Goal: Information Seeking & Learning: Understand process/instructions

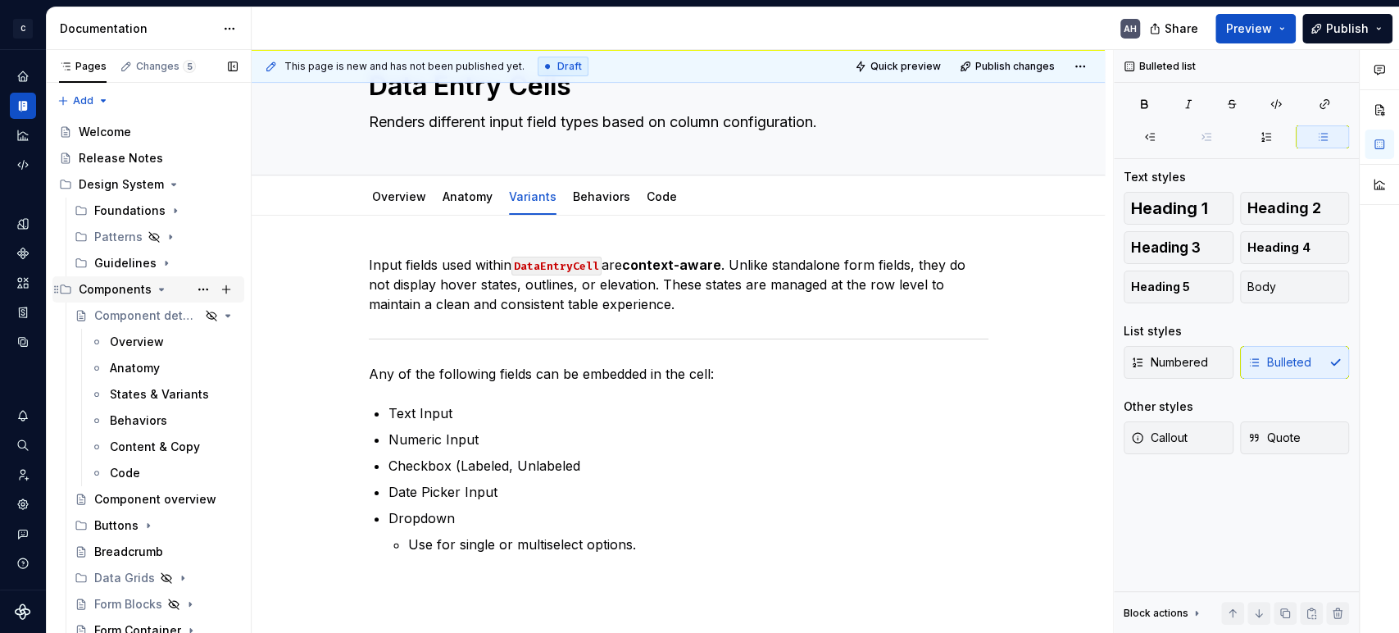
click at [156, 289] on icon "Page tree" at bounding box center [161, 289] width 13 height 13
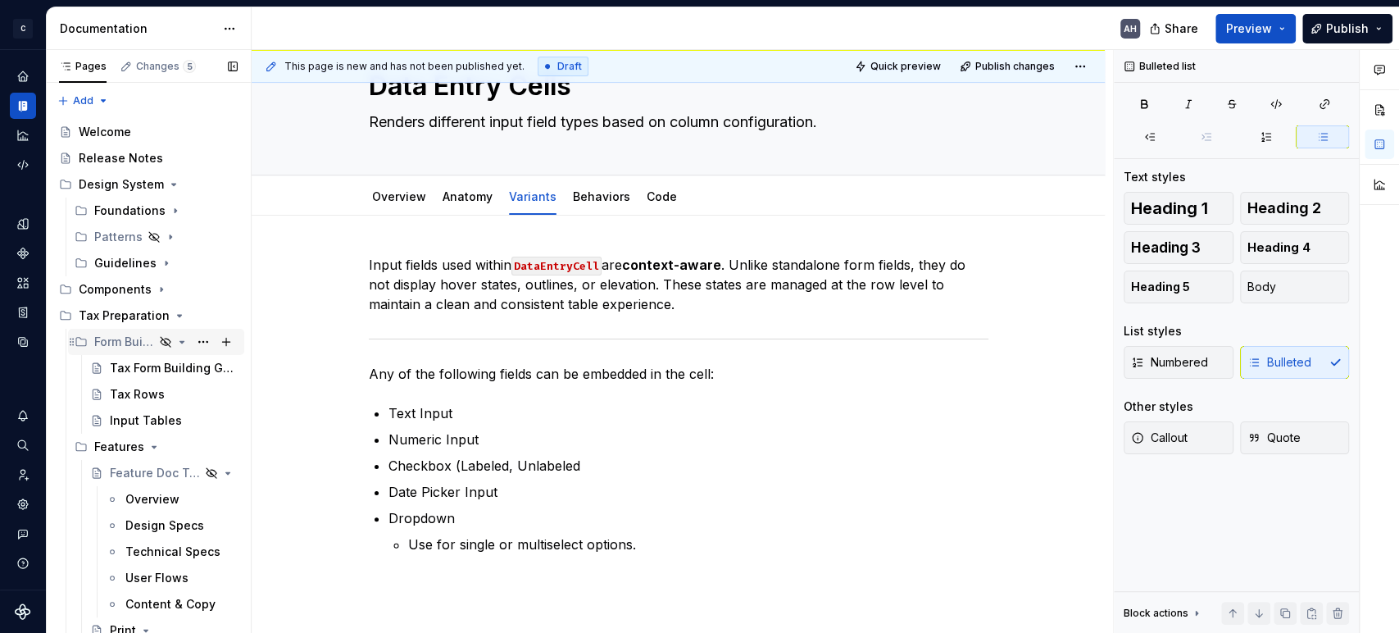
click at [104, 342] on div "Form Building Handbook" at bounding box center [124, 342] width 60 height 16
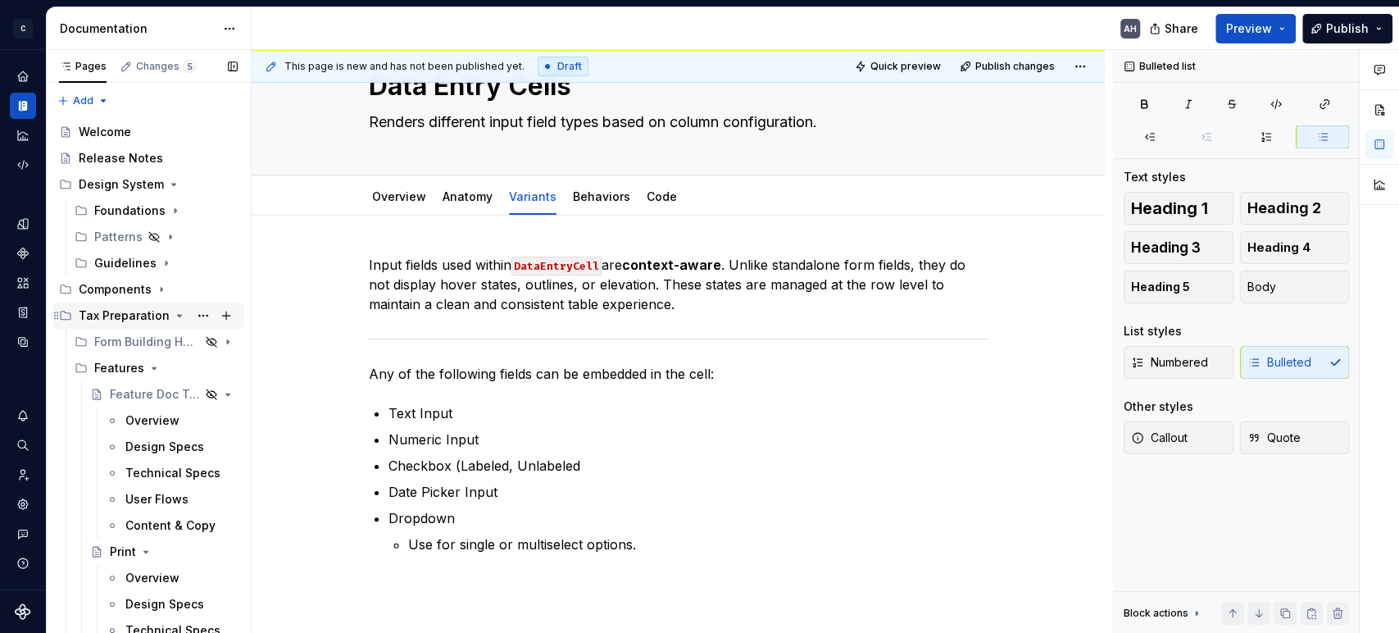
click at [110, 315] on div "Tax Preparation" at bounding box center [124, 315] width 91 height 16
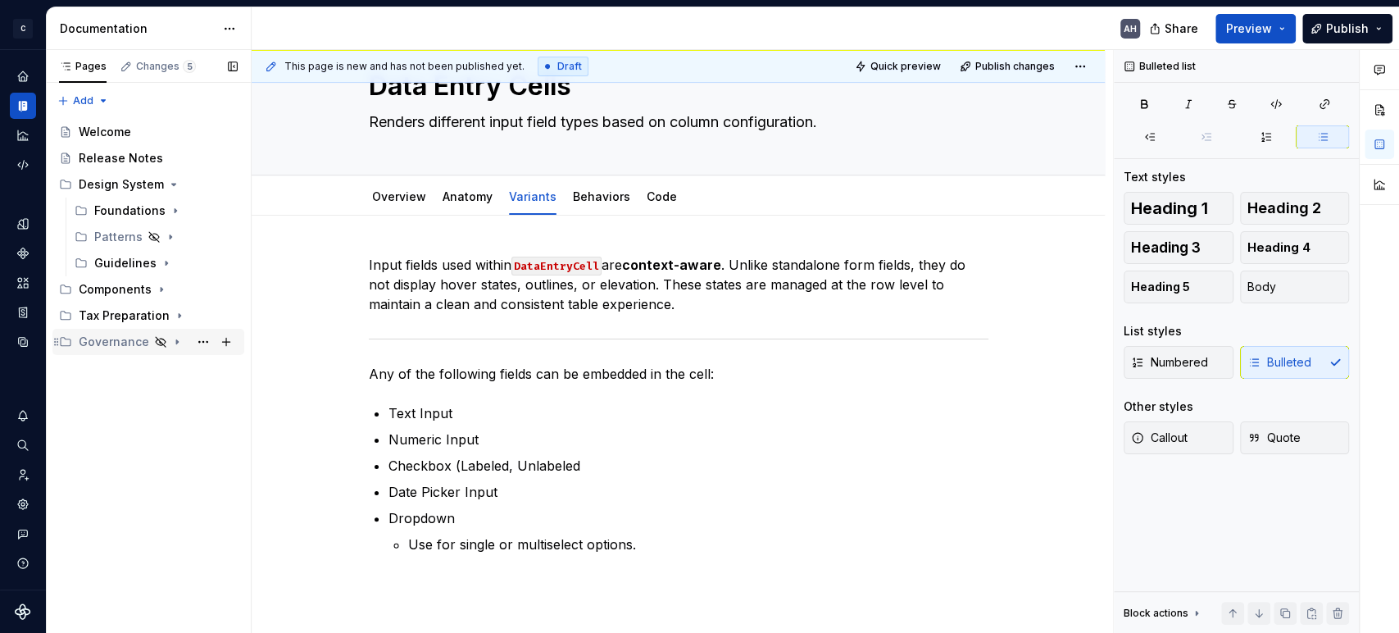
click at [107, 349] on div "Governance" at bounding box center [114, 342] width 70 height 16
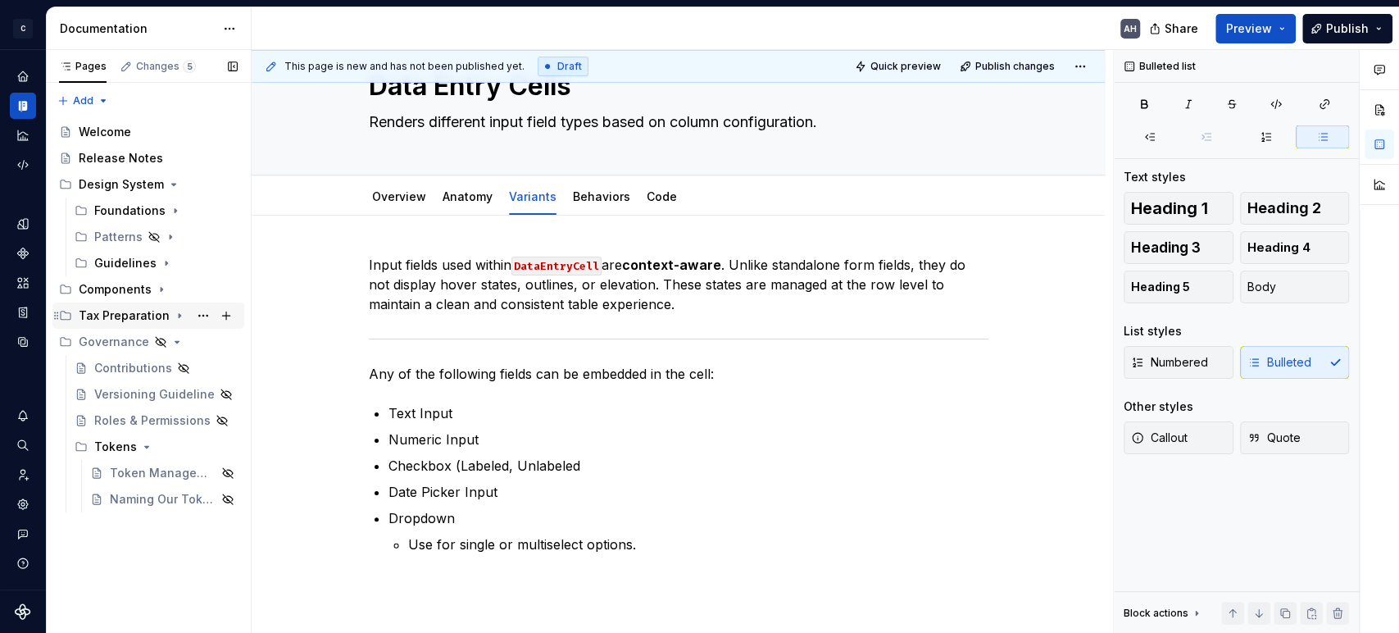
click at [109, 314] on div "Tax Preparation" at bounding box center [124, 315] width 91 height 16
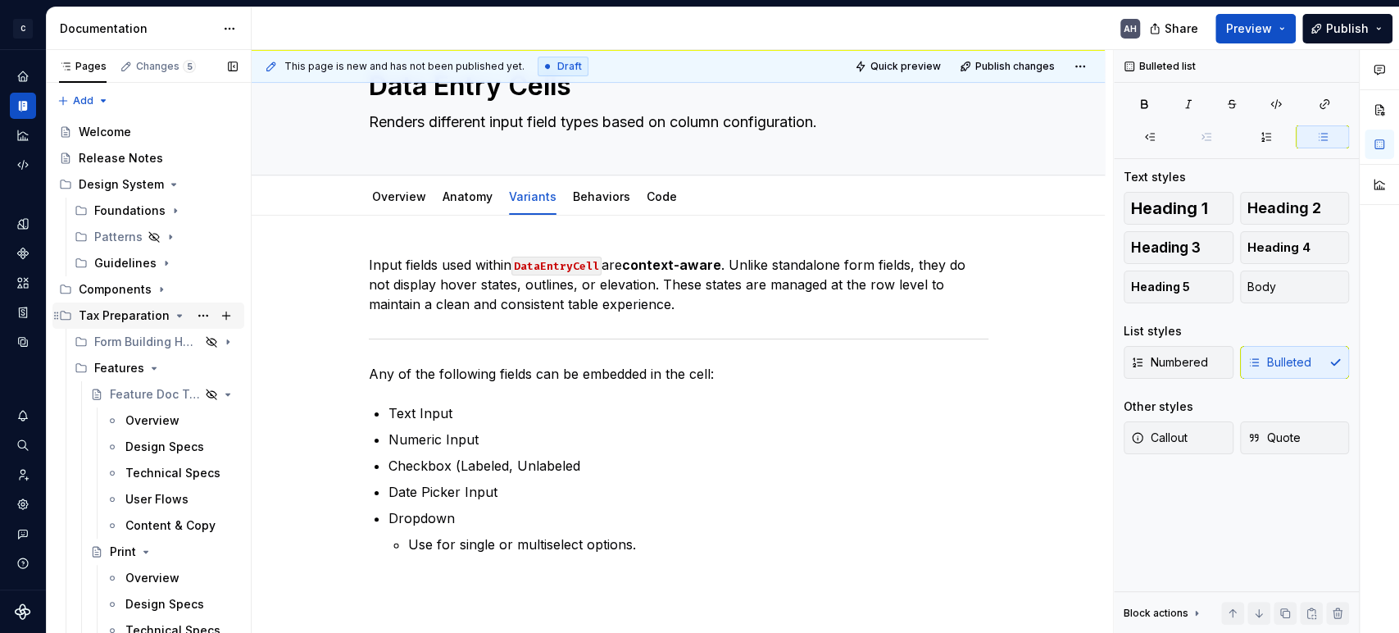
click at [109, 314] on div "Tax Preparation" at bounding box center [124, 315] width 91 height 16
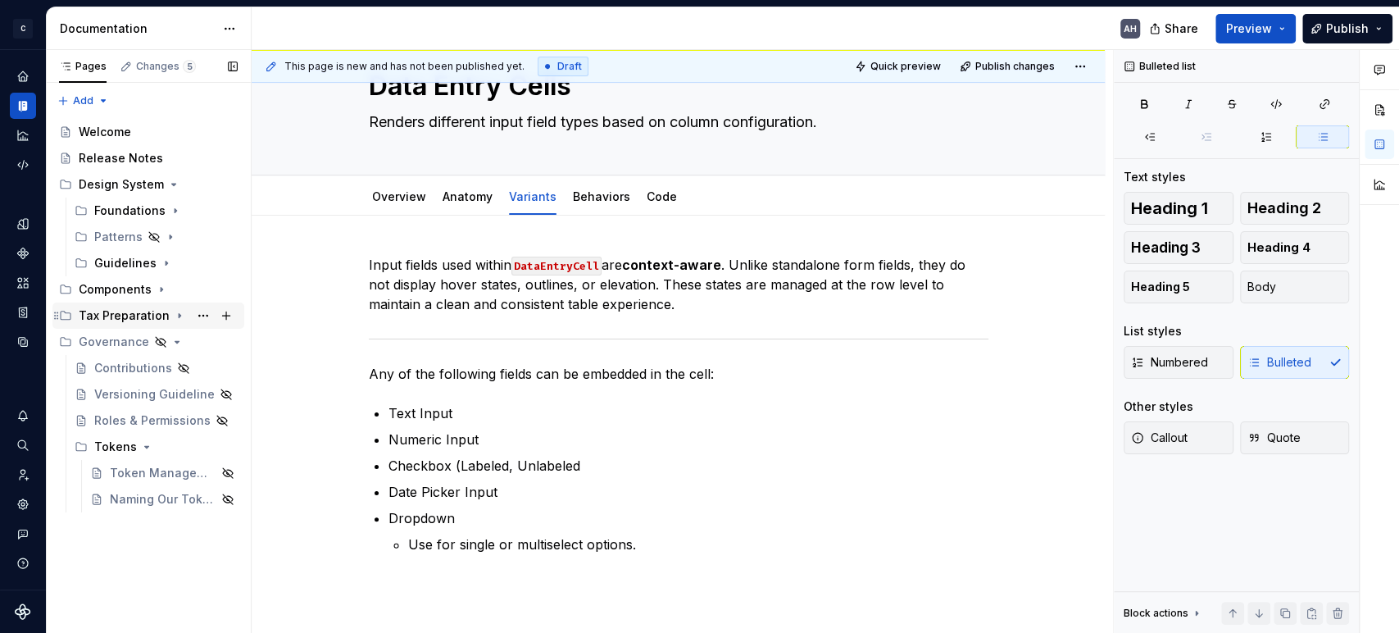
click at [109, 314] on div "Tax Preparation" at bounding box center [124, 315] width 91 height 16
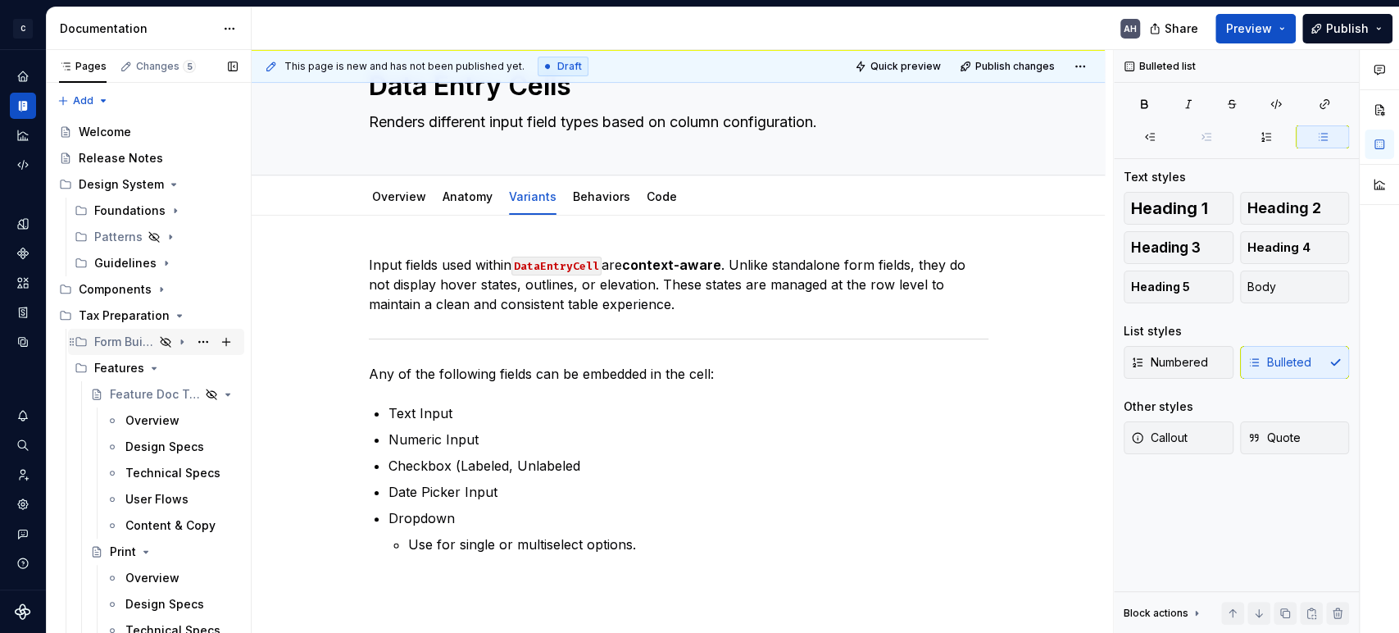
click at [114, 339] on div "Form Building Handbook" at bounding box center [124, 342] width 60 height 16
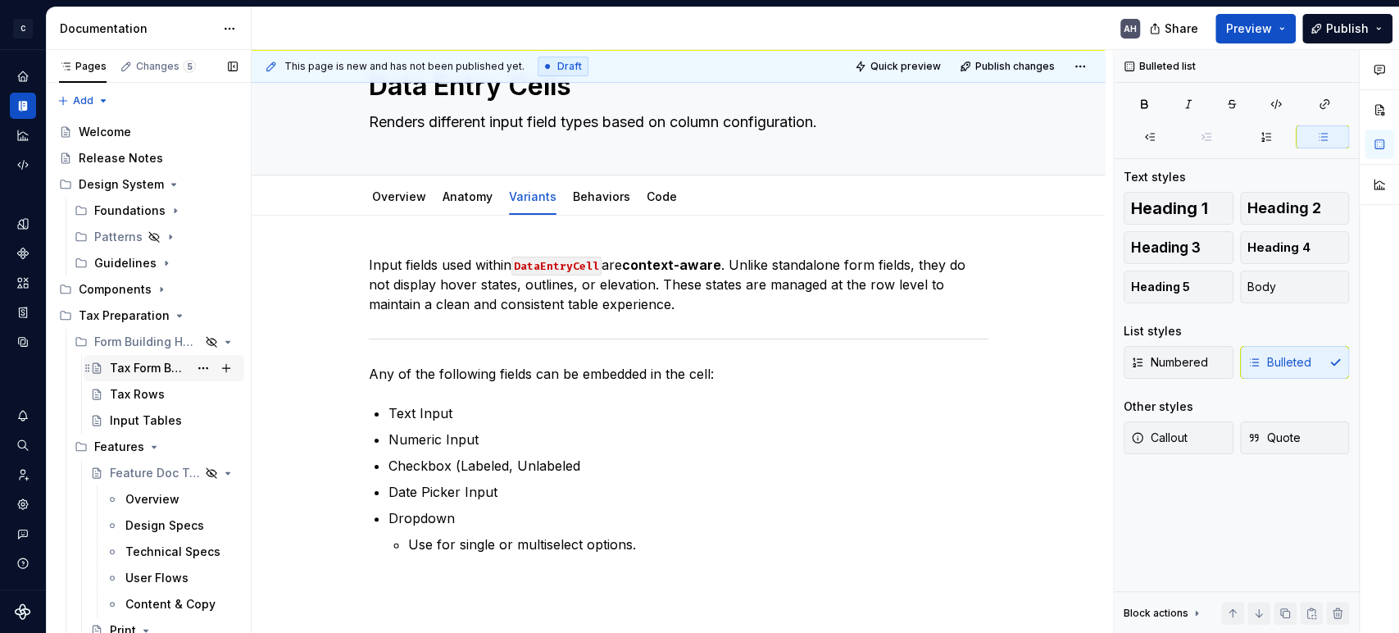
click at [112, 360] on div "Tax Form Building Guidelines" at bounding box center [149, 368] width 79 height 16
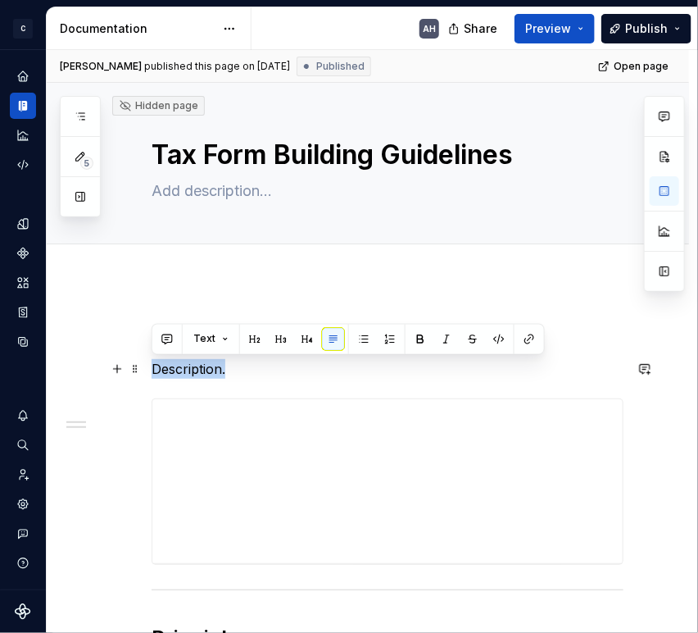
drag, startPoint x: 198, startPoint y: 366, endPoint x: 147, endPoint y: 366, distance: 50.8
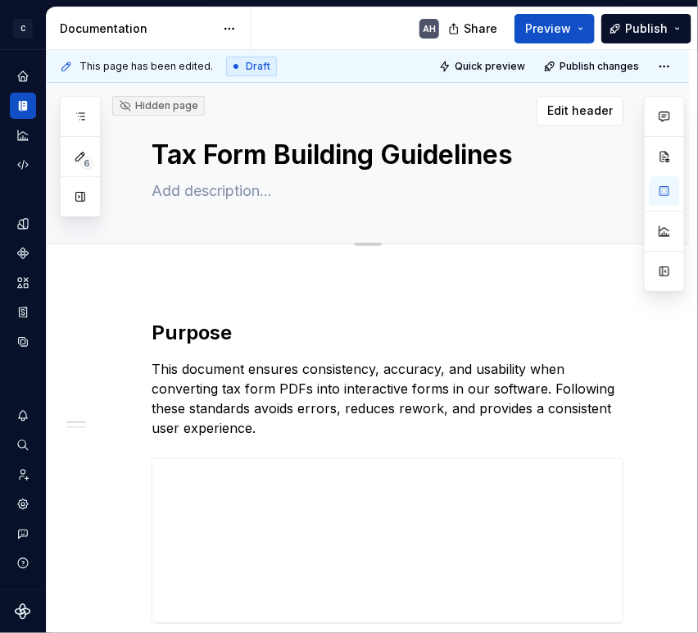
type textarea "*"
drag, startPoint x: 657, startPoint y: 86, endPoint x: 515, endPoint y: 379, distance: 325.5
click at [515, 379] on p "This document ensures consistency, accuracy, and usability when converting tax …" at bounding box center [388, 398] width 472 height 79
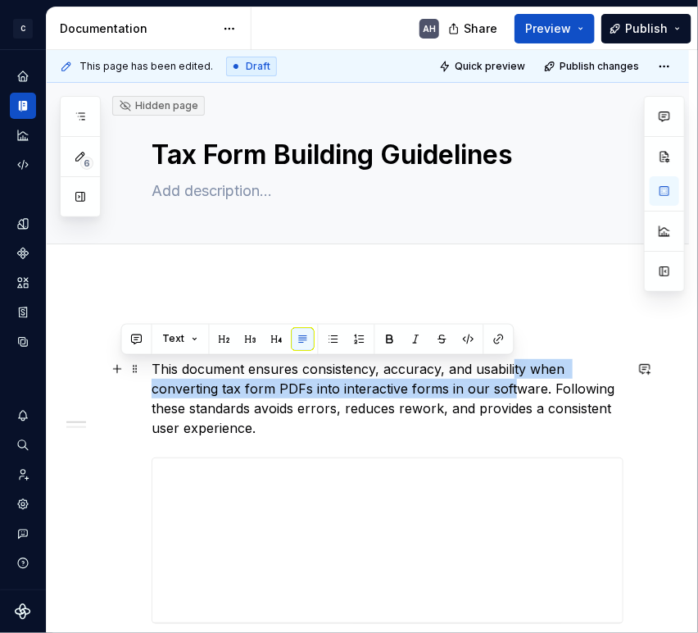
click at [540, 367] on p "This document ensures consistency, accuracy, and usability when converting tax …" at bounding box center [388, 398] width 472 height 79
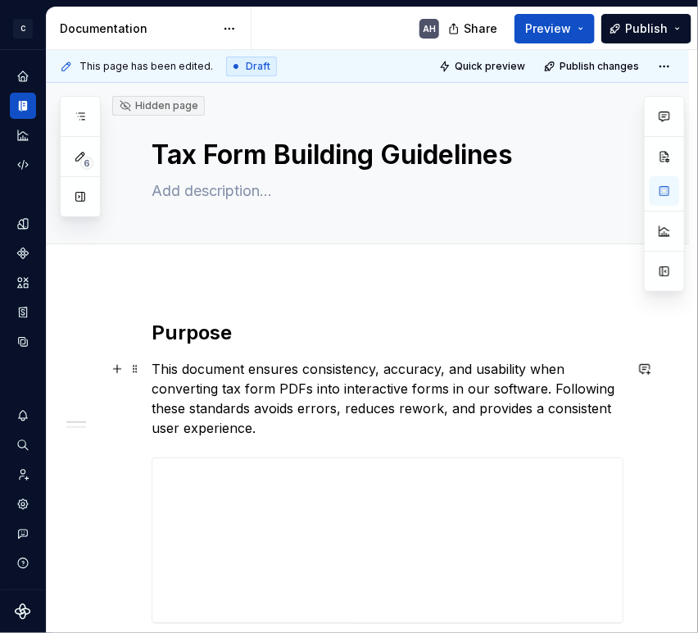
click at [284, 380] on p "This document ensures consistency, accuracy, and usability when converting tax …" at bounding box center [388, 398] width 472 height 79
click at [304, 384] on p "This document ensures consistency, accuracy, and usability when converting tax …" at bounding box center [388, 398] width 472 height 79
click at [409, 385] on p "This document ensures consistency, accuracy, and usability when converting tax …" at bounding box center [388, 398] width 472 height 79
click at [546, 394] on p "This document ensures consistency, accuracy, and usability when converting tax …" at bounding box center [388, 398] width 472 height 79
click at [402, 402] on p "This document ensures consistency, accuracy, and usability when converting tax …" at bounding box center [388, 398] width 472 height 79
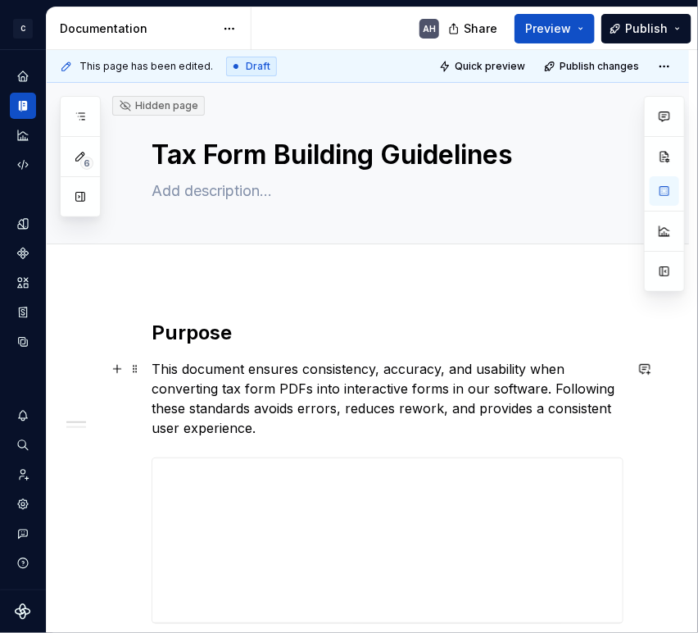
click at [307, 420] on p "This document ensures consistency, accuracy, and usability when converting tax …" at bounding box center [388, 398] width 472 height 79
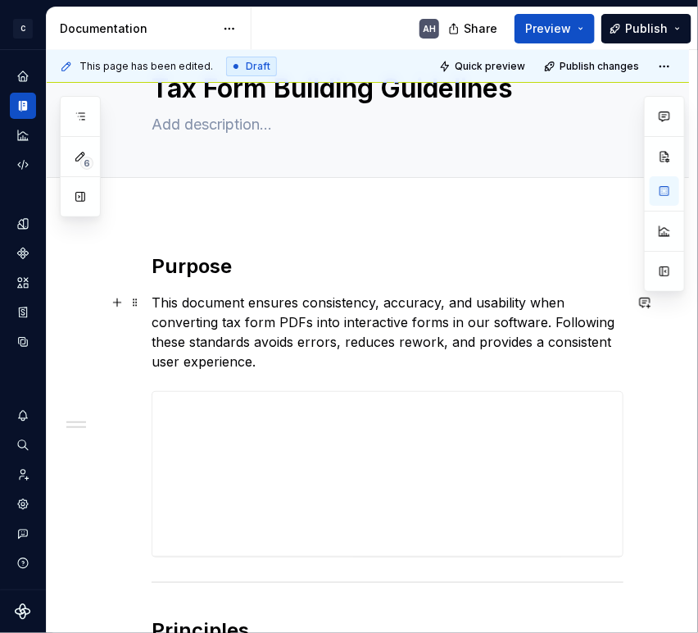
scroll to position [91, 0]
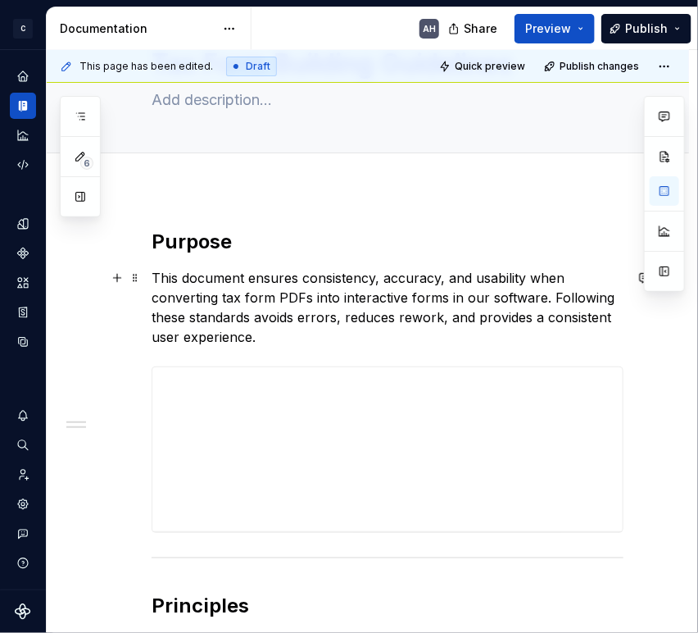
click at [345, 320] on p "This document ensures consistency, accuracy, and usability when converting tax …" at bounding box center [388, 307] width 472 height 79
click at [420, 314] on p "This document ensures consistency, accuracy, and usability when converting tax …" at bounding box center [388, 307] width 472 height 79
click at [452, 339] on p "This document ensures consistency, accuracy, and usability when converting tax …" at bounding box center [388, 307] width 472 height 79
click at [255, 316] on p "This document ensures consistency, accuracy, and usability when converting tax …" at bounding box center [388, 307] width 472 height 79
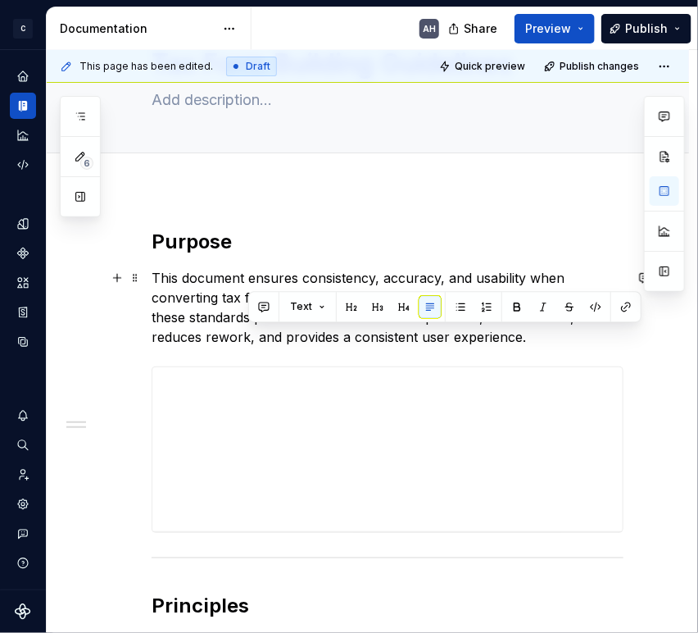
drag, startPoint x: 248, startPoint y: 333, endPoint x: 535, endPoint y: 340, distance: 286.9
click at [535, 340] on p "This document ensures consistency, accuracy, and usability when converting tax …" at bounding box center [388, 307] width 472 height 79
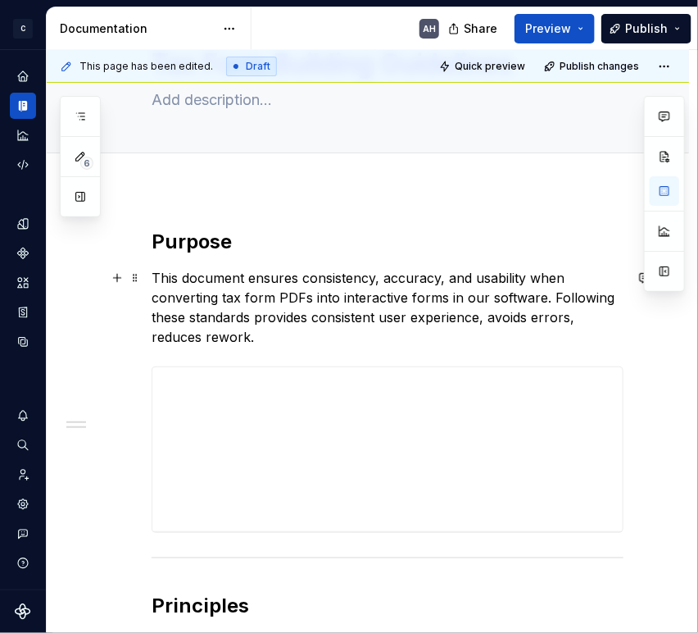
click at [602, 320] on p "This document ensures consistency, accuracy, and usability when converting tax …" at bounding box center [388, 307] width 472 height 79
click at [361, 316] on p "This document ensures consistency, accuracy, and usability when converting tax …" at bounding box center [388, 307] width 472 height 79
click at [334, 286] on p "This document ensures consistency, accuracy, and usability when converting tax …" at bounding box center [388, 307] width 472 height 79
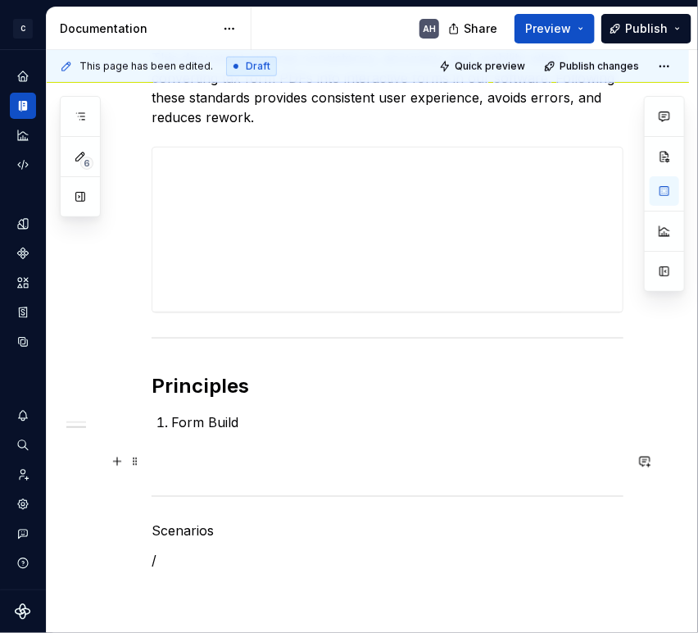
scroll to position [364, 0]
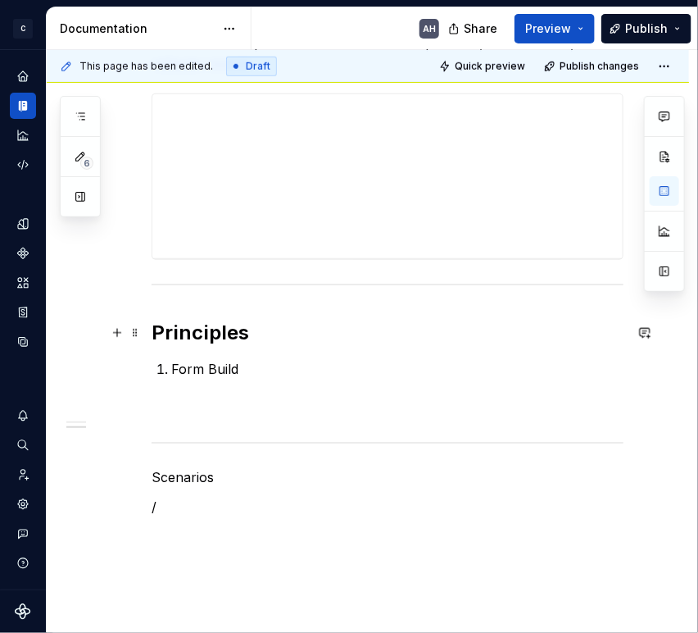
click at [216, 329] on h2 "Principles" at bounding box center [388, 333] width 472 height 26
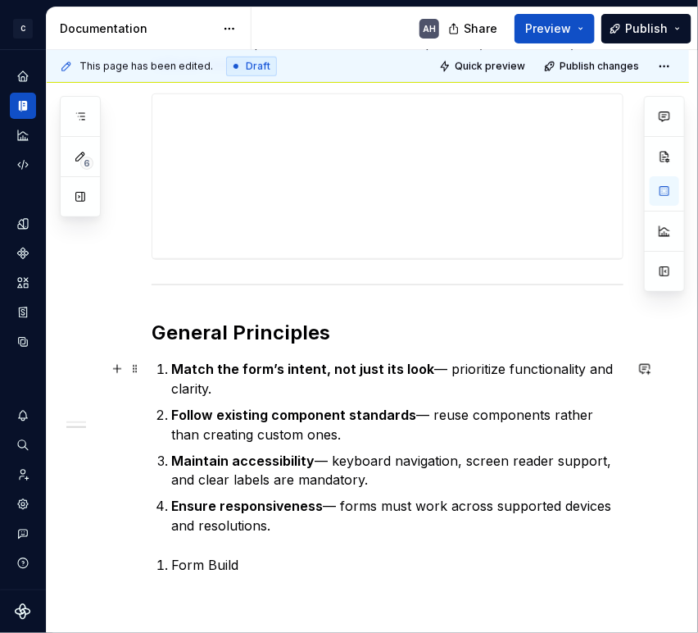
click at [424, 384] on p "Match the form’s intent, not just its look — prioritize functionality and clari…" at bounding box center [397, 378] width 452 height 39
click at [425, 365] on p "Match the form’s intent, not just its look — prioritize functionality and clari…" at bounding box center [397, 378] width 452 height 39
click at [477, 364] on p "Match the form’s intent, not just its look — prioritize functionality and clari…" at bounding box center [397, 378] width 452 height 39
click at [304, 371] on strong "Match the form’s intent, not just its look" at bounding box center [302, 369] width 263 height 16
click at [284, 376] on p "Match the form’s intent, not just its look — prioritize functionality and clari…" at bounding box center [397, 378] width 452 height 39
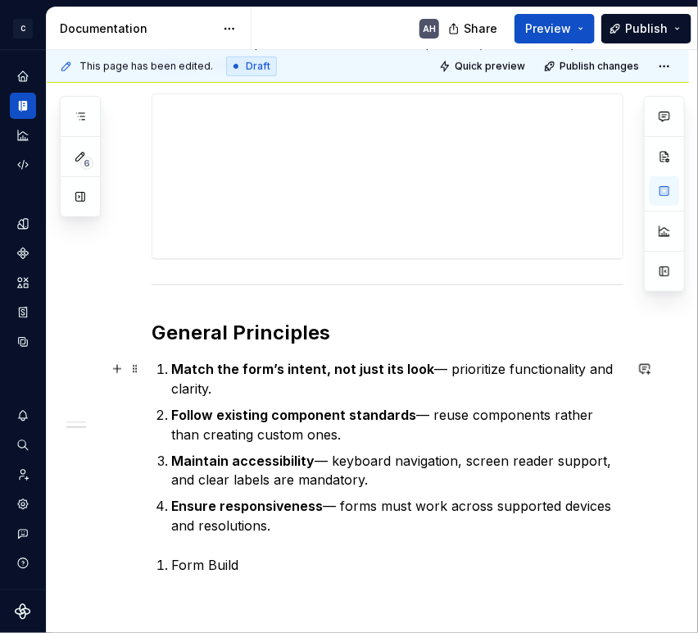
click at [287, 368] on strong "Match the form’s intent, not just its look" at bounding box center [302, 369] width 263 height 16
click at [282, 388] on p "Match the form’s intent, not just its look — prioritize functionality and clari…" at bounding box center [397, 378] width 452 height 39
click at [302, 366] on strong "Match the form’s intent, not just its look" at bounding box center [302, 369] width 263 height 16
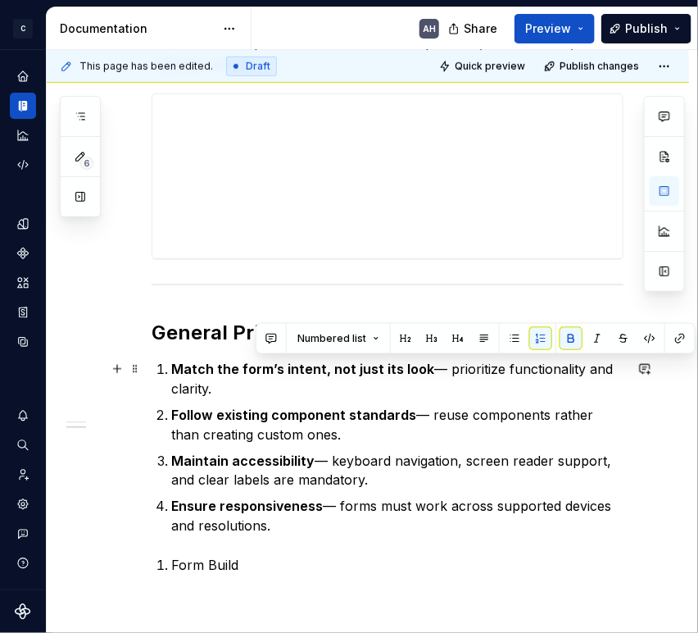
click at [297, 392] on p "Match the form’s intent, not just its look — prioritize functionality and clari…" at bounding box center [397, 378] width 452 height 39
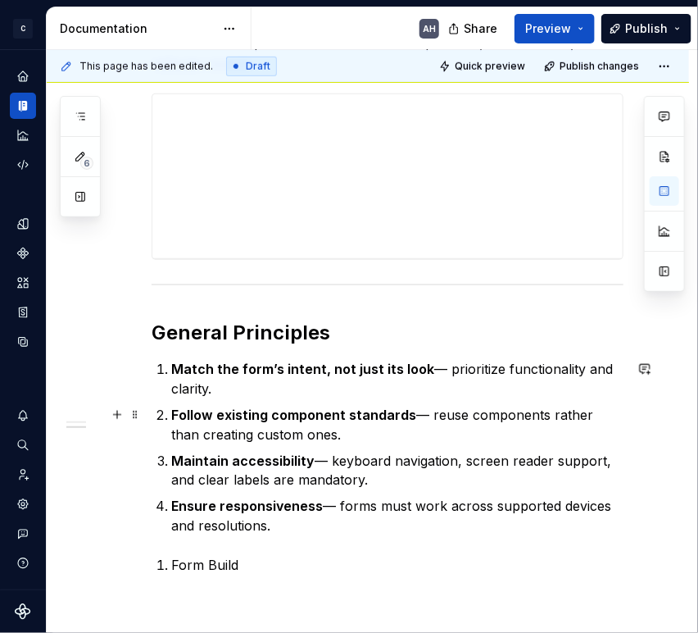
click at [337, 431] on p "Follow existing component standards — reuse components rather than creating cus…" at bounding box center [397, 424] width 452 height 39
click at [490, 402] on ol "Match the form’s intent, not just its look — prioritize functionality and clari…" at bounding box center [397, 447] width 452 height 177
drag, startPoint x: 518, startPoint y: 439, endPoint x: 497, endPoint y: 439, distance: 21.3
click at [518, 439] on p "Follow existing component standards — reuse components rather than creating cus…" at bounding box center [397, 424] width 452 height 39
click at [323, 438] on p "Follow existing component standards — reuse components rather than creating cus…" at bounding box center [397, 424] width 452 height 39
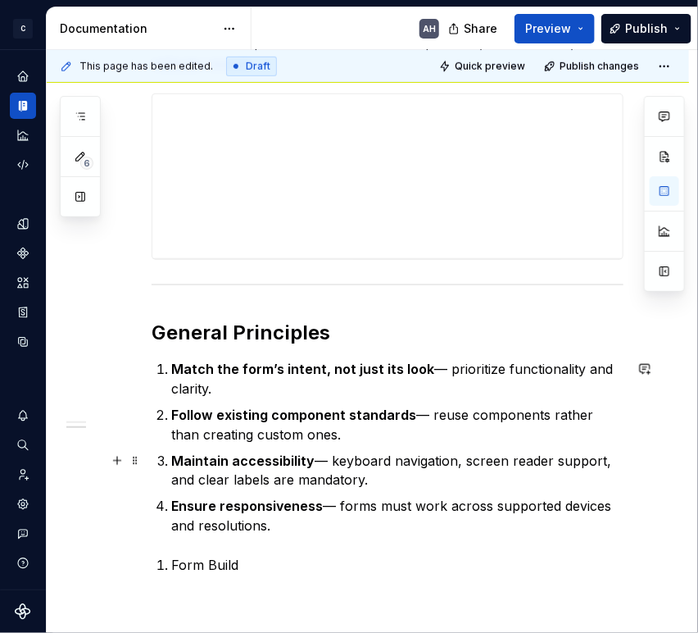
click at [329, 467] on p "Maintain accessibility — keyboard navigation, screen reader support, and clear …" at bounding box center [397, 470] width 452 height 39
click at [370, 465] on p "Maintain accessibility — keyboard navigation, screen reader support, and clear …" at bounding box center [397, 470] width 452 height 39
click at [403, 488] on p "Maintain accessibility — keyboard navigation, screen reader support, and clear …" at bounding box center [397, 470] width 452 height 39
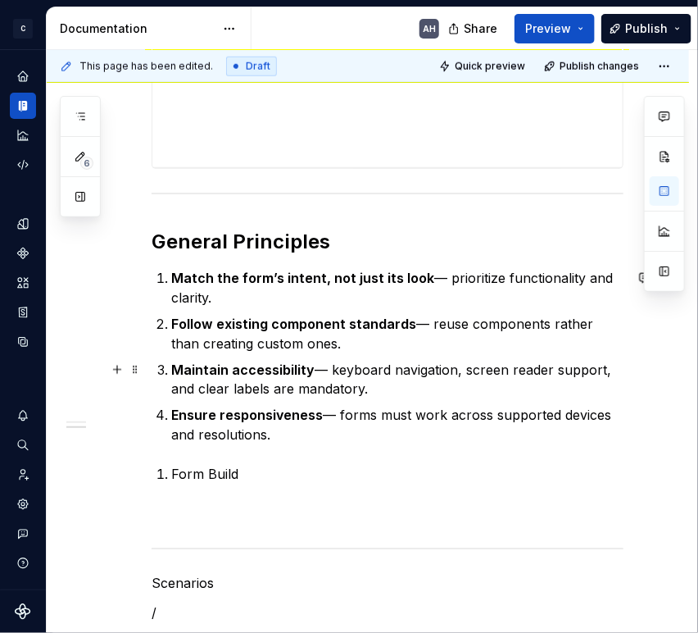
click at [368, 388] on p "Maintain accessibility — keyboard navigation, screen reader support, and clear …" at bounding box center [397, 379] width 452 height 39
click at [511, 369] on p "Maintain accessibility — keyboard navigation, screen reader support, and clear …" at bounding box center [397, 379] width 452 height 39
click at [551, 367] on p "Maintain accessibility — keyboard navigation, screen reader support, and clear …" at bounding box center [397, 379] width 452 height 39
click at [384, 384] on p "Maintain accessibility — keyboard navigation, screen reader support, and clear …" at bounding box center [397, 379] width 452 height 39
click at [253, 420] on strong "Ensure responsiveness" at bounding box center [247, 415] width 152 height 16
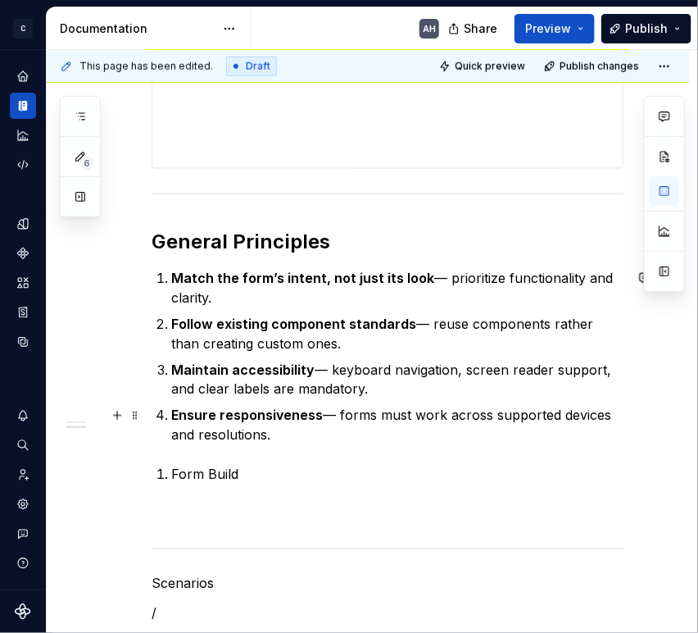
click at [320, 418] on p "Ensure responsiveness — forms must work across supported devices and resolution…" at bounding box center [397, 425] width 452 height 39
click at [447, 417] on p "Ensure responsiveness — forms must work across supported devices and resolution…" at bounding box center [397, 425] width 452 height 39
click at [434, 417] on p "Ensure responsiveness — forms must work across supported devices and resolution…" at bounding box center [397, 425] width 452 height 39
click at [358, 434] on p "Ensure responsiveness — forms must work across supported devices and resolution…" at bounding box center [397, 425] width 452 height 39
click at [270, 465] on p "Form Build" at bounding box center [397, 475] width 452 height 20
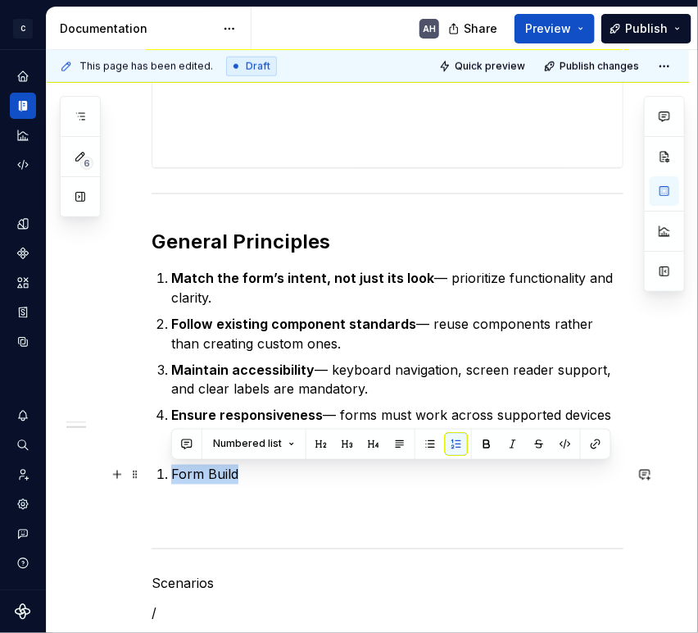
drag, startPoint x: 240, startPoint y: 468, endPoint x: 151, endPoint y: 476, distance: 89.7
click at [152, 476] on div "**********" at bounding box center [388, 244] width 472 height 758
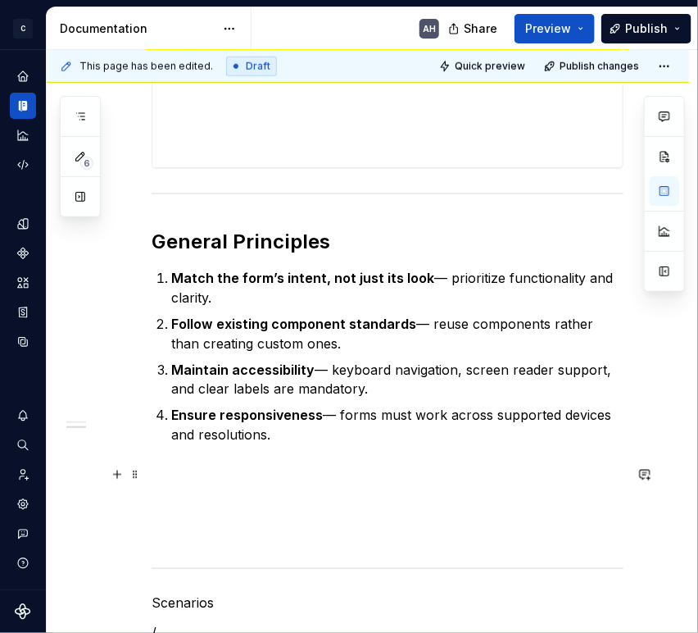
click at [233, 495] on p at bounding box center [388, 504] width 472 height 20
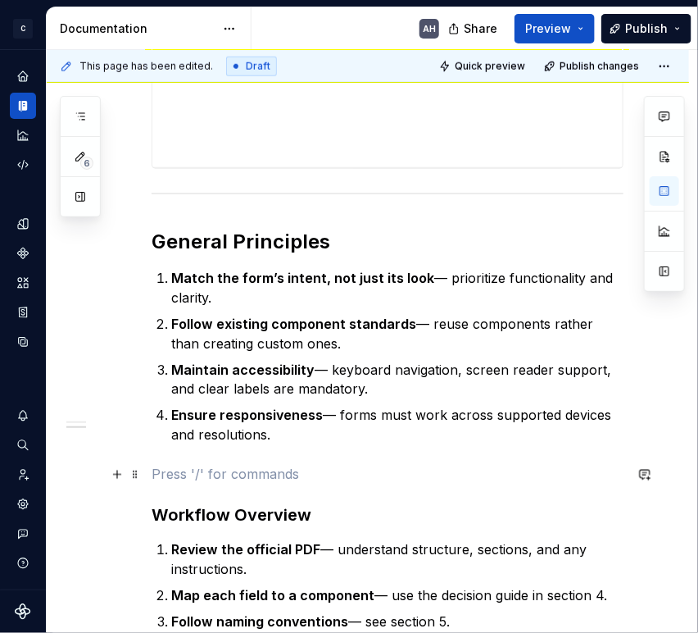
click at [220, 471] on p at bounding box center [388, 475] width 472 height 20
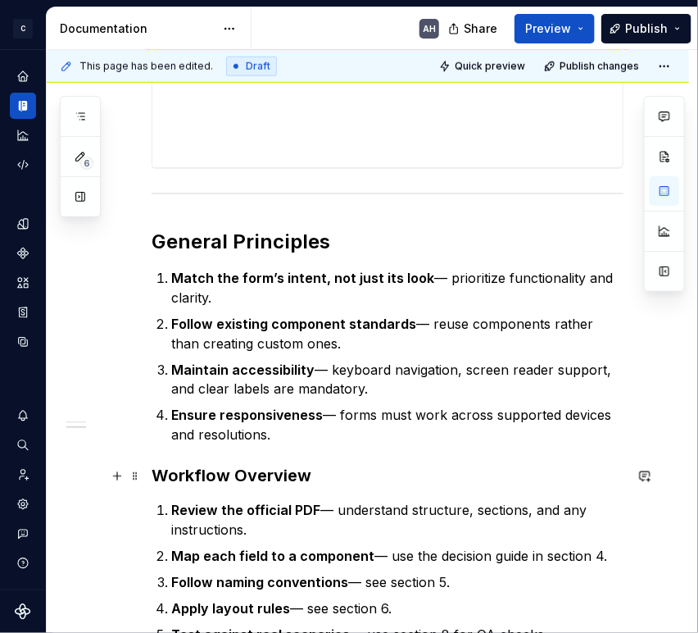
scroll to position [546, 0]
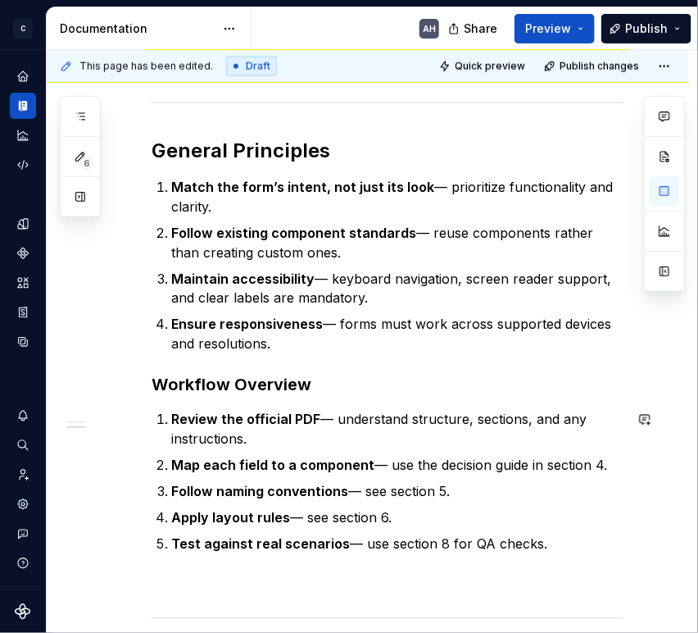
click at [316, 406] on div "**********" at bounding box center [388, 233] width 472 height 919
click at [374, 417] on p "Review the official PDF — understand structure, sections, and any instructions." at bounding box center [397, 429] width 452 height 39
click at [464, 425] on p "Review the official PDF — understand structure, sections, and any instructions." at bounding box center [397, 429] width 452 height 39
click at [543, 425] on p "Review the official PDF — understand structure, sections, and any instructions." at bounding box center [397, 429] width 452 height 39
click at [410, 447] on p "Review the official PDF — understand structure, sections, and any instructions." at bounding box center [397, 429] width 452 height 39
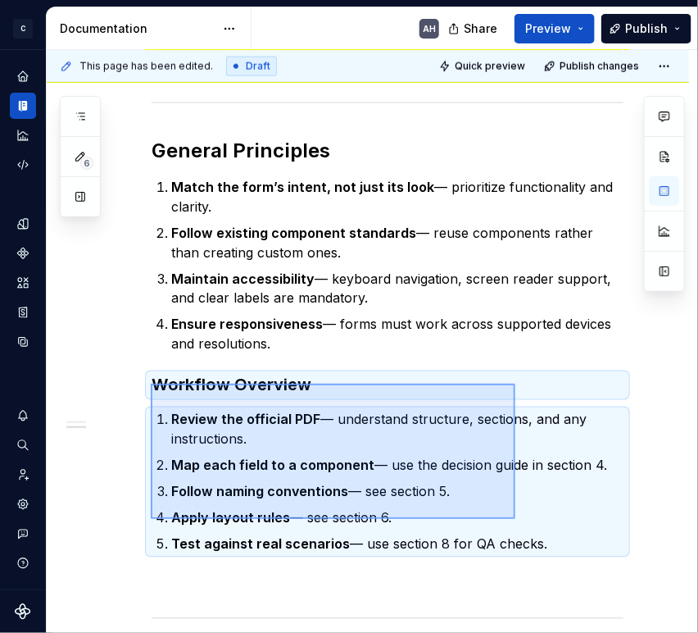
drag, startPoint x: 151, startPoint y: 384, endPoint x: 515, endPoint y: 519, distance: 388.9
click at [515, 519] on div "**********" at bounding box center [372, 341] width 651 height 583
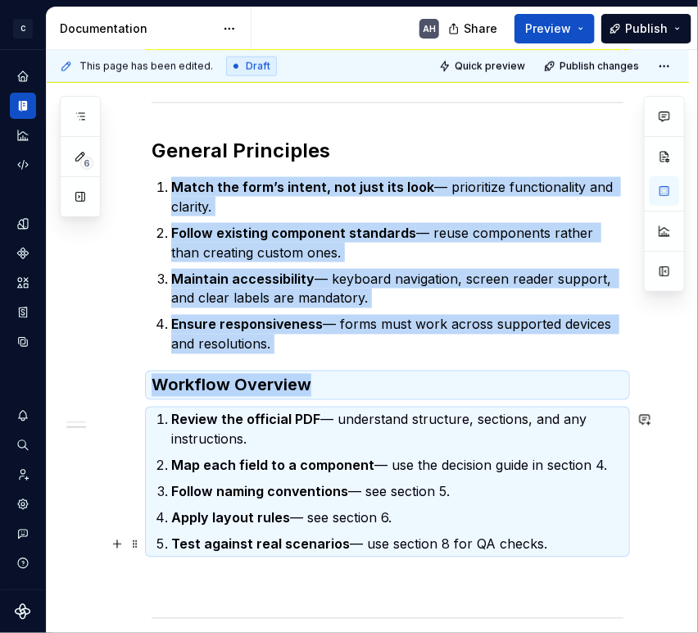
click at [555, 541] on p "Test against real scenarios — use section 8 for QA checks." at bounding box center [397, 544] width 452 height 20
click at [498, 468] on p "Map each field to a component — use the decision guide in section 4." at bounding box center [397, 466] width 452 height 20
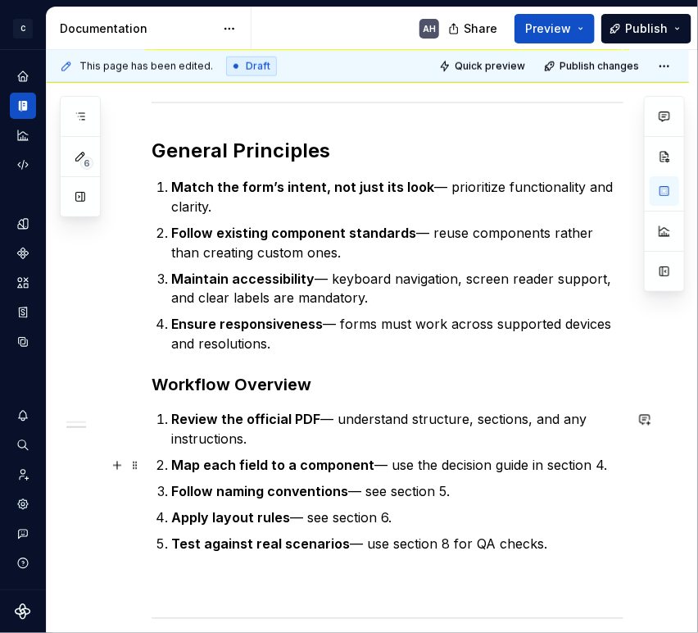
click at [537, 465] on p "Map each field to a component — use the decision guide in section 4." at bounding box center [397, 466] width 452 height 20
click at [579, 465] on p "Map each field to a component — use the decision guide in section 4." at bounding box center [397, 466] width 452 height 20
drag, startPoint x: 573, startPoint y: 542, endPoint x: 557, endPoint y: 543, distance: 15.6
click at [557, 543] on p "Test against real scenarios — use section 8 for QA checks." at bounding box center [397, 544] width 452 height 20
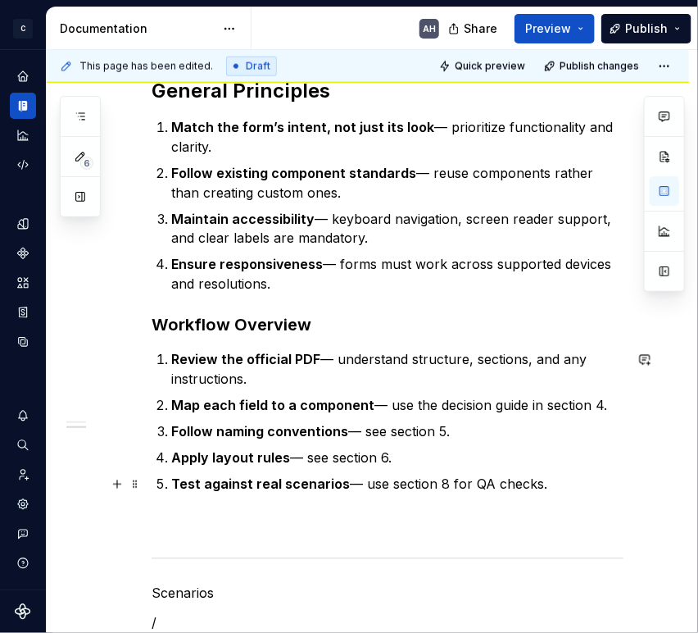
scroll to position [637, 0]
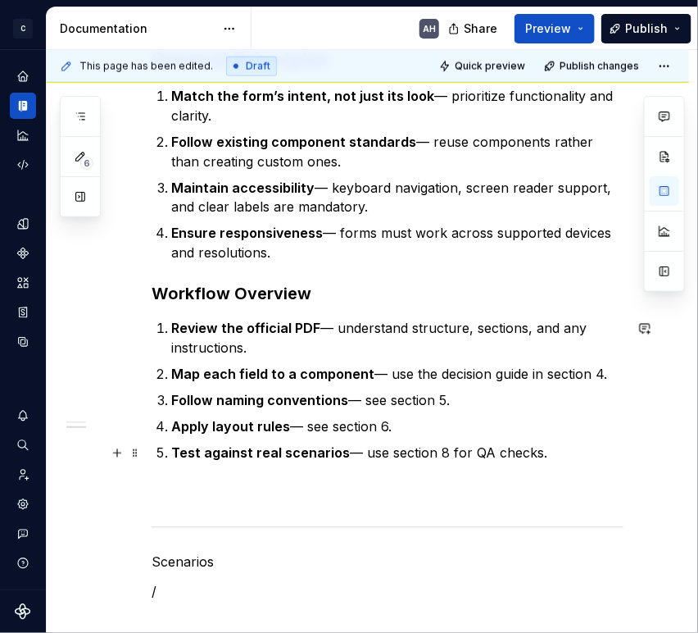
click at [551, 452] on p "Test against real scenarios — use section 8 for QA checks." at bounding box center [397, 453] width 452 height 20
click at [223, 516] on div "**********" at bounding box center [388, 142] width 472 height 919
click at [180, 474] on div "**********" at bounding box center [388, 142] width 472 height 919
click at [179, 495] on p "Component Selection Rules" at bounding box center [388, 493] width 472 height 20
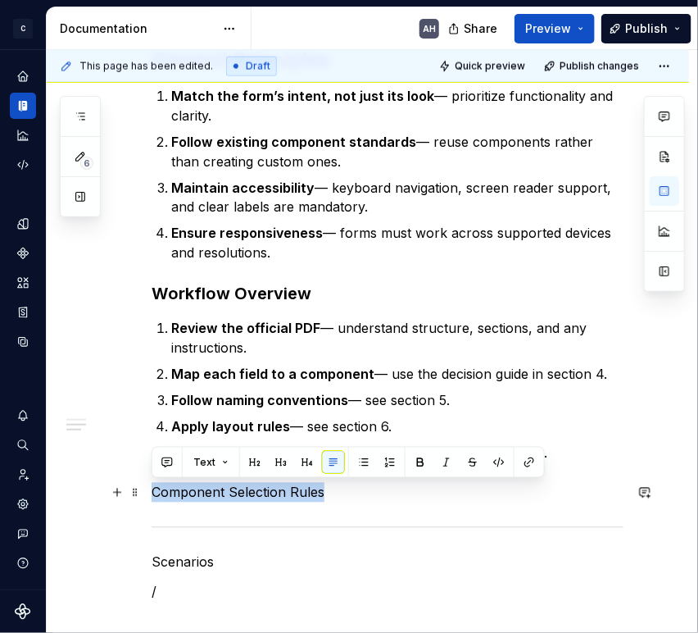
click at [179, 495] on p "Component Selection Rules" at bounding box center [388, 493] width 472 height 20
click at [302, 458] on button "button" at bounding box center [307, 462] width 23 height 23
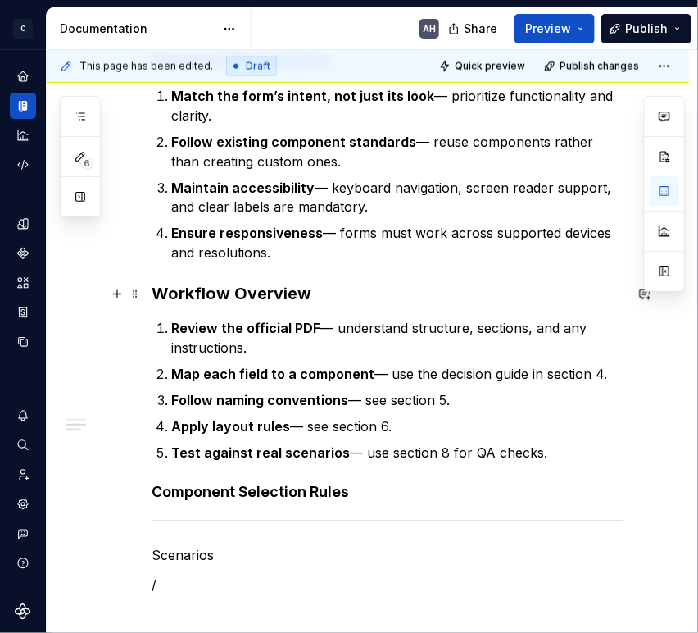
click at [270, 299] on strong "Workflow Overview" at bounding box center [232, 294] width 160 height 20
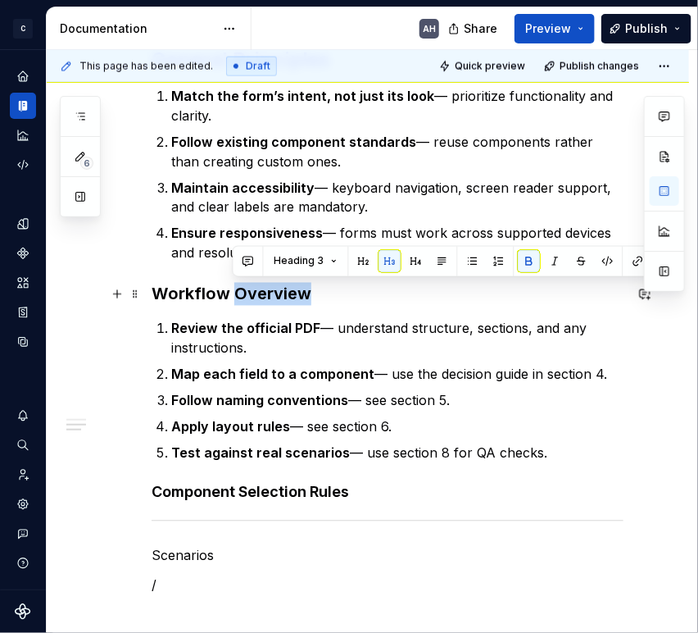
click at [270, 299] on strong "Workflow Overview" at bounding box center [232, 294] width 160 height 20
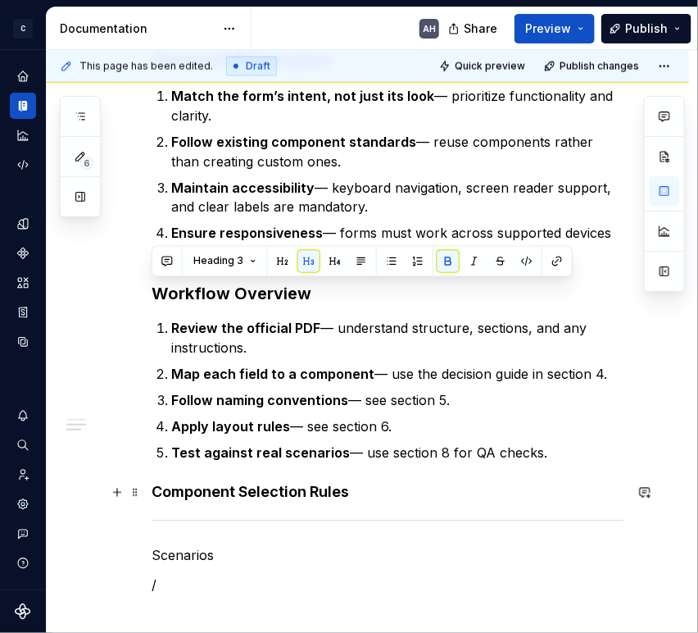
click at [303, 483] on h4 "Component Selection Rules" at bounding box center [388, 493] width 472 height 20
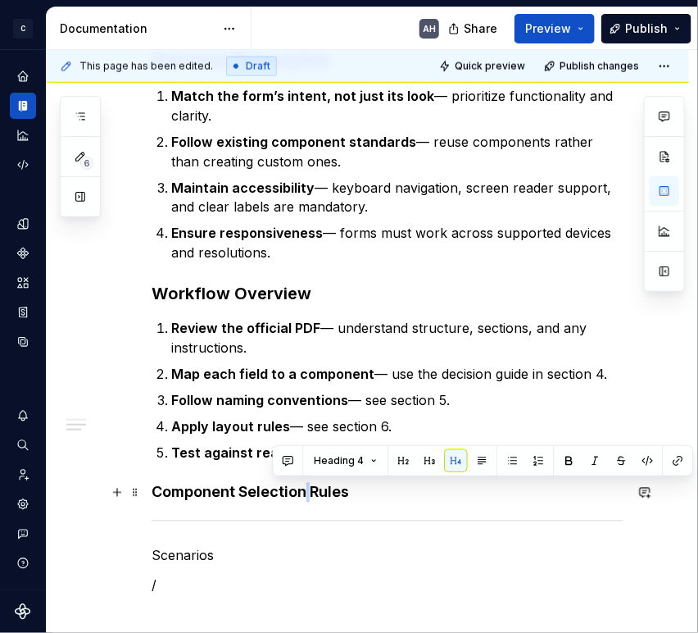
click at [303, 483] on h4 "Component Selection Rules" at bounding box center [388, 493] width 472 height 20
click at [302, 483] on h4 "Component Selection Rules" at bounding box center [388, 493] width 472 height 20
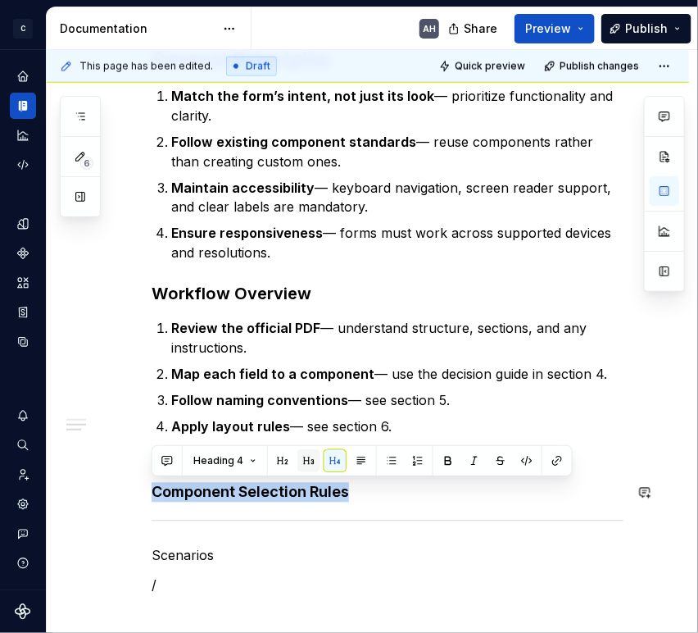
click at [308, 455] on button "button" at bounding box center [308, 460] width 23 height 23
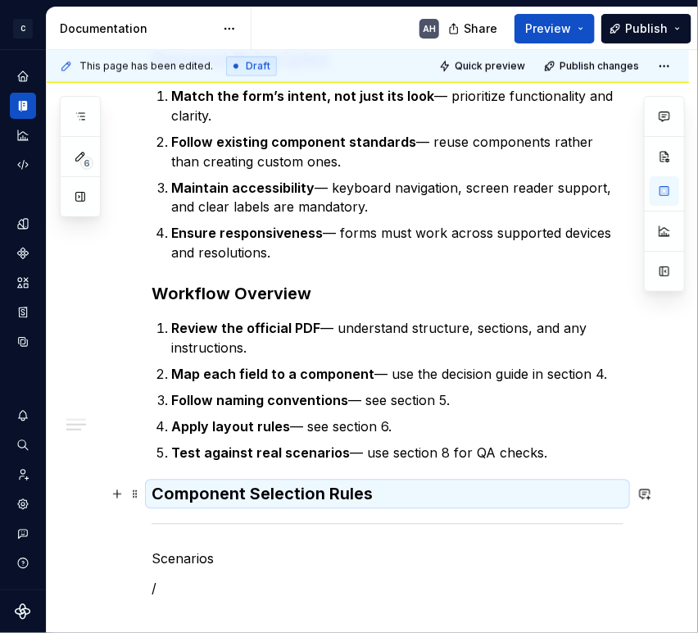
click at [389, 502] on h3 "Component Selection Rules" at bounding box center [388, 494] width 472 height 23
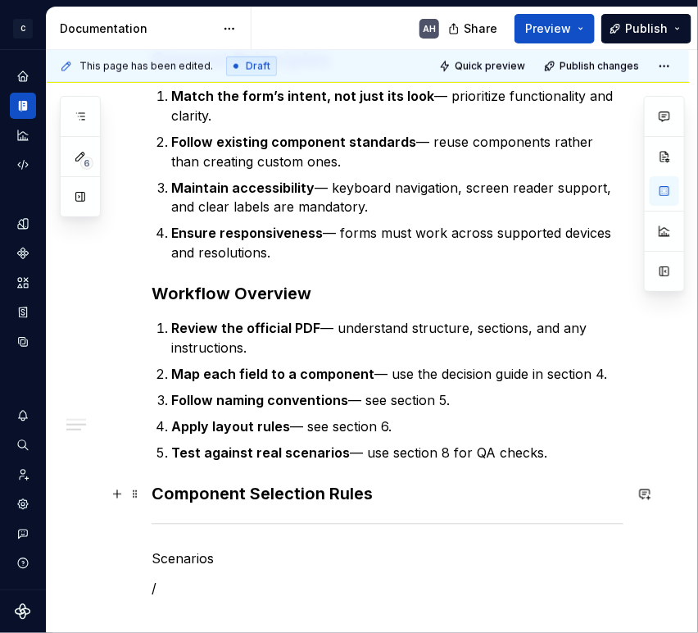
click at [385, 486] on h3 "Component Selection Rules" at bounding box center [388, 494] width 472 height 23
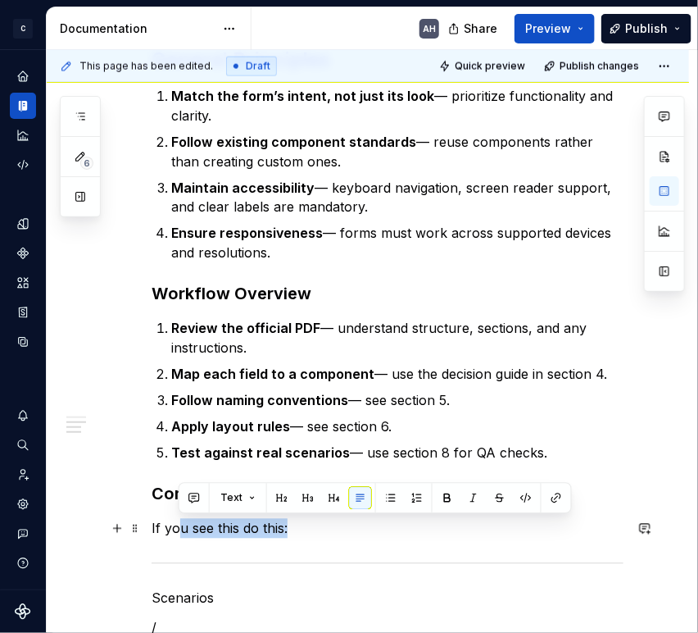
drag, startPoint x: 301, startPoint y: 523, endPoint x: 207, endPoint y: 447, distance: 120.1
click at [152, 524] on div "**********" at bounding box center [388, 170] width 472 height 974
click at [255, 411] on ol "Review the official PDF — understand structure, sections, and any instructions.…" at bounding box center [397, 391] width 452 height 144
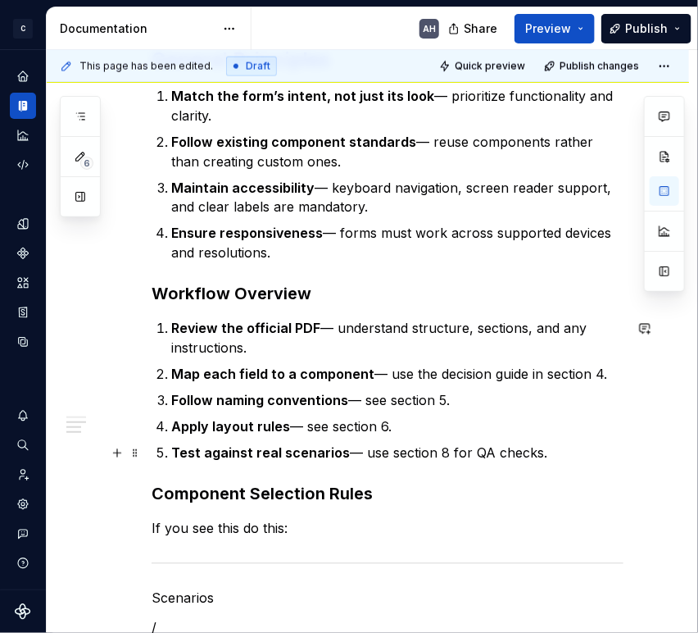
click at [566, 453] on p "Test against real scenarios — use section 8 for QA checks." at bounding box center [397, 453] width 452 height 20
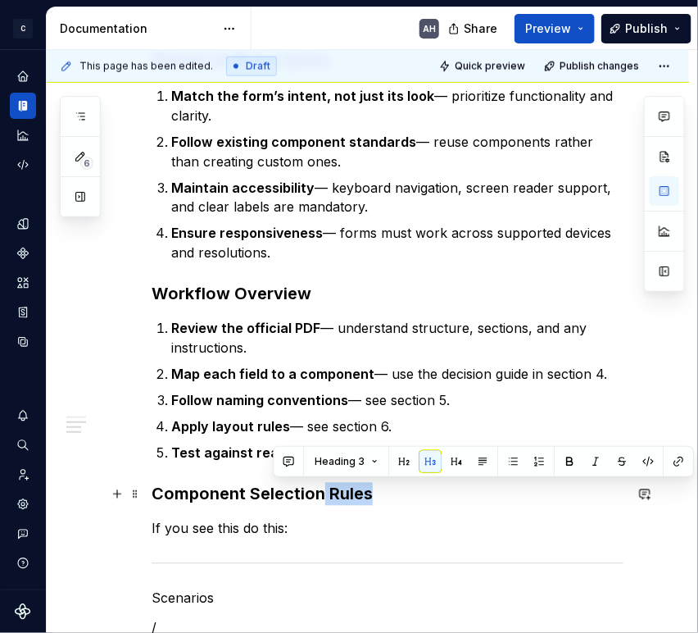
drag, startPoint x: 379, startPoint y: 495, endPoint x: 321, endPoint y: 498, distance: 58.3
click at [321, 498] on h3 "Component Selection Rules" at bounding box center [388, 494] width 472 height 23
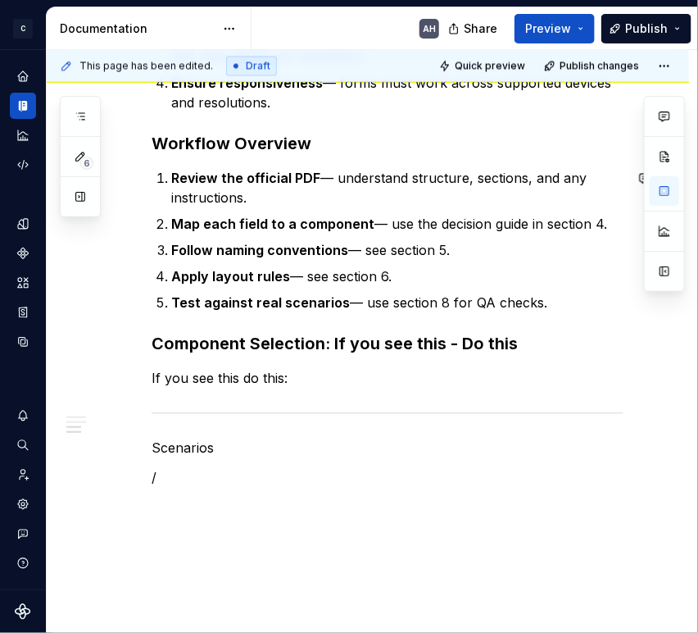
scroll to position [820, 0]
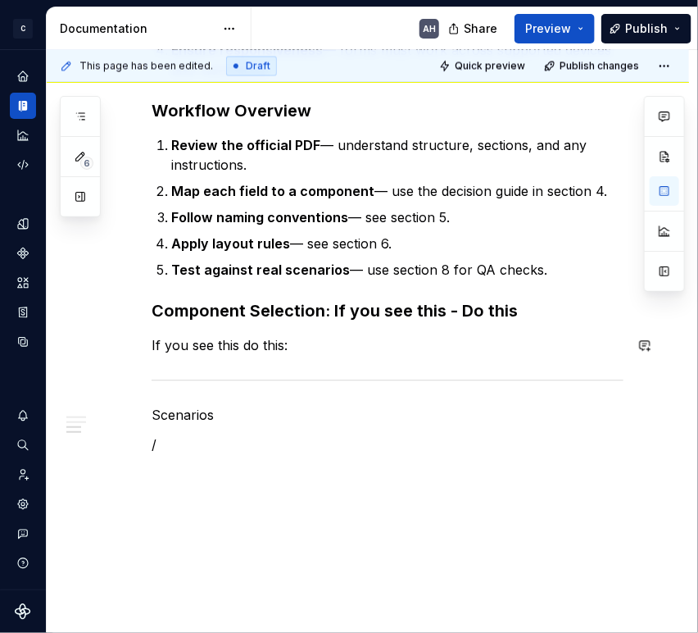
click at [364, 346] on p "If you see this do this:" at bounding box center [388, 346] width 472 height 20
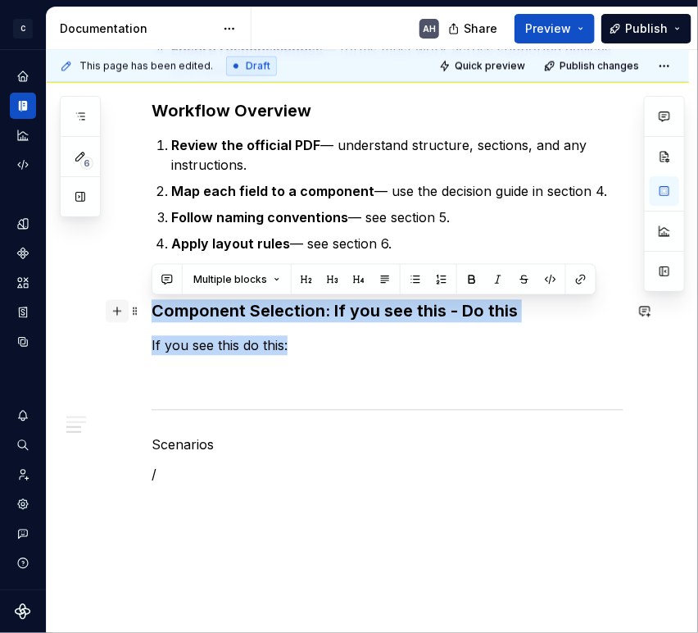
drag, startPoint x: 313, startPoint y: 351, endPoint x: 111, endPoint y: 309, distance: 205.9
click at [152, 309] on div "**********" at bounding box center [388, 2] width 472 height 1004
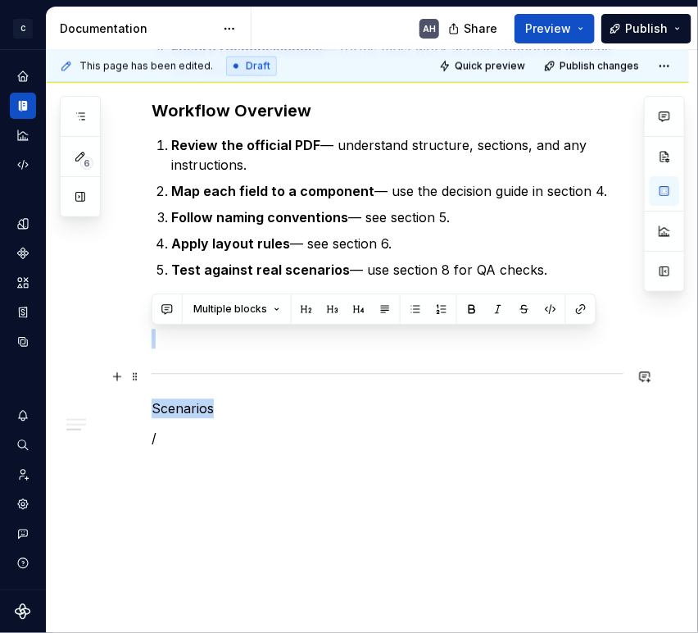
drag, startPoint x: 235, startPoint y: 418, endPoint x: 140, endPoint y: 377, distance: 103.5
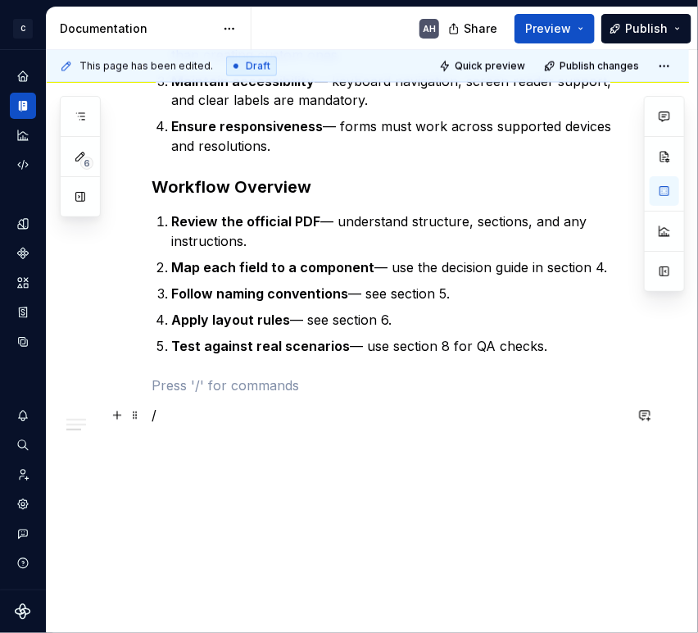
click at [181, 418] on p "/" at bounding box center [388, 416] width 472 height 20
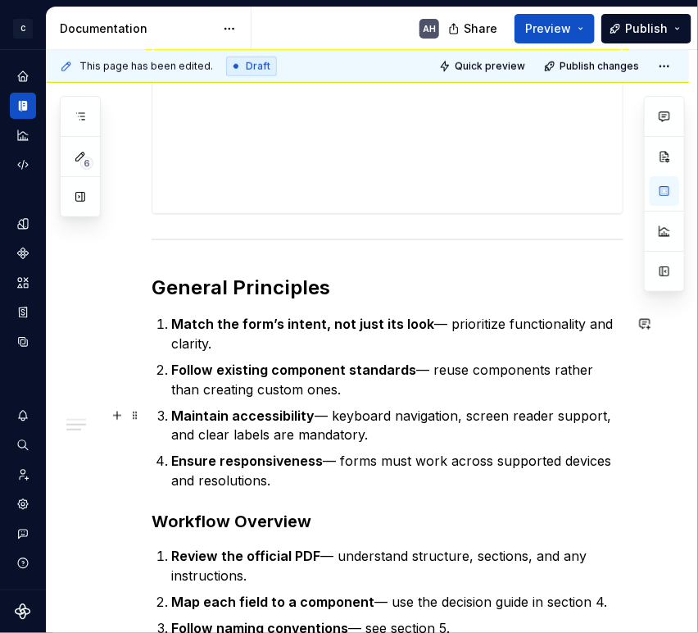
scroll to position [349, 0]
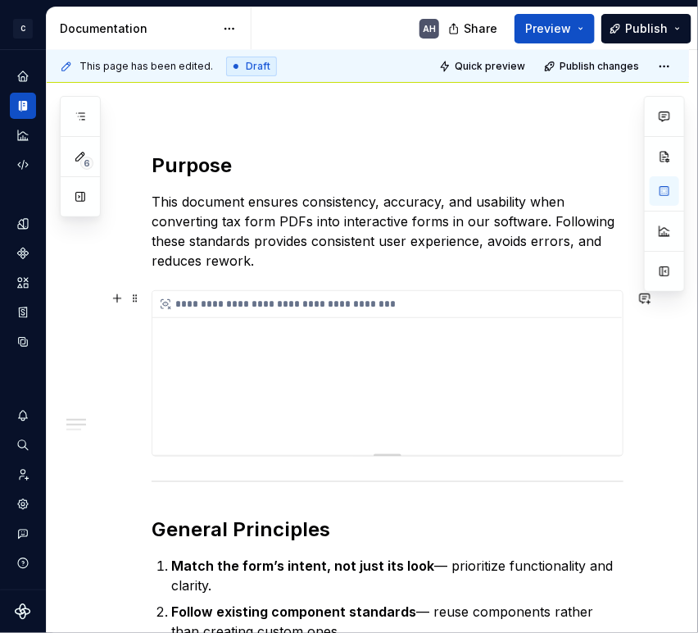
click at [293, 393] on div "**********" at bounding box center [387, 373] width 470 height 164
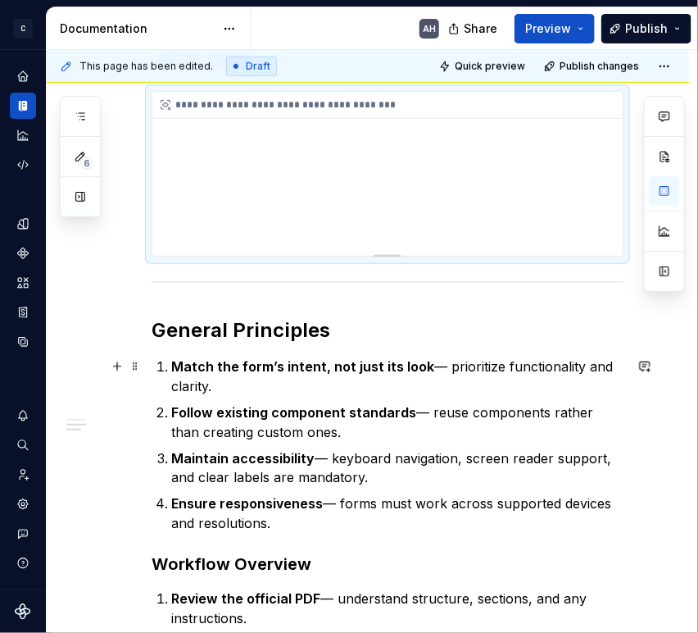
scroll to position [440, 0]
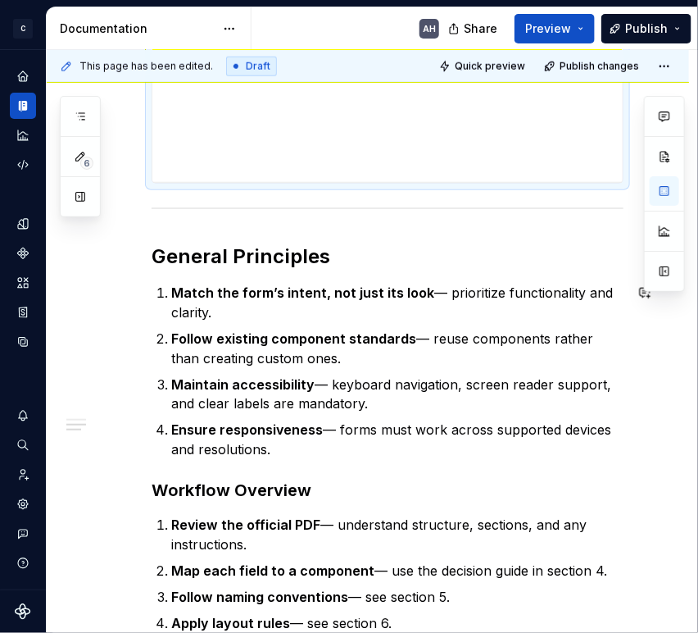
click at [297, 457] on p "Ensure responsiveness — forms must work across supported devices and resolution…" at bounding box center [397, 439] width 452 height 39
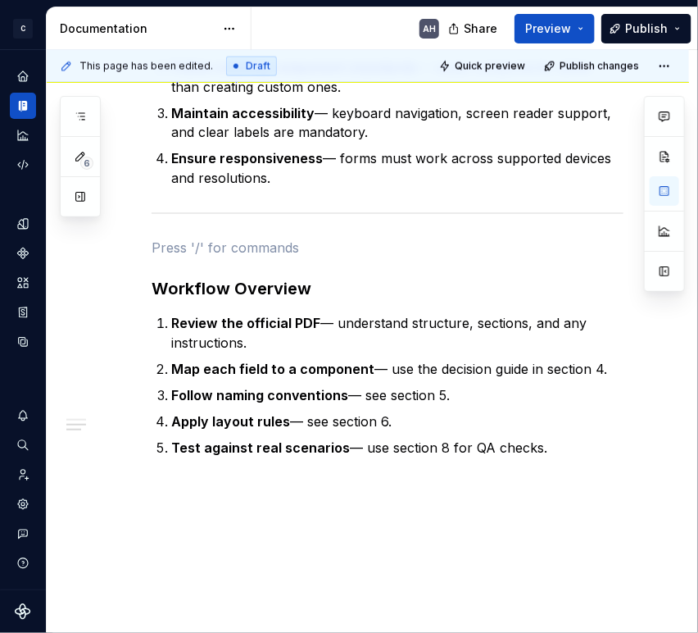
scroll to position [714, 0]
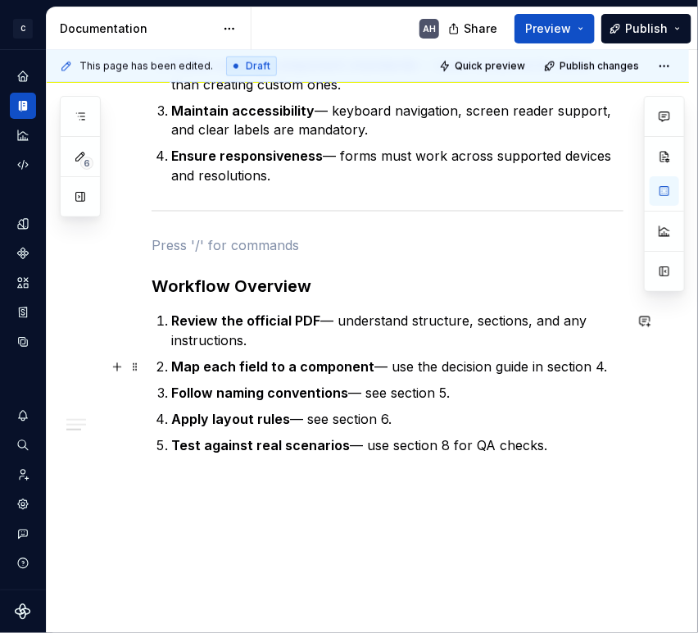
click at [374, 371] on p "Map each field to a component — use the decision guide in section 4." at bounding box center [397, 367] width 452 height 20
click at [606, 369] on p "Map each field to a component — use the decision guide in section 4." at bounding box center [397, 367] width 452 height 20
click at [393, 513] on div "**********" at bounding box center [388, 60] width 472 height 909
click at [219, 511] on p "Component Selection" at bounding box center [388, 516] width 472 height 20
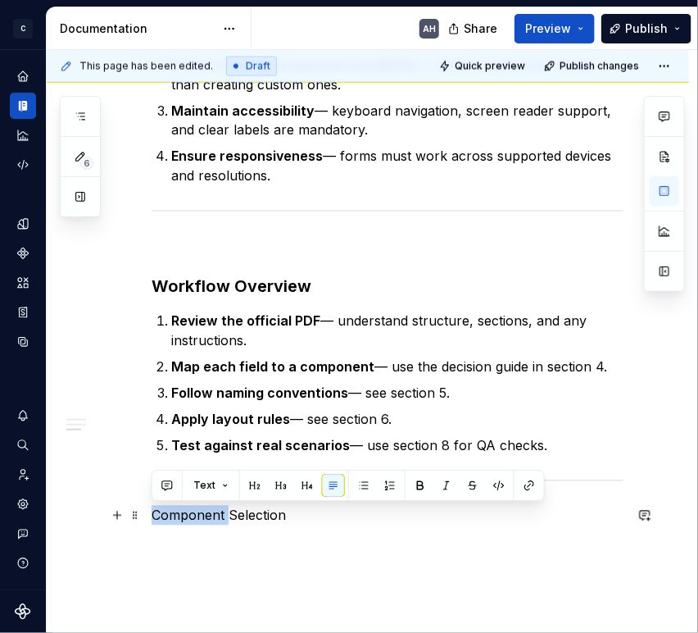
click at [219, 511] on p "Component Selection" at bounding box center [388, 516] width 472 height 20
click at [306, 488] on button "button" at bounding box center [307, 485] width 23 height 23
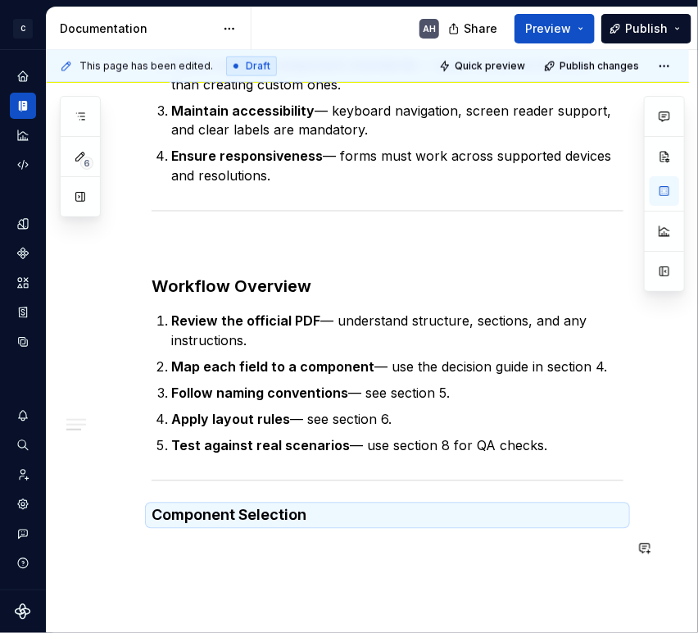
click at [237, 531] on div "**********" at bounding box center [388, 82] width 472 height 952
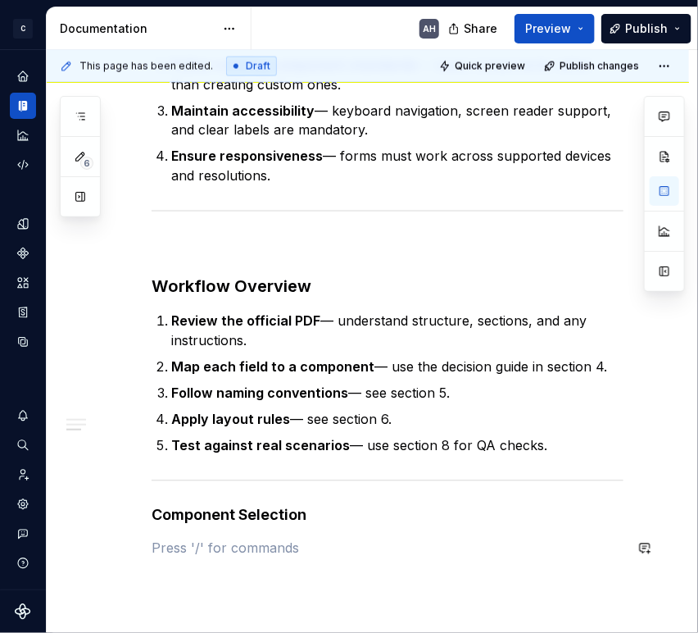
click at [237, 531] on div "**********" at bounding box center [388, 82] width 472 height 952
click at [240, 520] on h4 "Component Selection" at bounding box center [388, 516] width 472 height 20
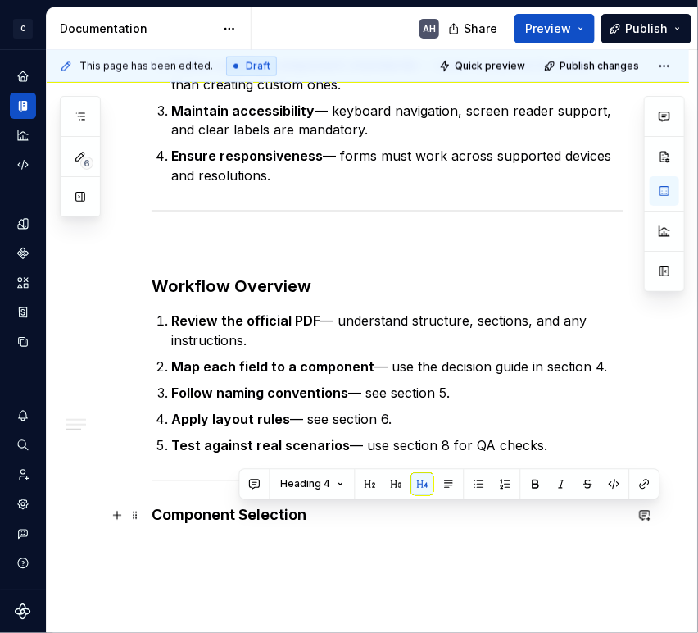
click at [240, 520] on h4 "Component Selection" at bounding box center [388, 516] width 472 height 20
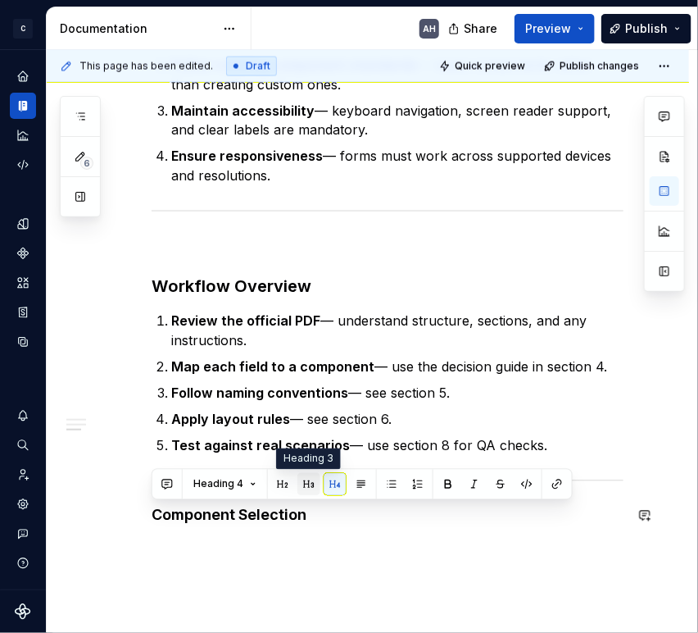
click at [307, 490] on button "button" at bounding box center [308, 484] width 23 height 23
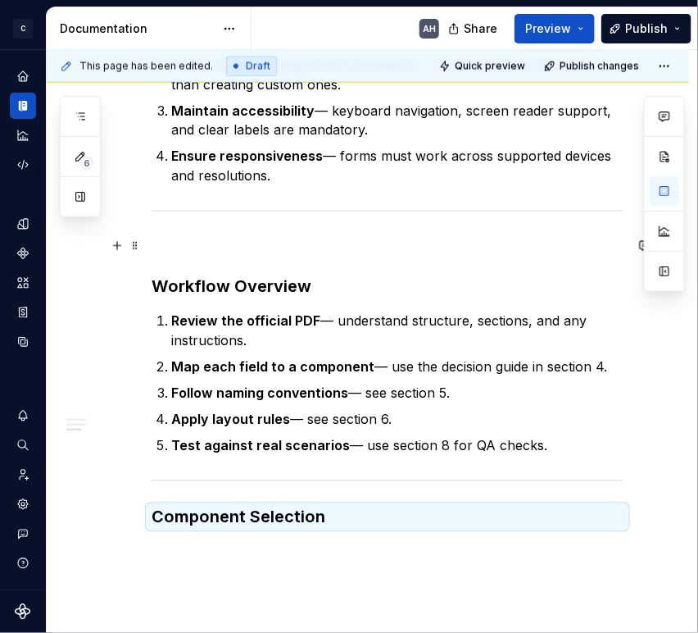
click at [199, 247] on p at bounding box center [388, 246] width 472 height 20
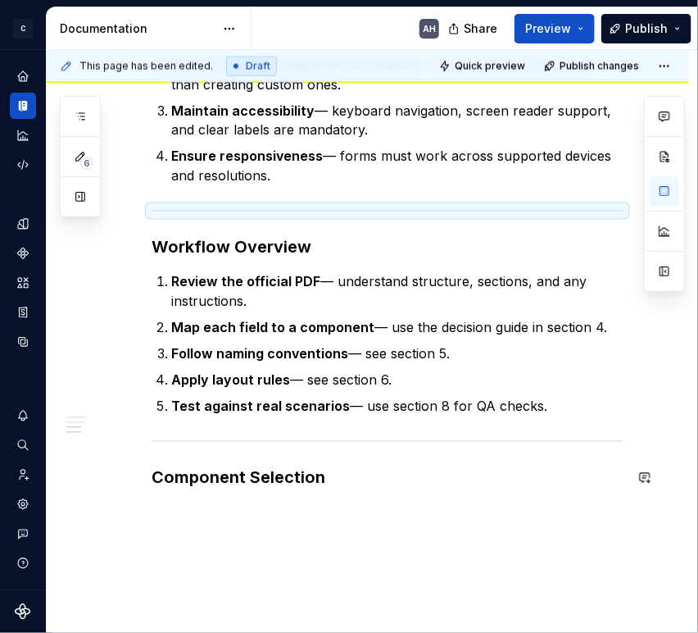
click at [243, 493] on div "**********" at bounding box center [388, 64] width 472 height 916
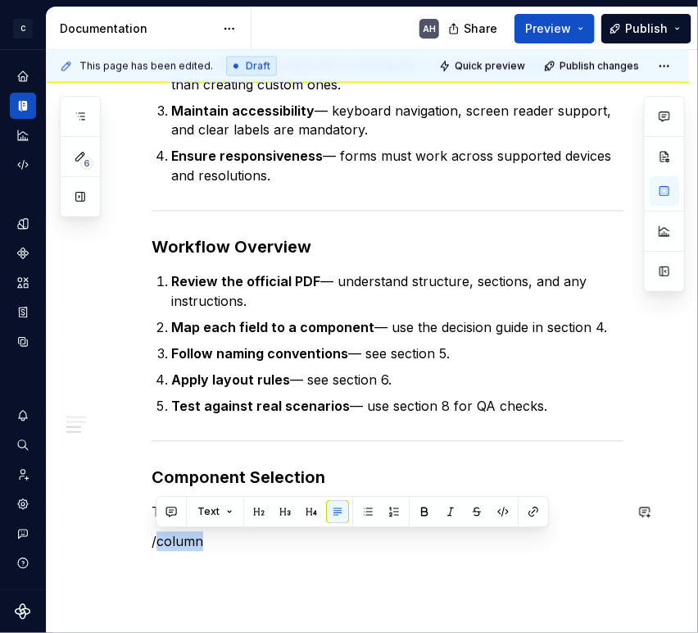
click at [183, 546] on p "/column" at bounding box center [388, 542] width 472 height 20
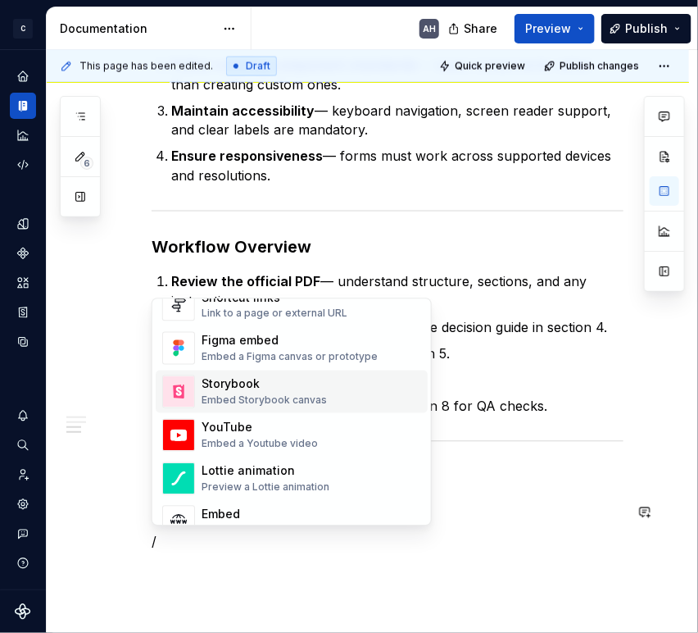
scroll to position [810, 0]
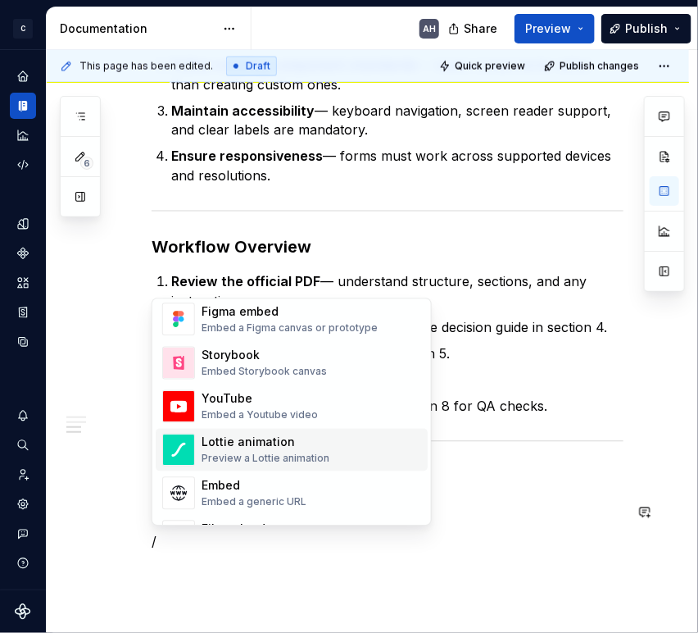
click at [333, 457] on div "[PERSON_NAME] animation Preview a [PERSON_NAME] animation" at bounding box center [312, 449] width 220 height 33
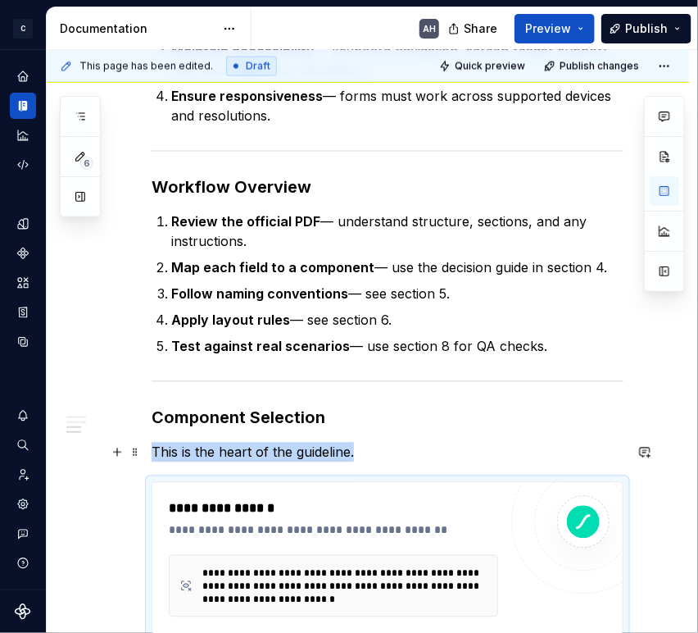
scroll to position [865, 0]
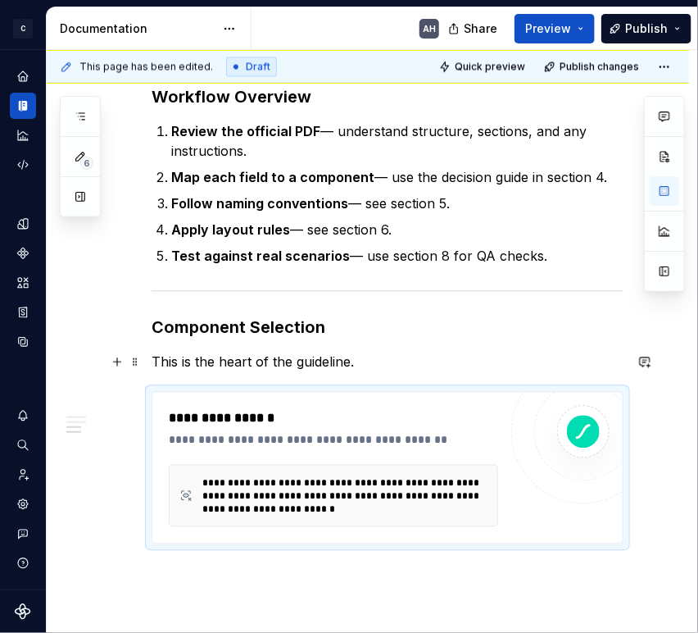
click at [338, 461] on div "**********" at bounding box center [333, 467] width 329 height 118
click at [370, 361] on p "This is the heart of the guideline." at bounding box center [388, 362] width 472 height 20
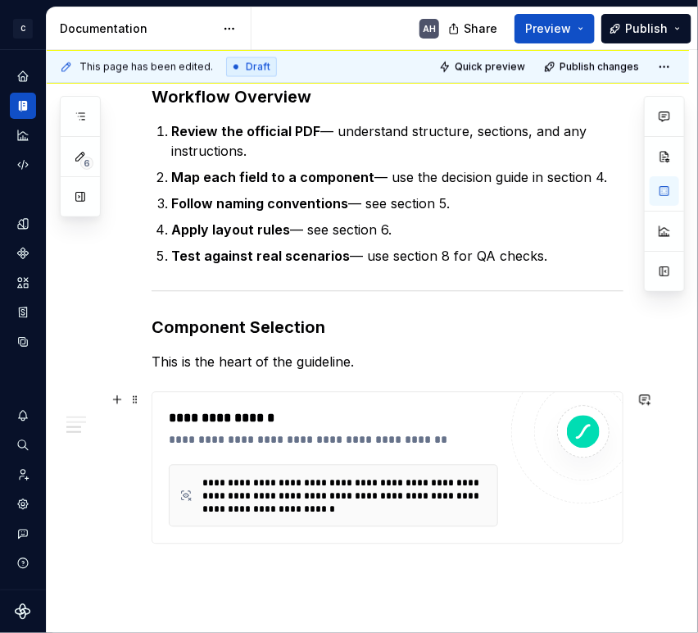
click at [373, 425] on div "**********" at bounding box center [333, 418] width 329 height 20
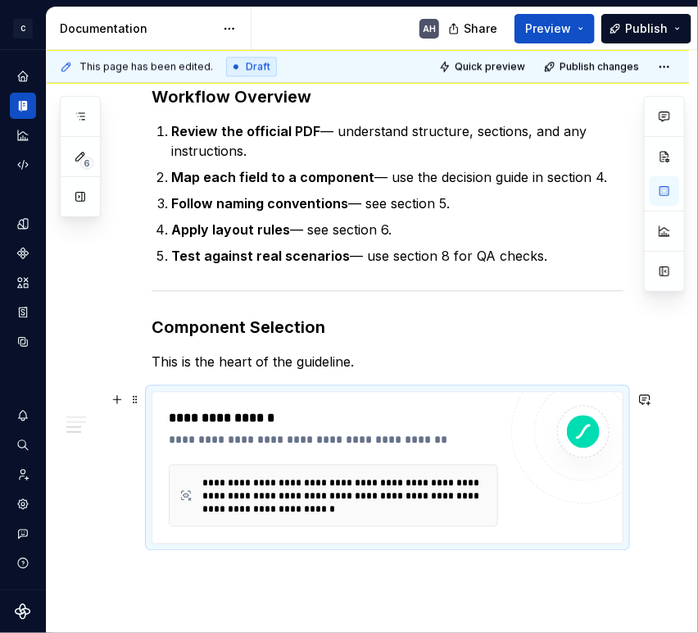
scroll to position [810, 0]
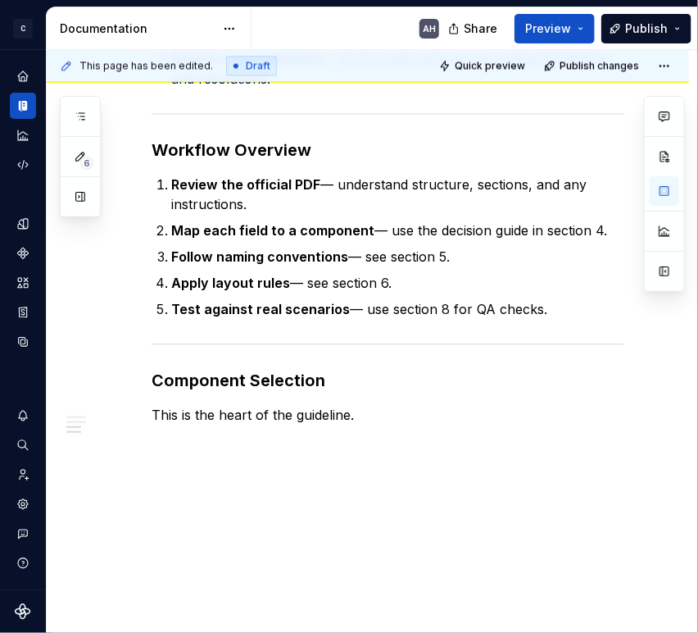
click at [383, 421] on p "This is the heart of the guideline." at bounding box center [388, 416] width 472 height 20
click at [321, 443] on p "If you see this" at bounding box center [388, 445] width 472 height 20
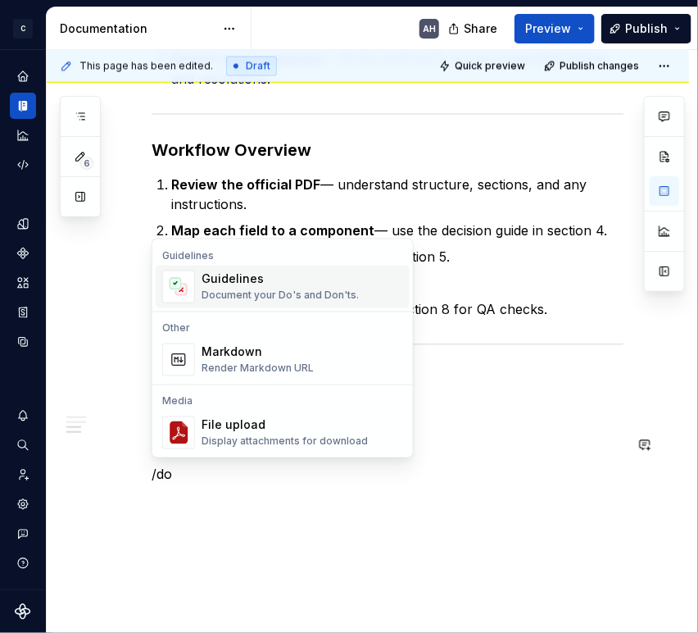
click at [257, 290] on div "Document your Do's and Don'ts." at bounding box center [280, 295] width 157 height 13
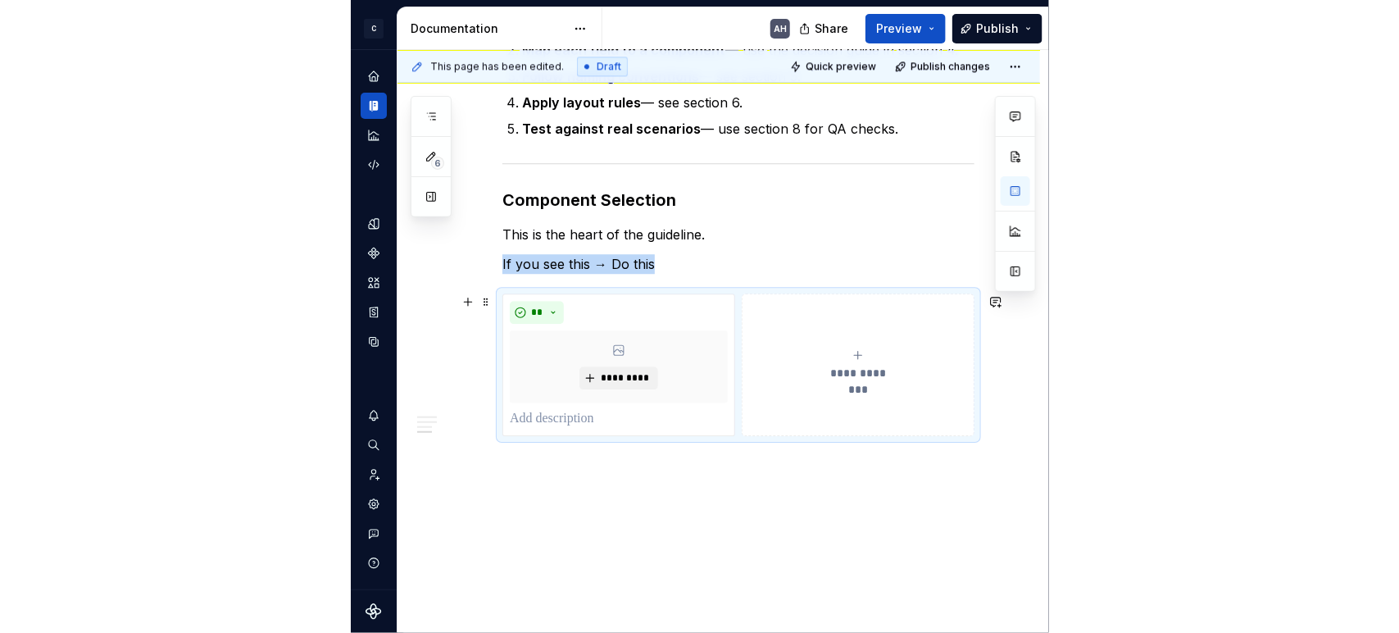
scroll to position [992, 0]
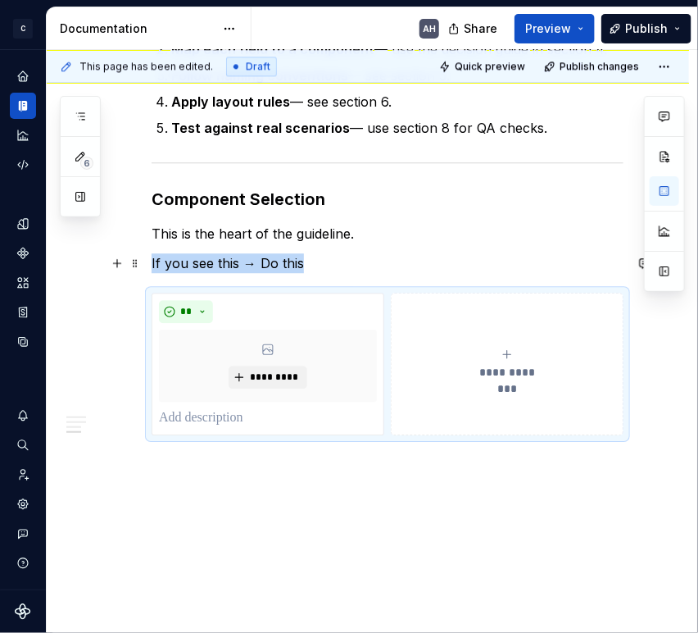
click at [398, 256] on p "If you see this → Do this" at bounding box center [388, 263] width 472 height 20
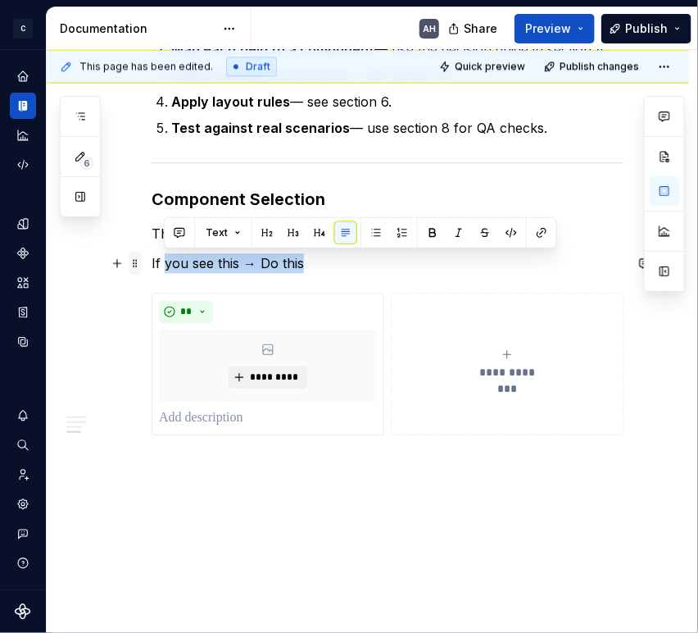
drag, startPoint x: 315, startPoint y: 261, endPoint x: 130, endPoint y: 261, distance: 184.4
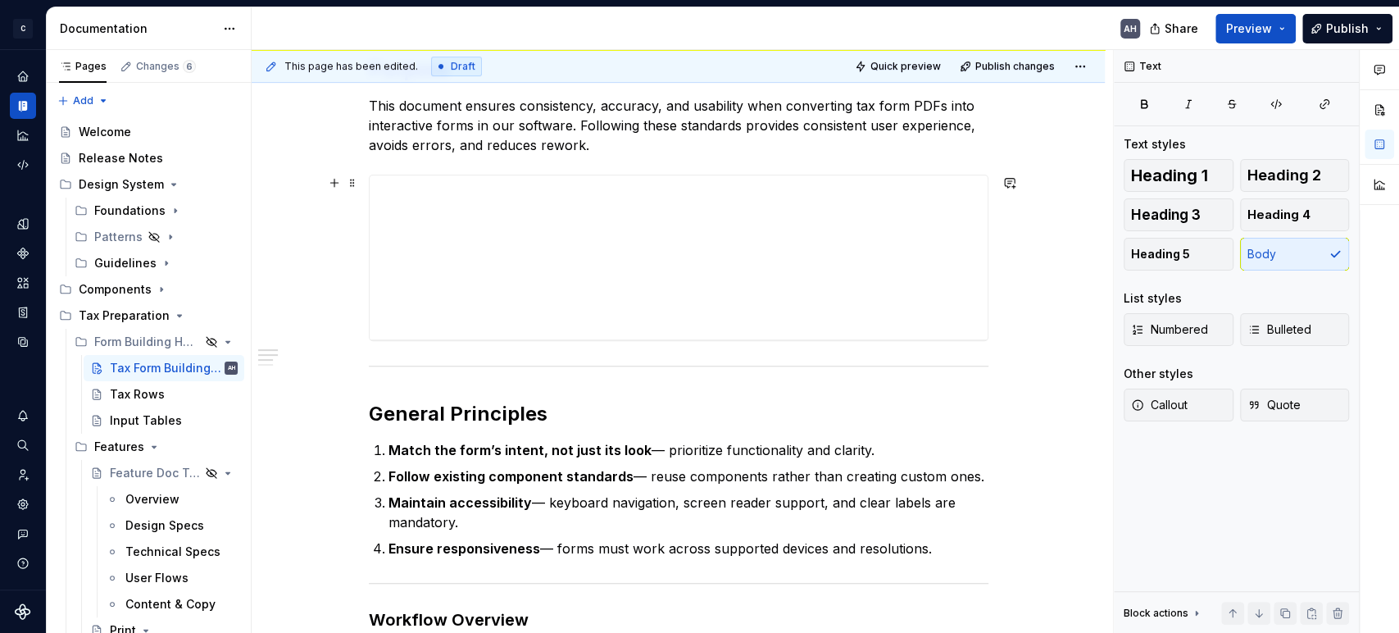
scroll to position [273, 0]
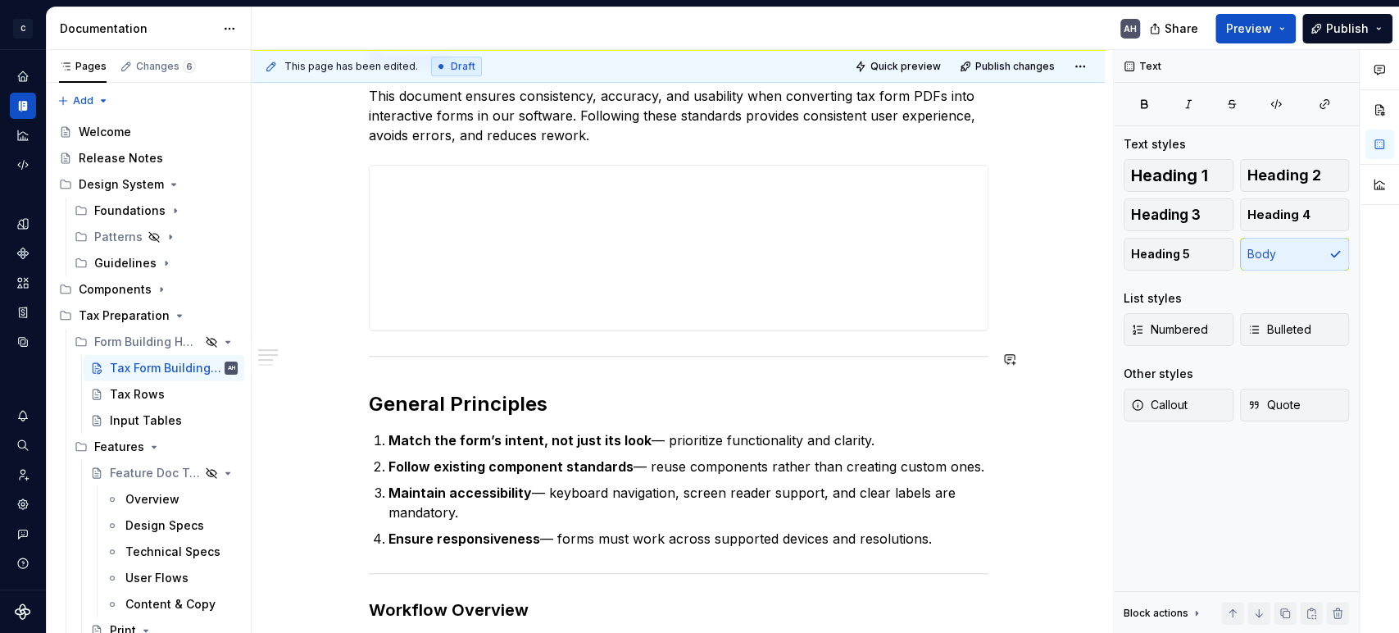
click at [583, 412] on h2 "General Principles" at bounding box center [679, 404] width 620 height 26
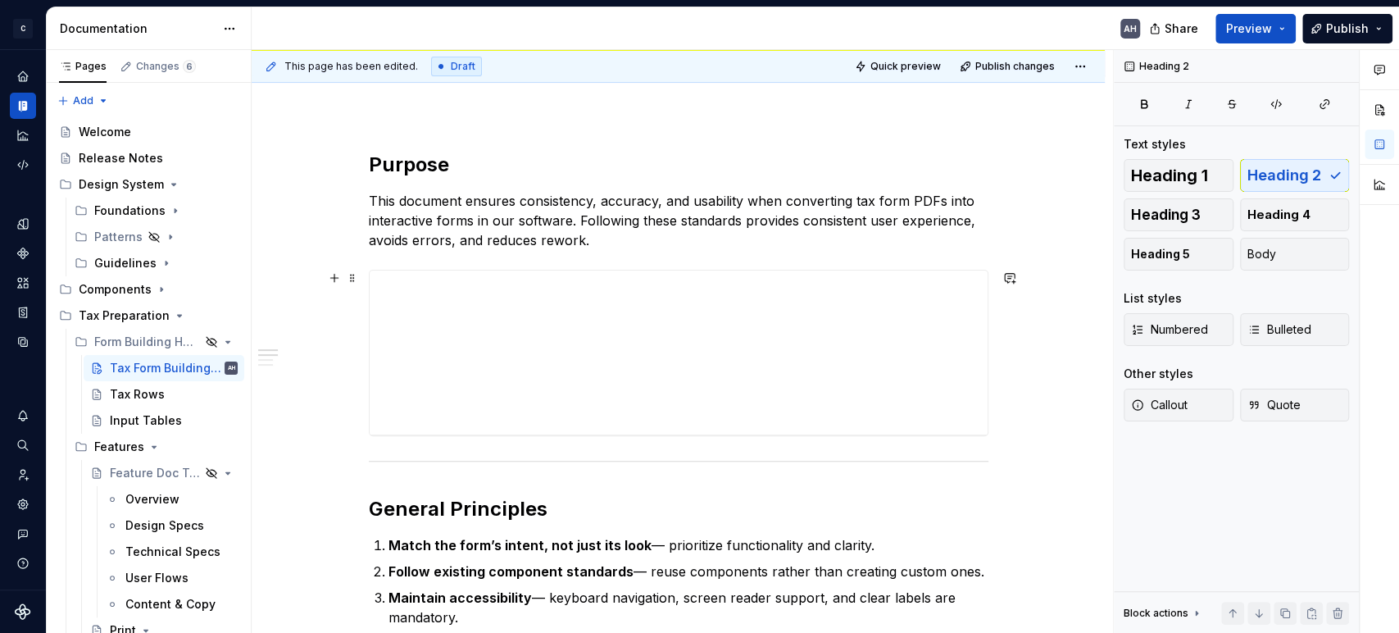
scroll to position [91, 0]
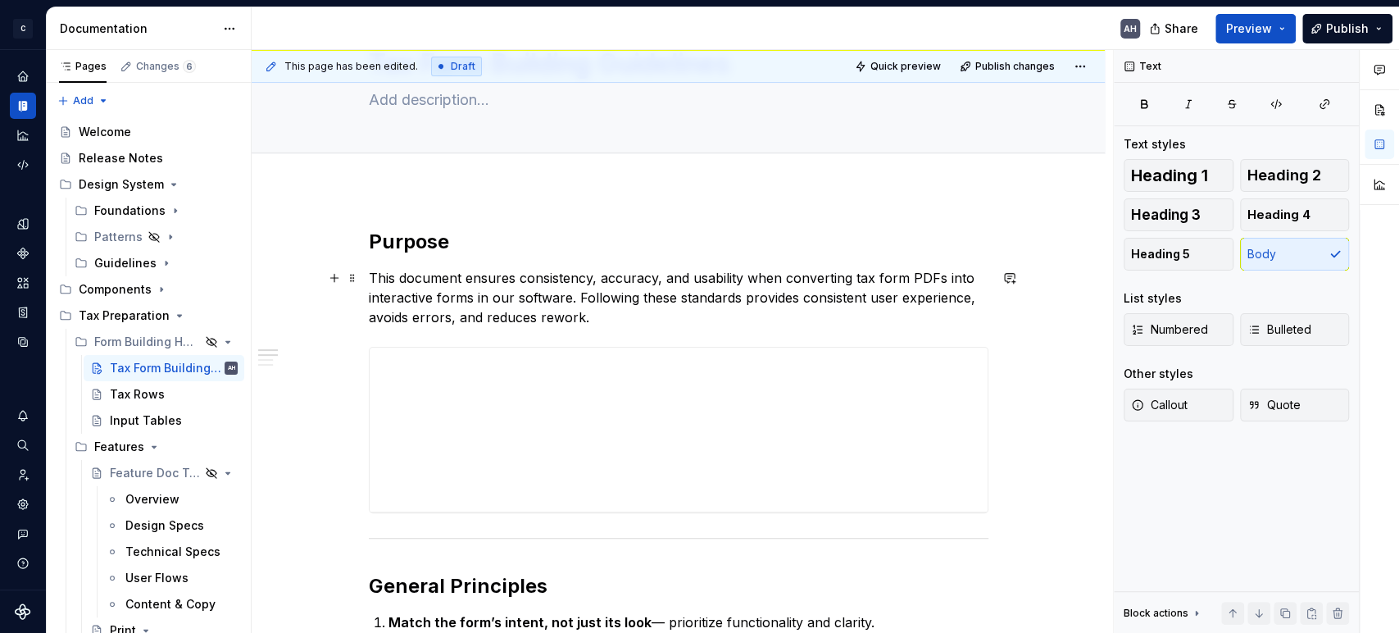
click at [605, 320] on p "This document ensures consistency, accuracy, and usability when converting tax …" at bounding box center [679, 297] width 620 height 59
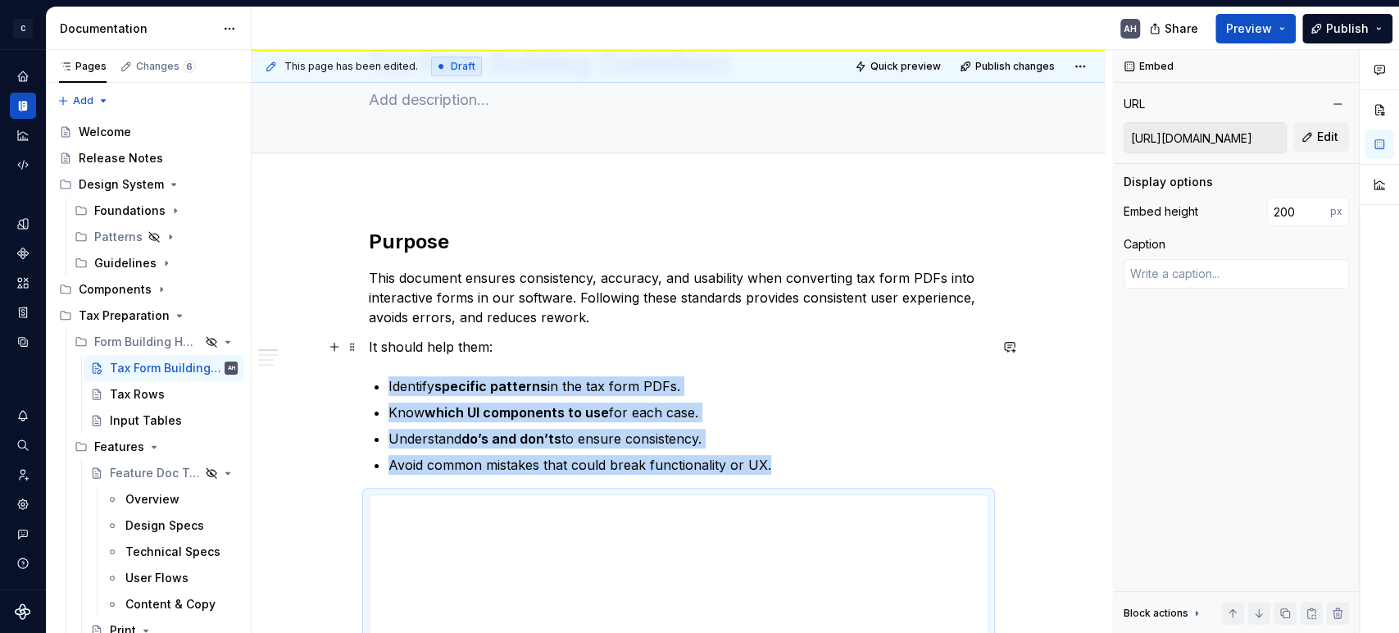
click at [465, 340] on p "It should help them:" at bounding box center [679, 347] width 620 height 20
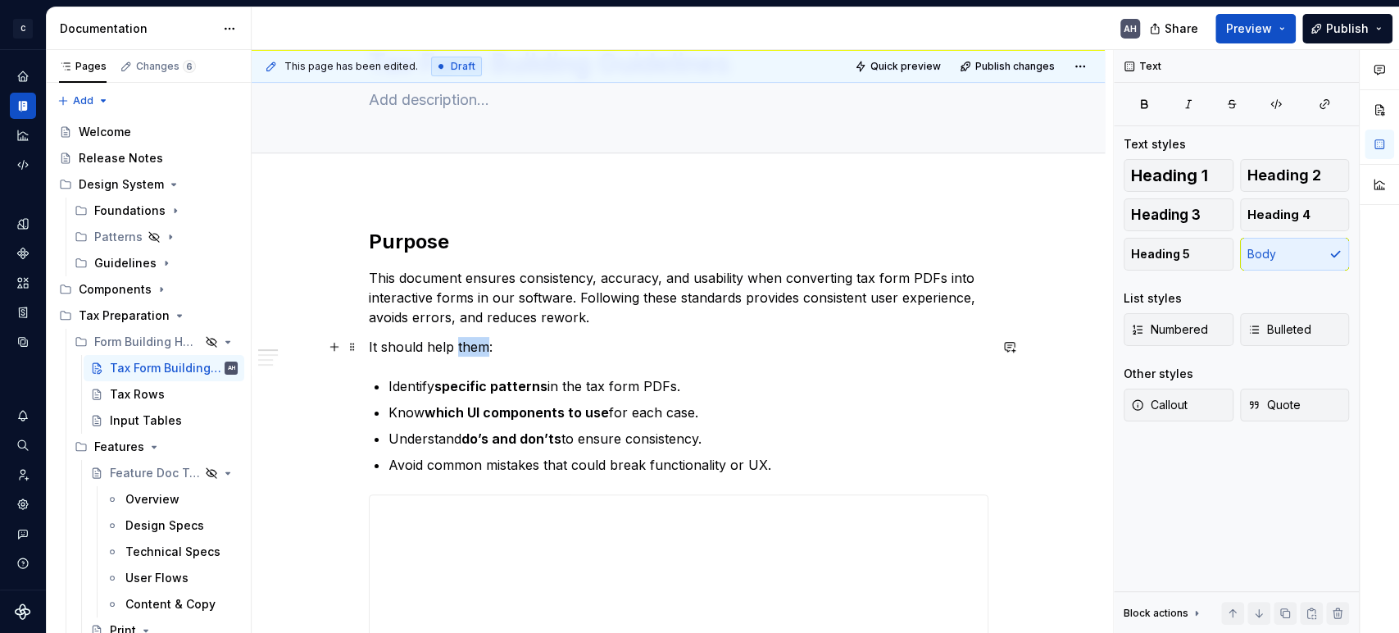
click at [465, 340] on p "It should help them:" at bounding box center [679, 347] width 620 height 20
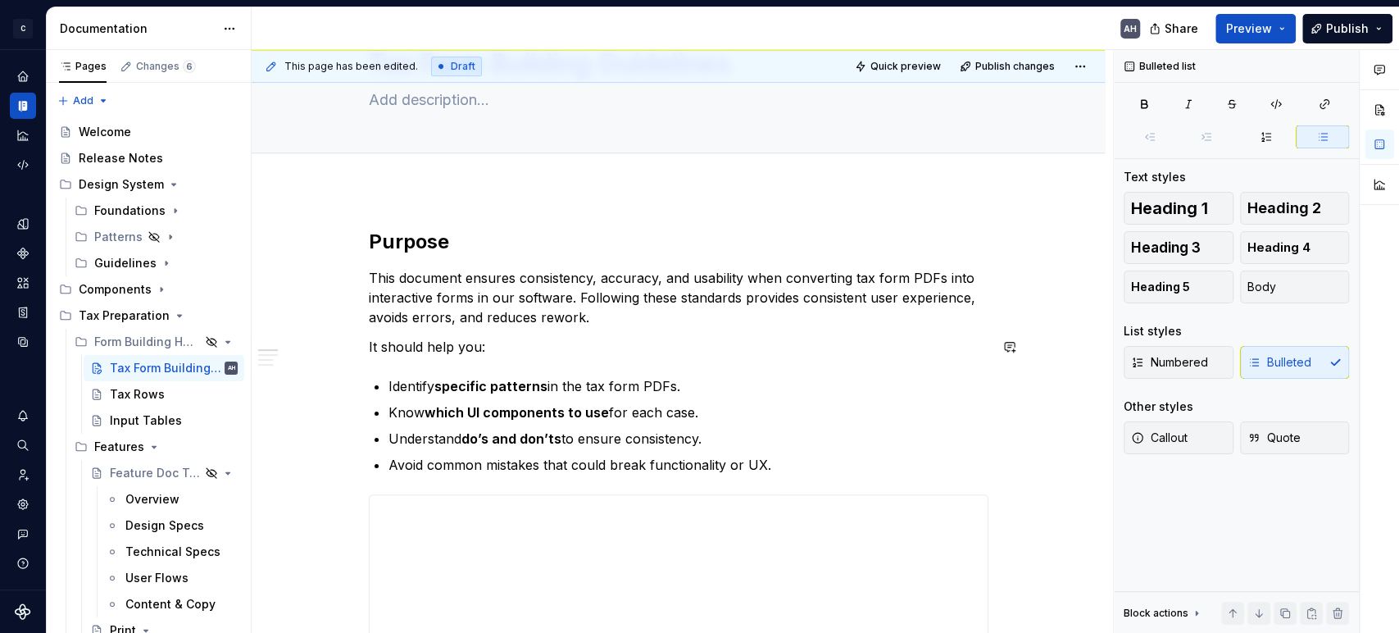
click at [491, 349] on p "It should help you:" at bounding box center [679, 347] width 620 height 20
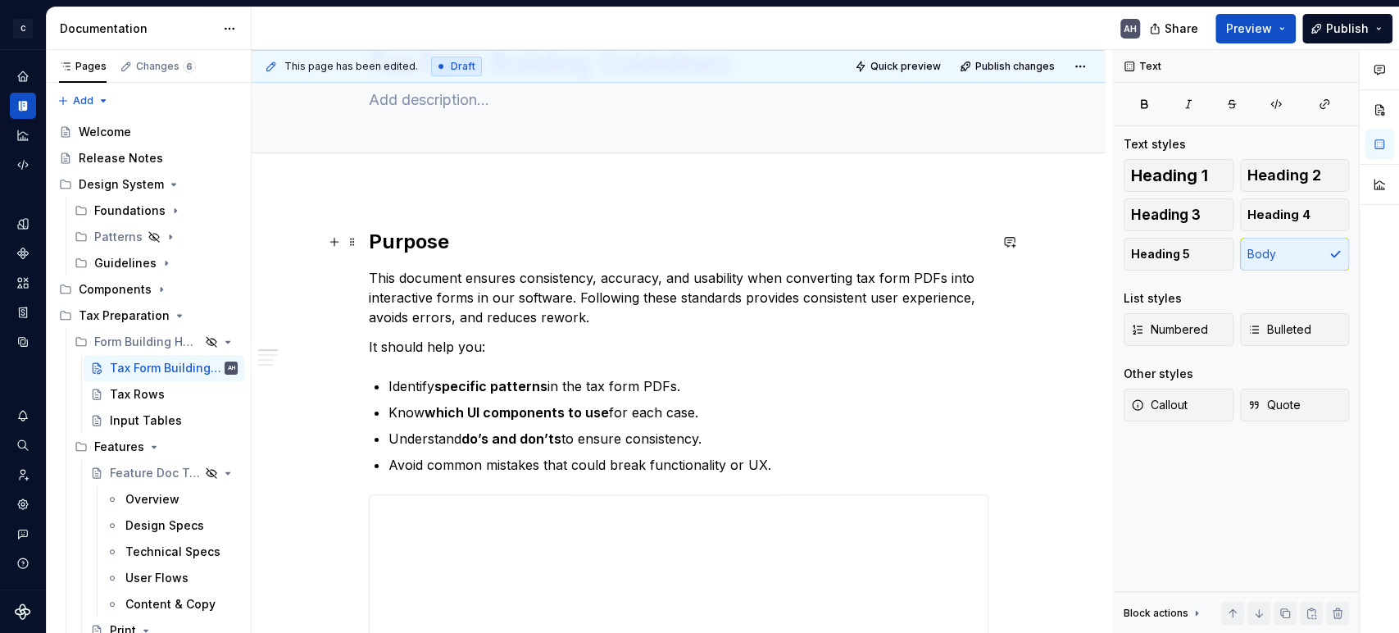
click at [370, 241] on h2 "Purpose" at bounding box center [679, 242] width 620 height 26
click at [461, 276] on p "This document ensures consistency, accuracy, and usability when converting tax …" at bounding box center [679, 297] width 620 height 59
click at [556, 311] on p "This document ensures consistency, accuracy, and usability when converting tax …" at bounding box center [679, 297] width 620 height 59
click at [631, 317] on p "This document ensures consistency, accuracy, and usability when converting tax …" at bounding box center [679, 297] width 620 height 59
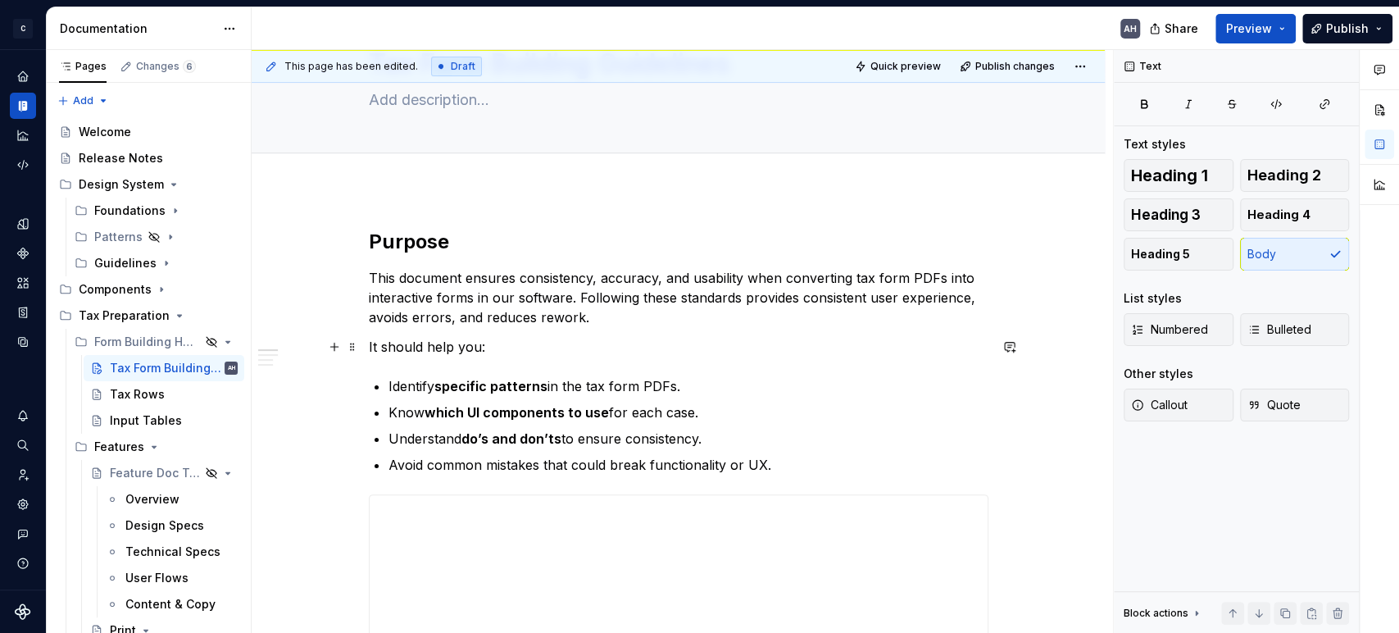
scroll to position [0, 0]
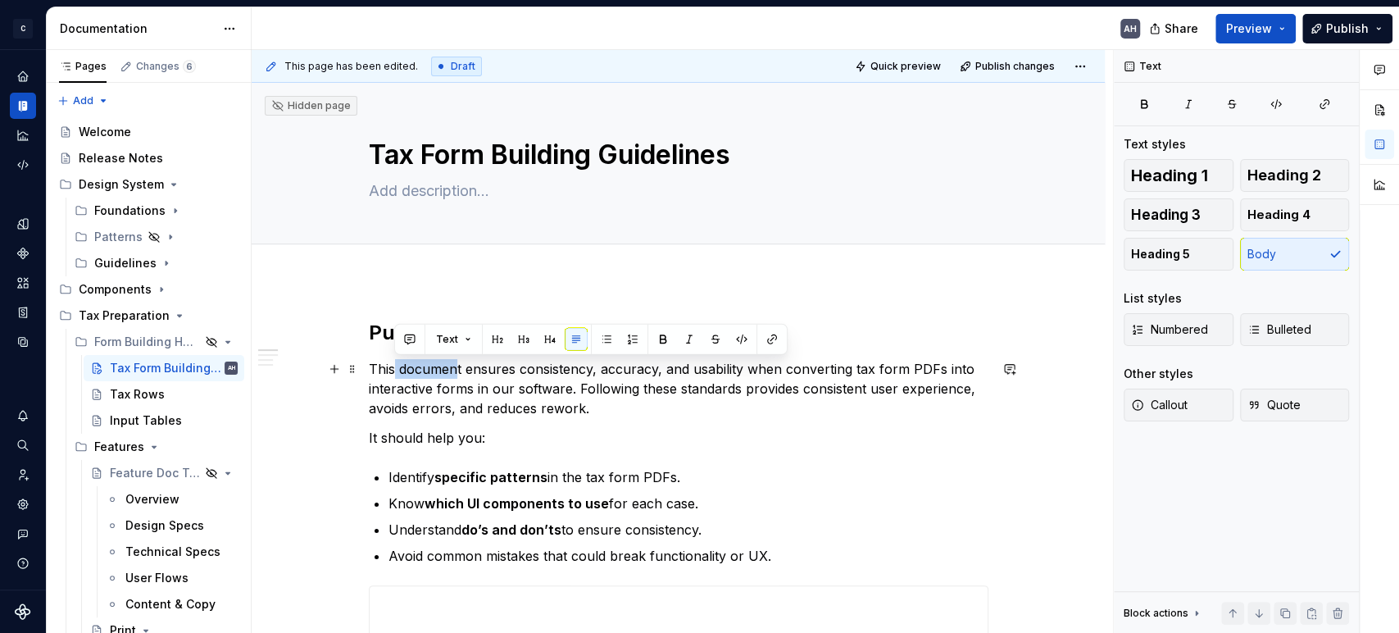
drag, startPoint x: 457, startPoint y: 366, endPoint x: 391, endPoint y: 366, distance: 66.4
click at [391, 366] on p "This document ensures consistency, accuracy, and usability when converting tax …" at bounding box center [679, 388] width 620 height 59
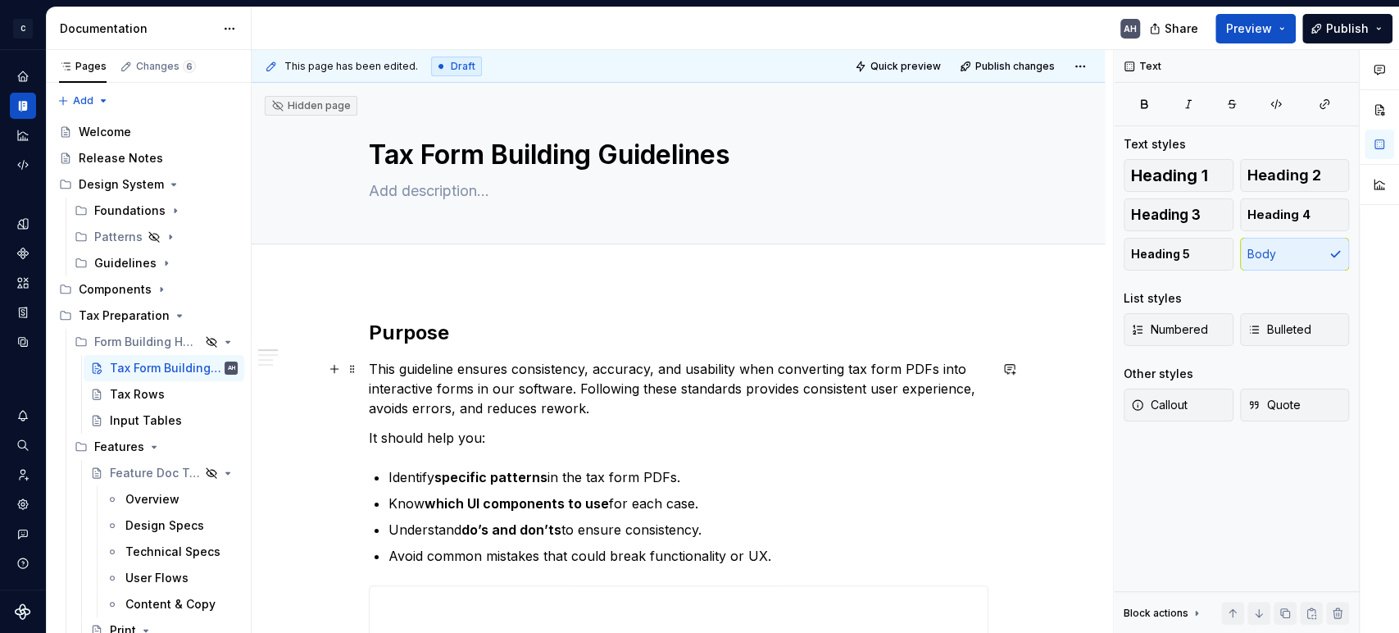
click at [747, 381] on p "This guideline ensures consistency, accuracy, and usability when converting tax…" at bounding box center [679, 388] width 620 height 59
click at [729, 365] on p "This guideline ensures consistency, accuracy, and usability when converting tax…" at bounding box center [679, 388] width 620 height 59
click at [774, 375] on p "This guideline ensures consistency, accuracy, and usability when converting tax…" at bounding box center [679, 388] width 620 height 59
click at [865, 375] on p "This guideline ensures consistency, accuracy, and usability when converting tax…" at bounding box center [679, 388] width 620 height 59
click at [579, 392] on p "This guideline ensures consistency, accuracy, and usability when converting tax…" at bounding box center [679, 388] width 620 height 59
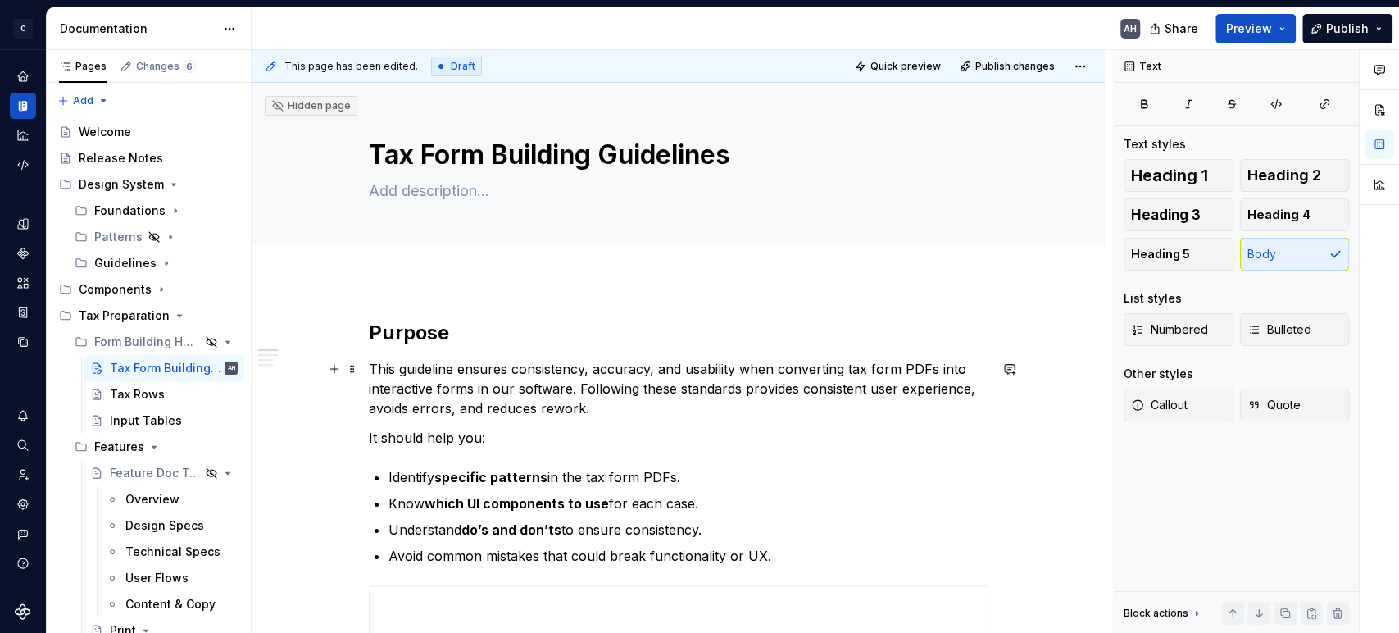
click at [635, 415] on p "This guideline ensures consistency, accuracy, and usability when converting tax…" at bounding box center [679, 388] width 620 height 59
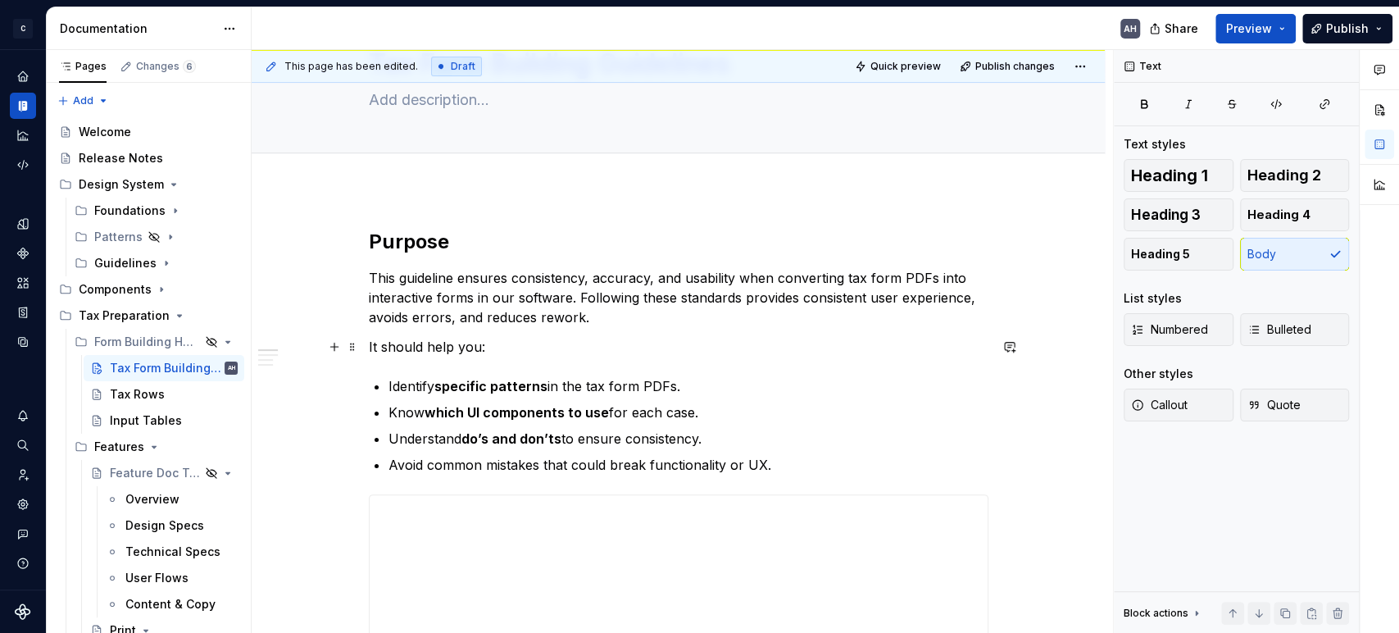
click at [504, 341] on p "It should help you:" at bounding box center [679, 347] width 620 height 20
click at [510, 398] on ul "Identify specific patterns in the tax form PDFs. Know which UI components to us…" at bounding box center [688, 425] width 600 height 98
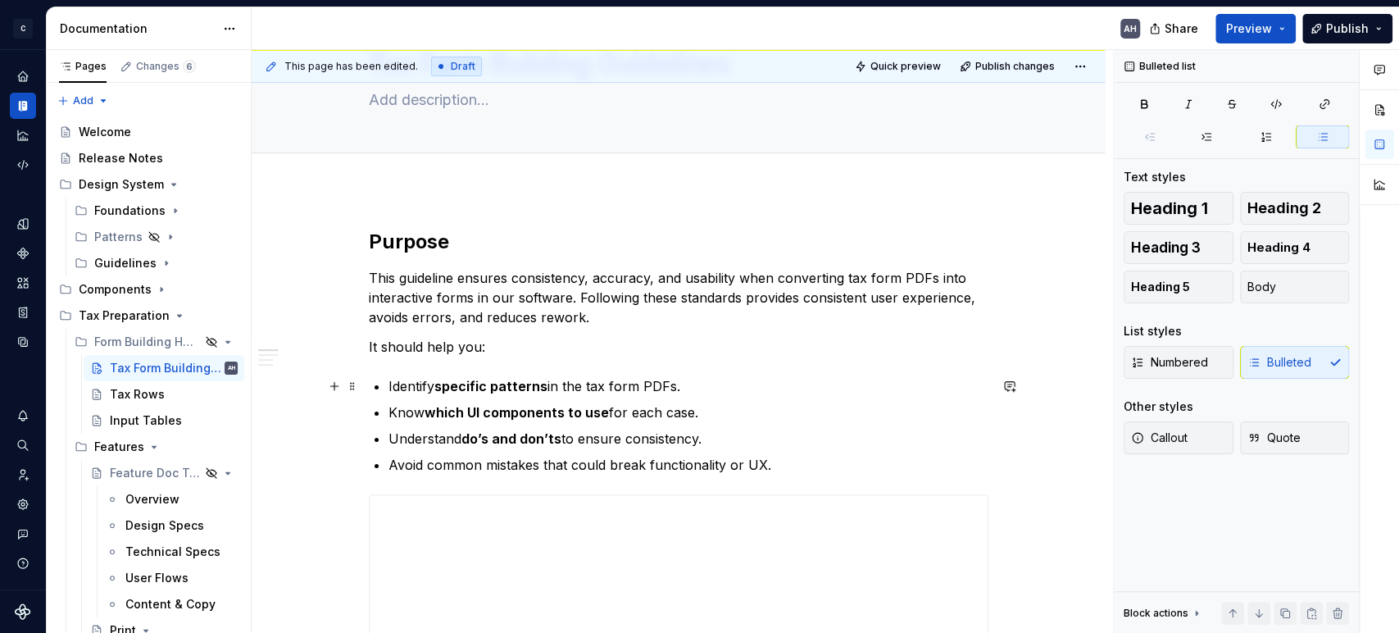
click at [664, 386] on p "Identify specific patterns in the tax form PDFs." at bounding box center [688, 386] width 600 height 20
click at [427, 407] on strong "which UI components to use" at bounding box center [517, 412] width 184 height 16
click at [629, 414] on p "Know which UI components to use for each case." at bounding box center [688, 412] width 600 height 20
click at [715, 409] on p "Know which UI components to use for each case." at bounding box center [688, 412] width 600 height 20
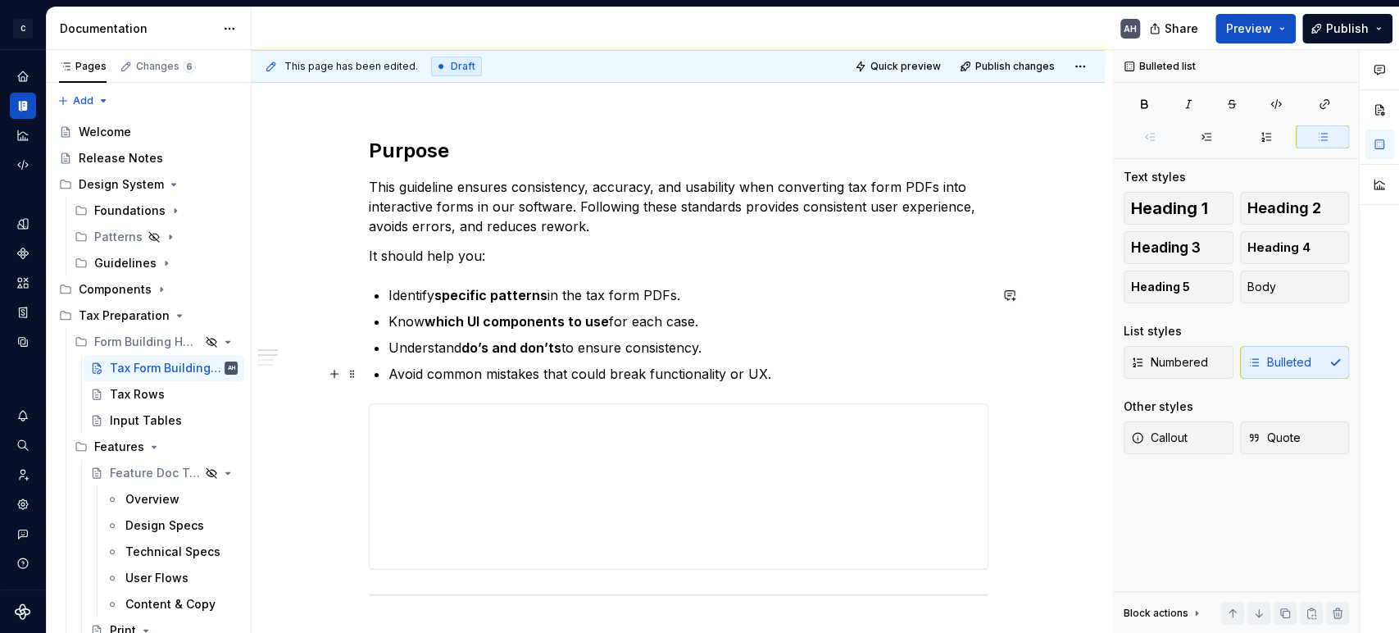
click at [596, 357] on ul "Identify specific patterns in the tax form PDFs. Know which UI components to us…" at bounding box center [688, 334] width 600 height 98
click at [784, 379] on p "Avoid common mistakes that could break functionality or UX." at bounding box center [688, 374] width 600 height 20
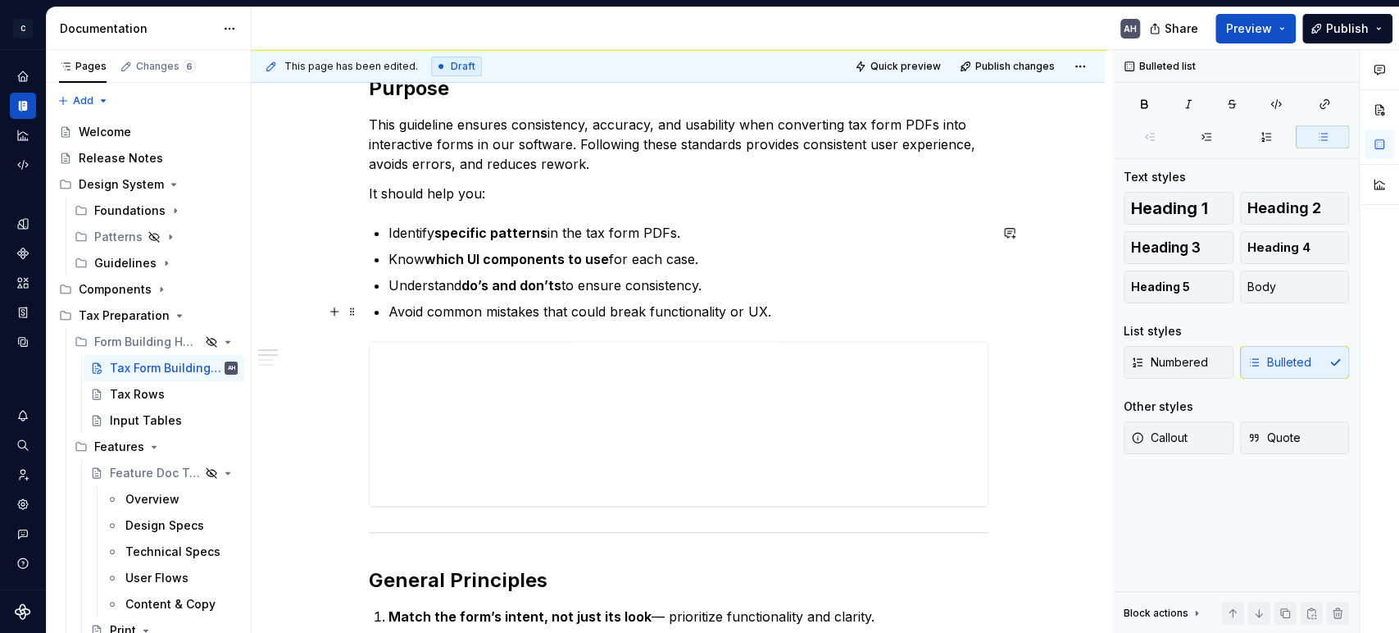
scroll to position [273, 0]
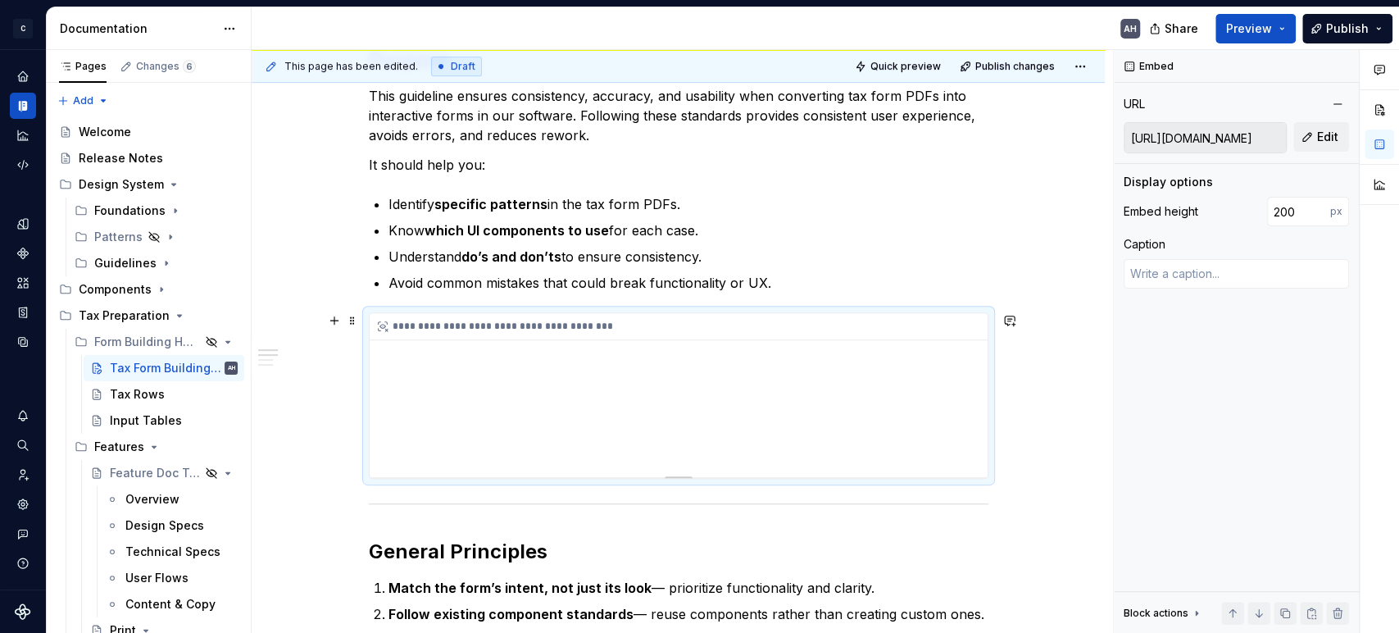
click at [692, 377] on div "**********" at bounding box center [679, 395] width 618 height 164
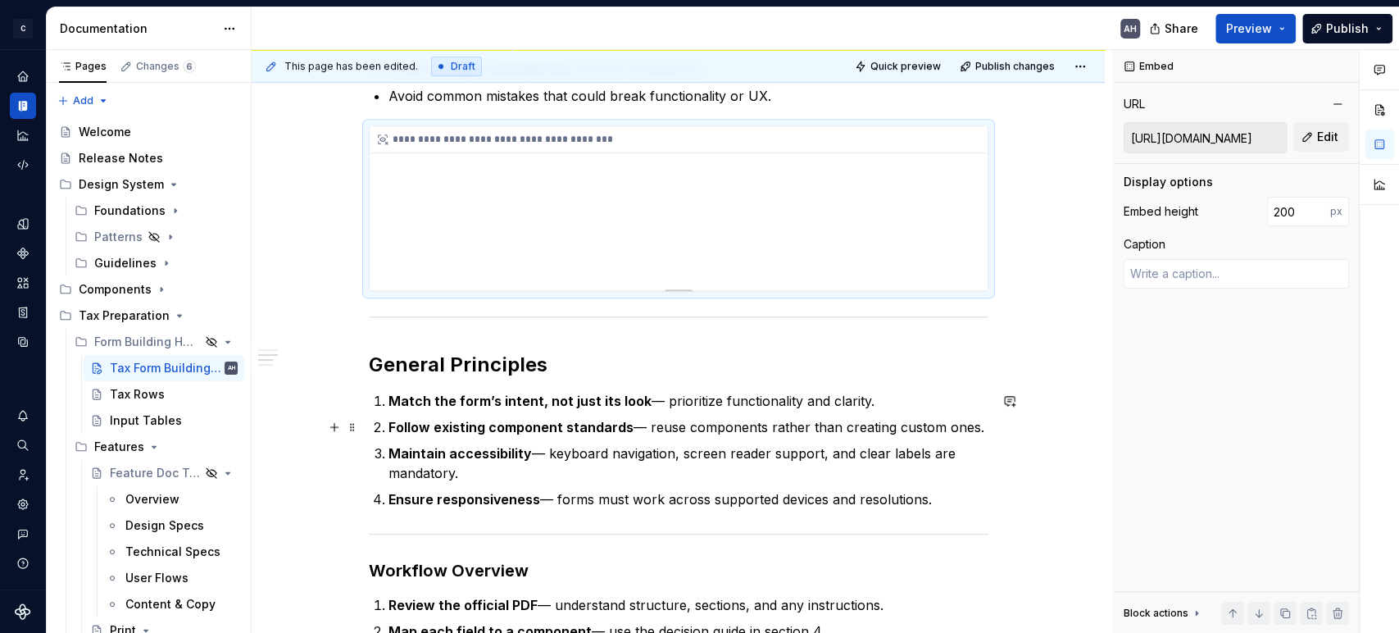
scroll to position [546, 0]
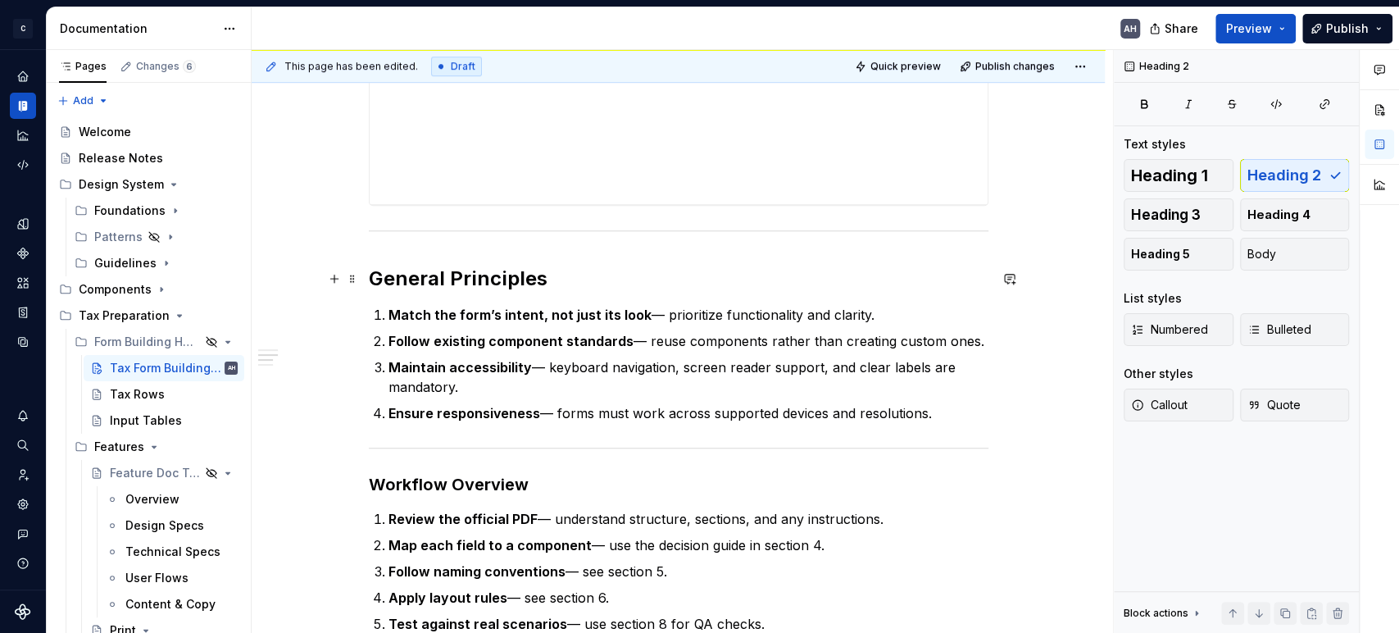
click at [577, 278] on h2 "General Principles" at bounding box center [679, 279] width 620 height 26
click at [629, 310] on strong "Match the form’s intent, not just its look" at bounding box center [519, 314] width 263 height 16
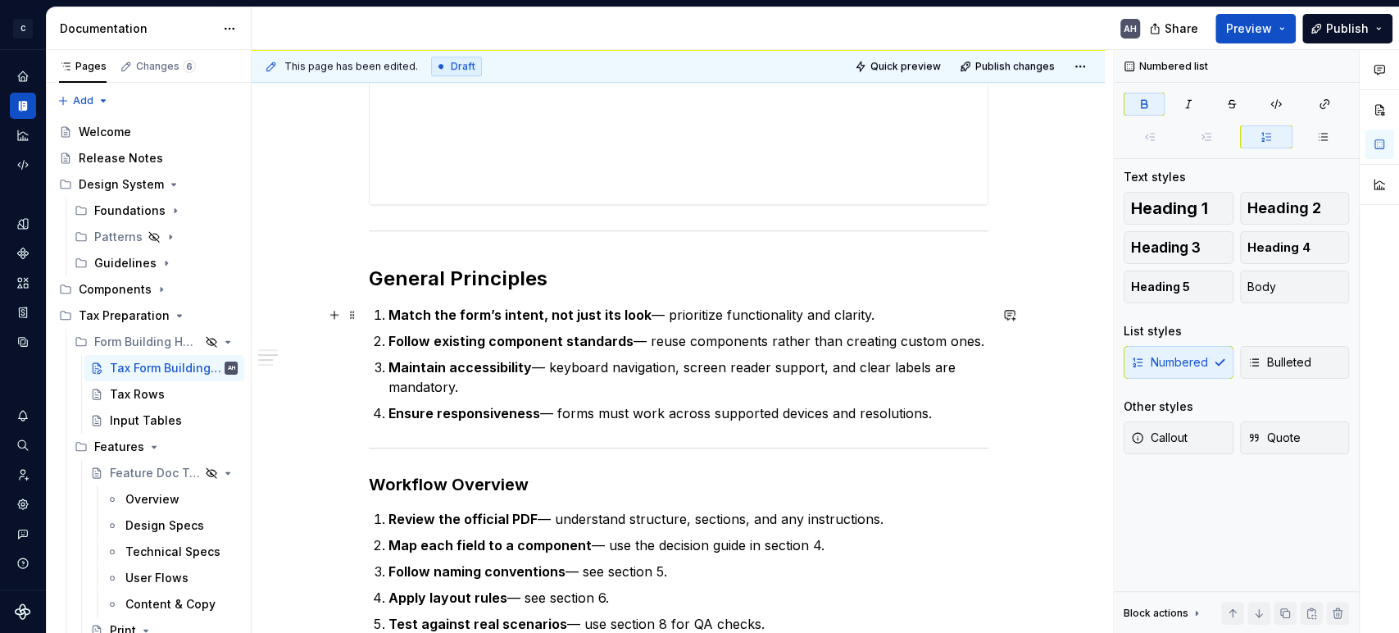
click at [761, 311] on p "Match the form’s intent, not just its look — prioritize functionality and clari…" at bounding box center [688, 315] width 600 height 20
click at [876, 321] on p "Match the form’s intent, not just its look — prioritize functionality and clari…" at bounding box center [688, 315] width 600 height 20
click at [454, 331] on p "Follow existing component standards — reuse components rather than creating cus…" at bounding box center [688, 341] width 600 height 20
click at [629, 338] on p "Follow existing component standards — reuse components rather than creating cus…" at bounding box center [688, 341] width 600 height 20
click at [762, 341] on p "Follow existing component standards — reuse components rather than creating cus…" at bounding box center [688, 341] width 600 height 20
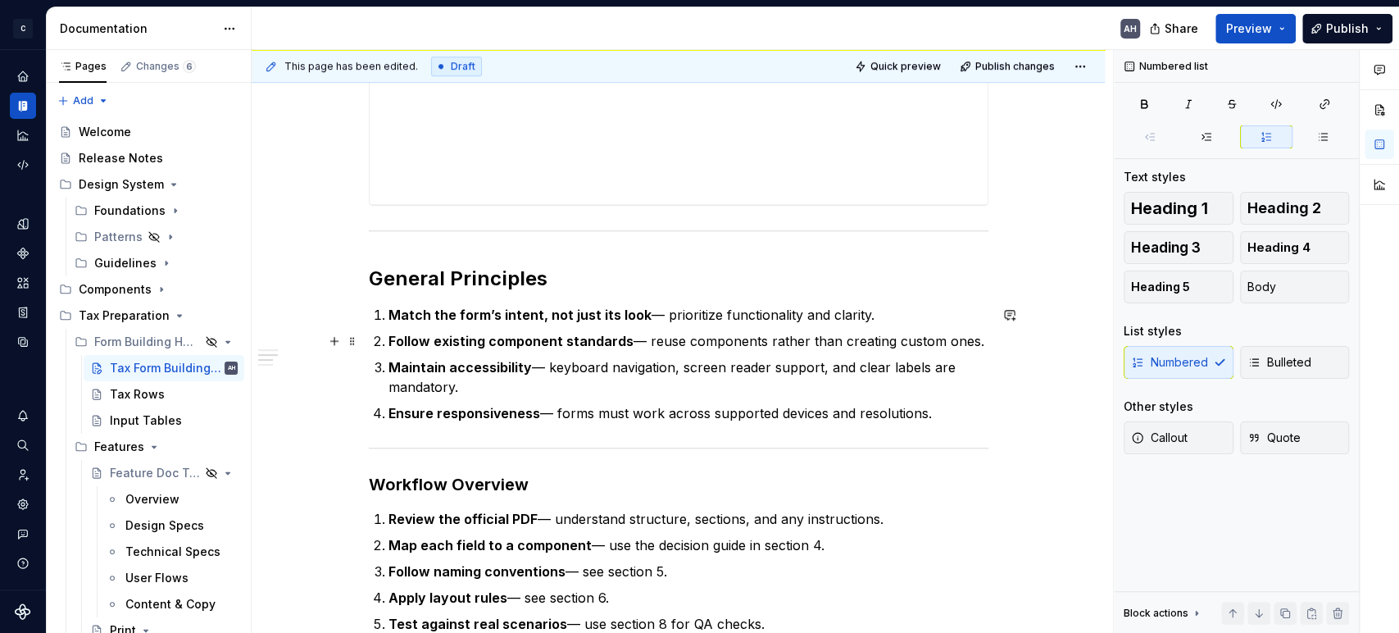
click at [977, 338] on p "Follow existing component standards — reuse components rather than creating cus…" at bounding box center [688, 341] width 600 height 20
click at [461, 370] on strong "Maintain accessibility" at bounding box center [459, 367] width 143 height 16
click at [629, 363] on p "Maintain accessibility — keyboard navigation, screen reader support, and clear …" at bounding box center [688, 376] width 600 height 39
click at [976, 337] on p "Follow existing component standards — reuse components rather than creating cus…" at bounding box center [688, 341] width 600 height 20
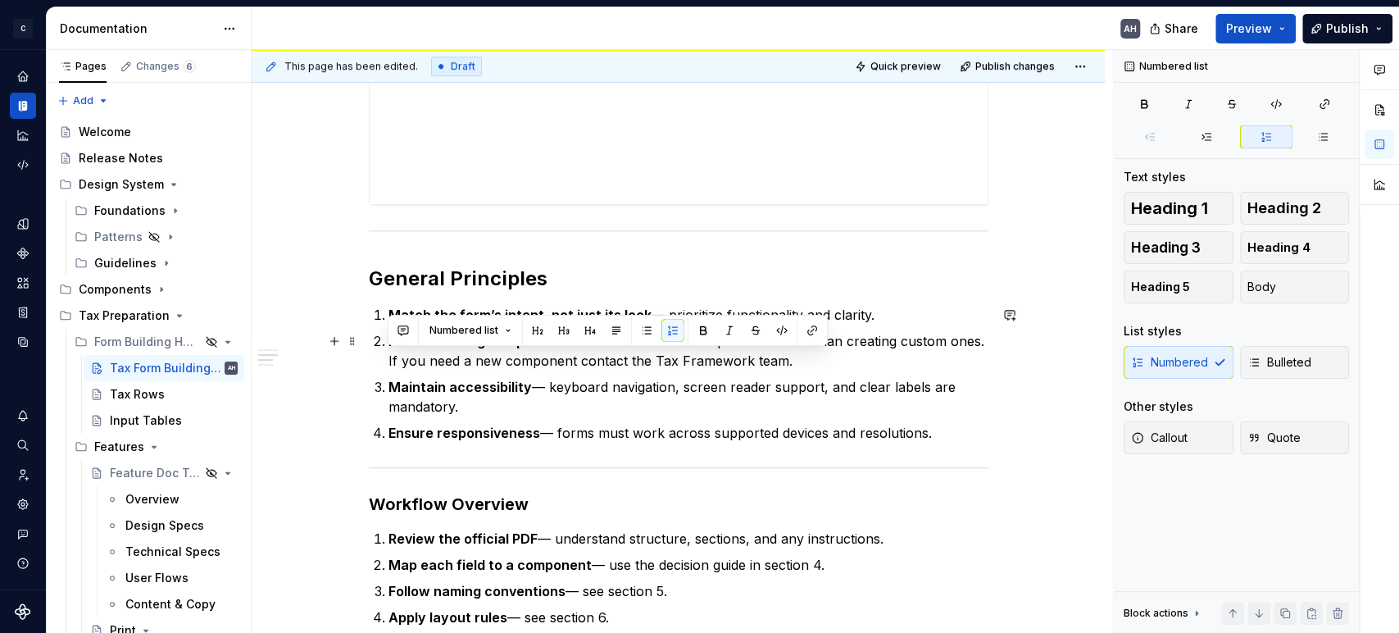
drag, startPoint x: 847, startPoint y: 361, endPoint x: 373, endPoint y: 354, distance: 474.6
click at [373, 354] on div "**********" at bounding box center [679, 362] width 620 height 1177
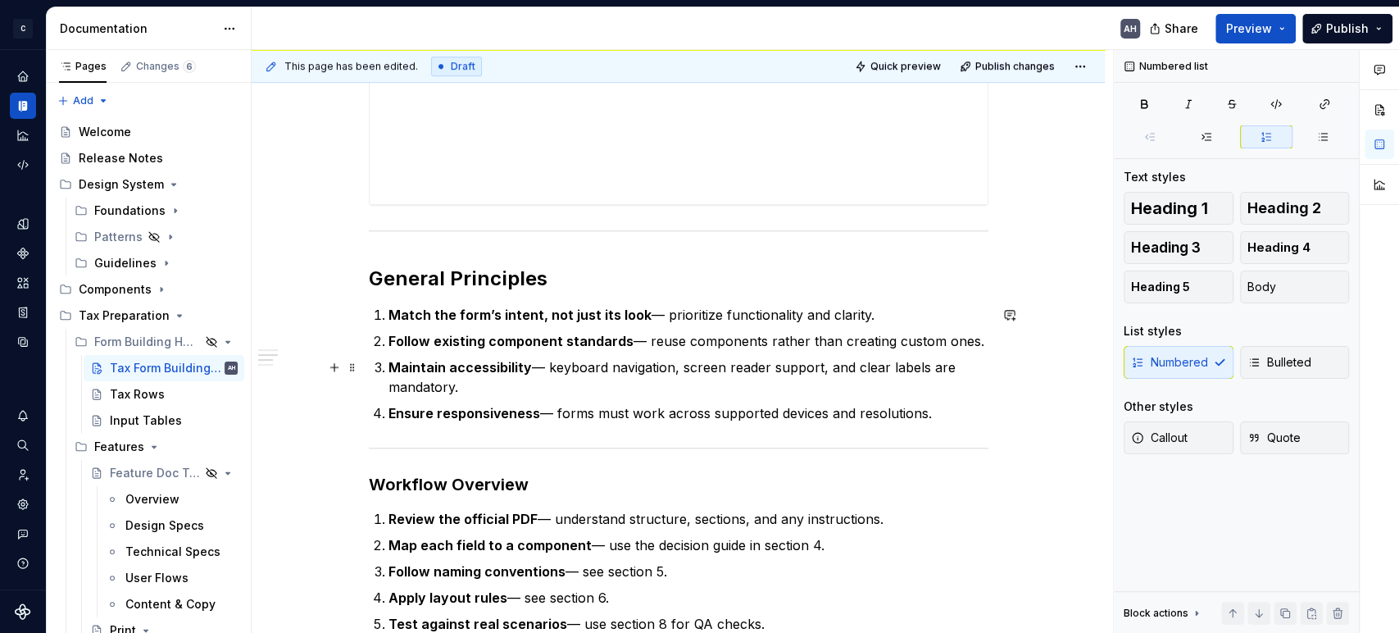
click at [538, 374] on p "Maintain accessibility — keyboard navigation, screen reader support, and clear …" at bounding box center [688, 376] width 600 height 39
click at [542, 385] on p "Maintain accessibility — keyboard navigation, screen reader support, and clear …" at bounding box center [688, 376] width 600 height 39
click at [546, 366] on p "Maintain accessibility — keyboard navigation, screen reader support, and clear …" at bounding box center [688, 376] width 600 height 39
click at [653, 363] on p "Maintain accessibility — keyboard navigation, screen reader support, and clear …" at bounding box center [688, 376] width 600 height 39
click at [707, 366] on p "Maintain accessibility — keyboard navigation, screen reader support, and clear …" at bounding box center [688, 376] width 600 height 39
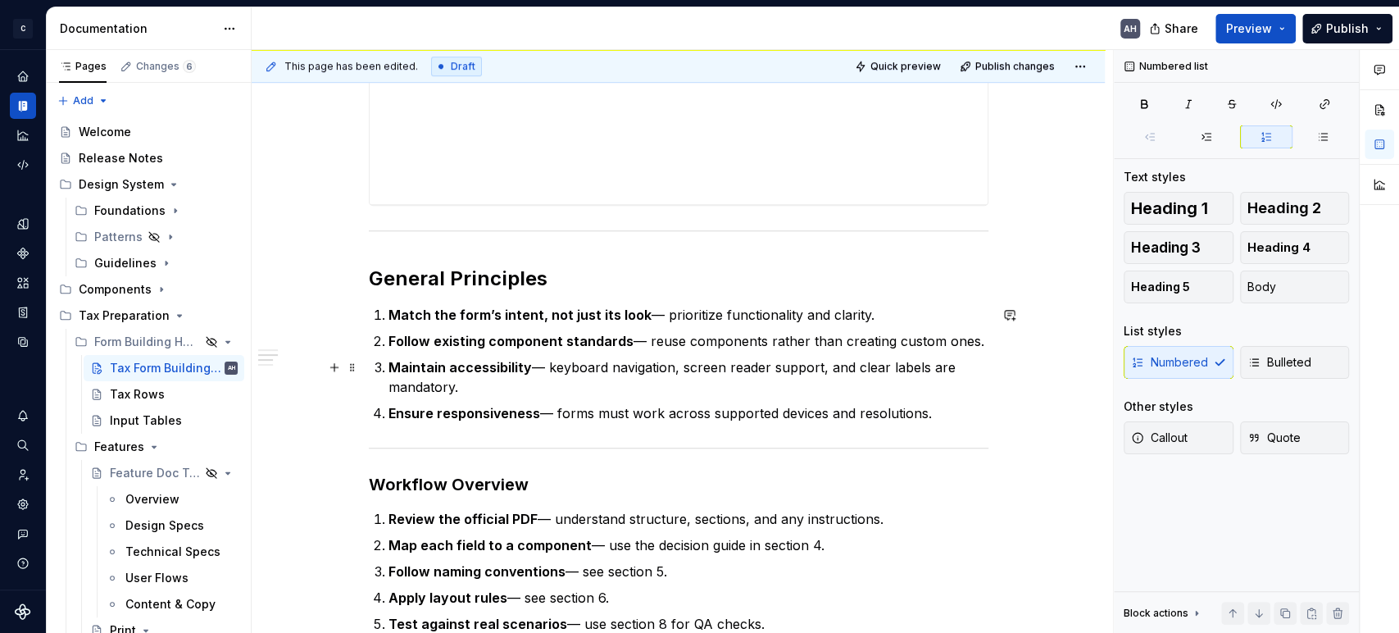
click at [799, 370] on p "Maintain accessibility — keyboard navigation, screen reader support, and clear …" at bounding box center [688, 376] width 600 height 39
click at [860, 369] on p "Maintain accessibility — keyboard navigation, screen reader support, and clear …" at bounding box center [688, 376] width 600 height 39
click at [800, 379] on p "Maintain accessibility — keyboard navigation, screen reader support, and clear …" at bounding box center [688, 376] width 600 height 39
click at [470, 411] on strong "Ensure responsiveness" at bounding box center [464, 413] width 152 height 16
click at [565, 417] on p "Ensure responsiveness — forms must work across supported devices and resolution…" at bounding box center [688, 413] width 600 height 20
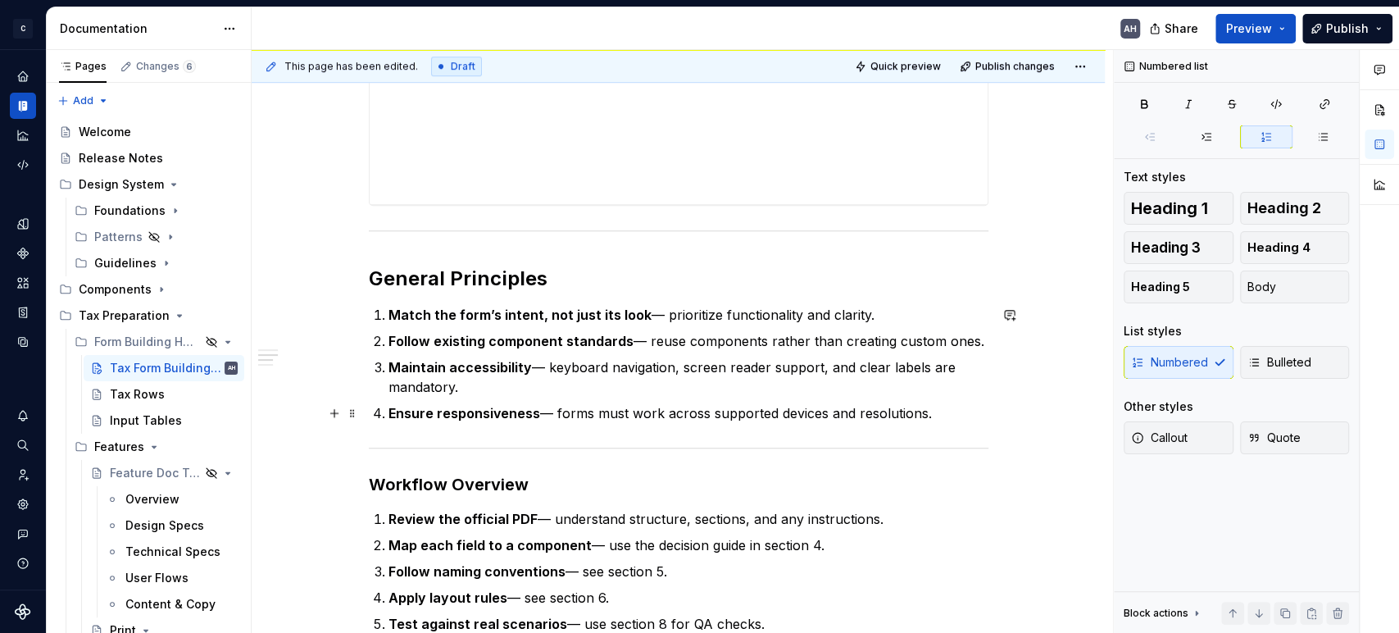
click at [678, 408] on p "Ensure responsiveness — forms must work across supported devices and resolution…" at bounding box center [688, 413] width 600 height 20
click at [940, 415] on p "Ensure responsiveness — forms must work across supported devices and resolution…" at bounding box center [688, 413] width 600 height 20
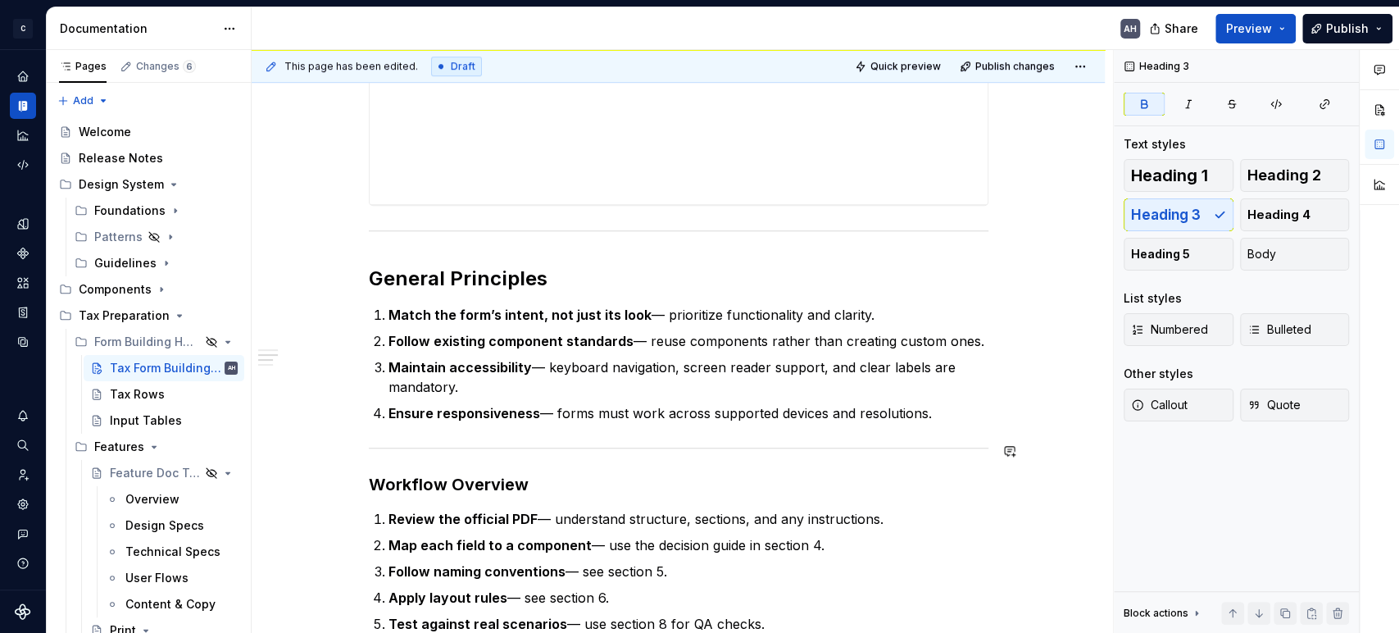
click at [594, 458] on div "**********" at bounding box center [679, 352] width 620 height 1157
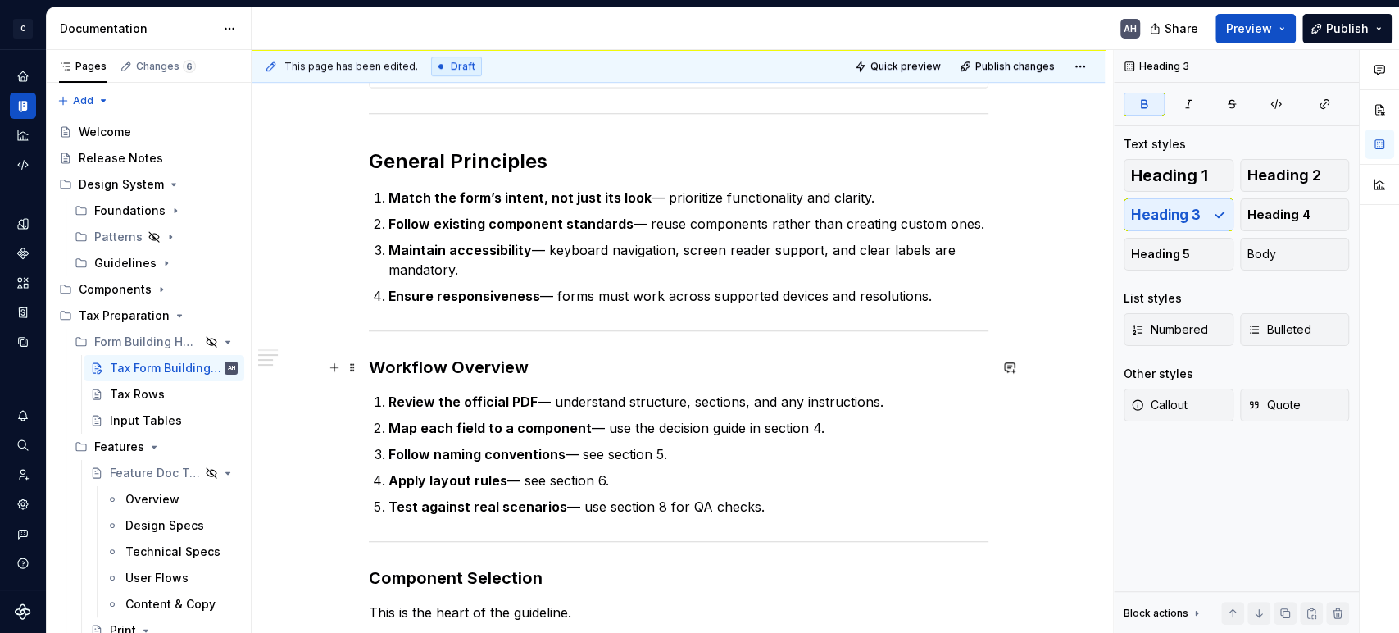
scroll to position [637, 0]
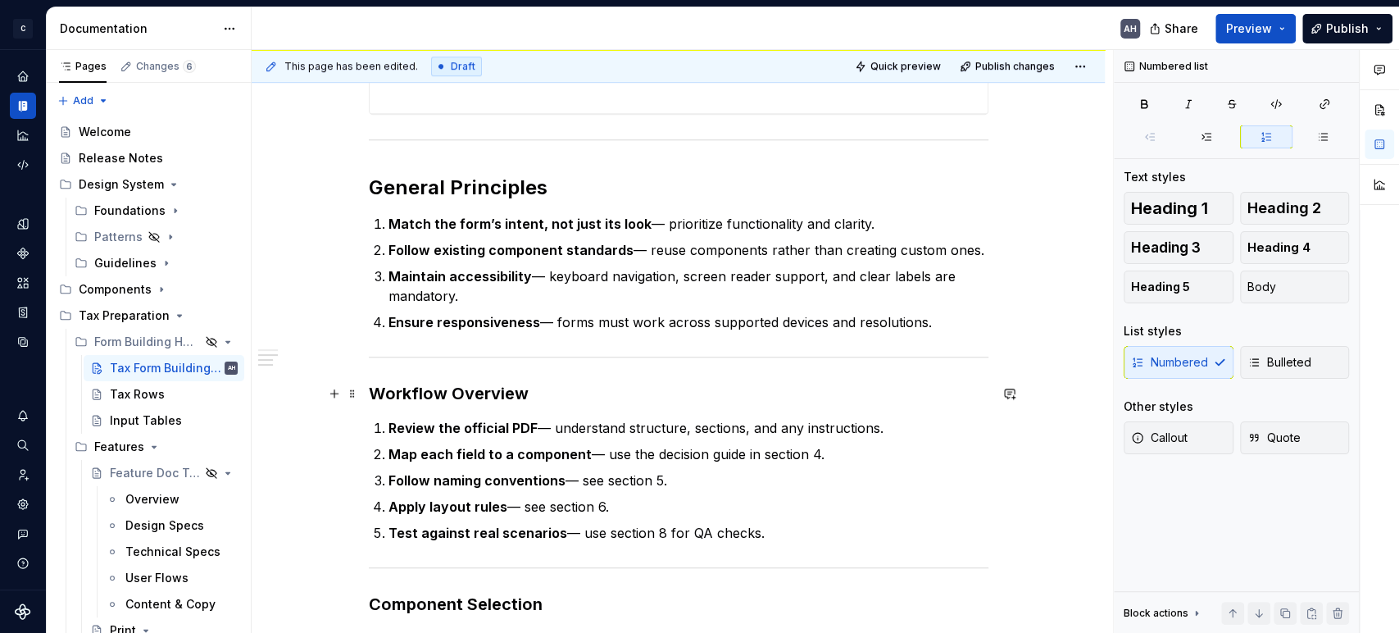
click at [545, 312] on p "Ensure responsiveness — forms must work across supported devices and resolution…" at bounding box center [688, 322] width 600 height 20
click at [532, 367] on div "**********" at bounding box center [679, 261] width 620 height 1157
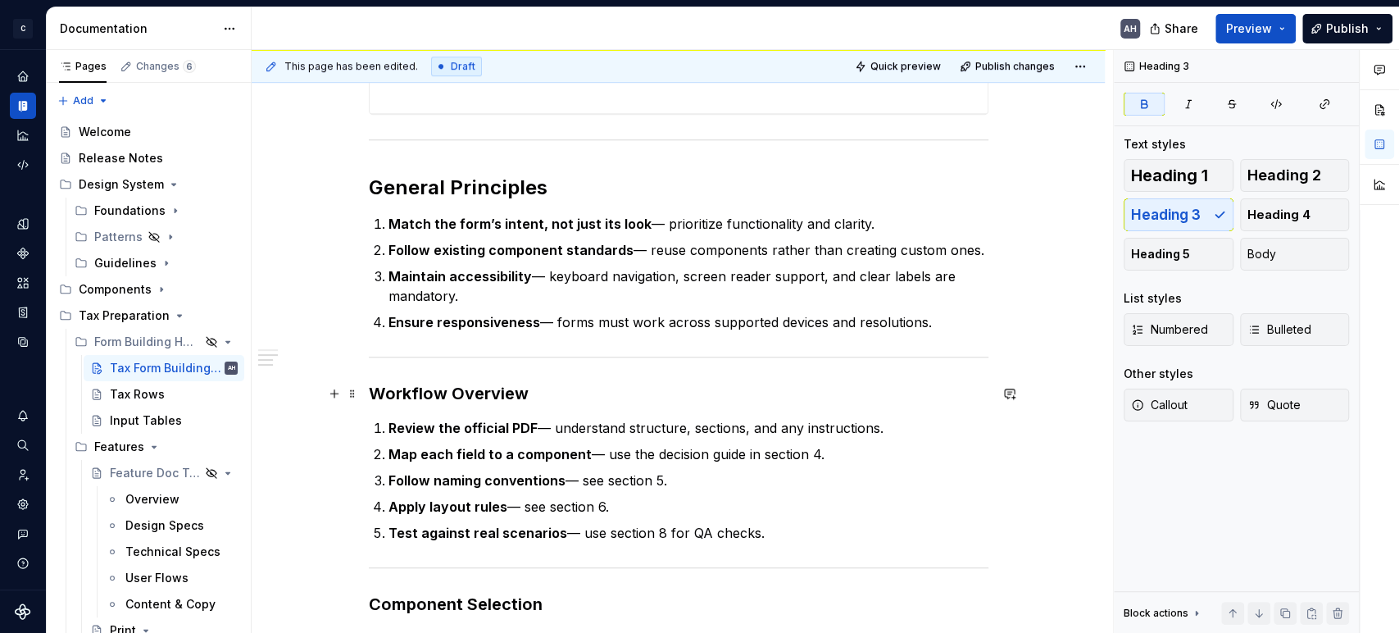
click at [556, 397] on h3 "Workflow Overview" at bounding box center [679, 393] width 620 height 23
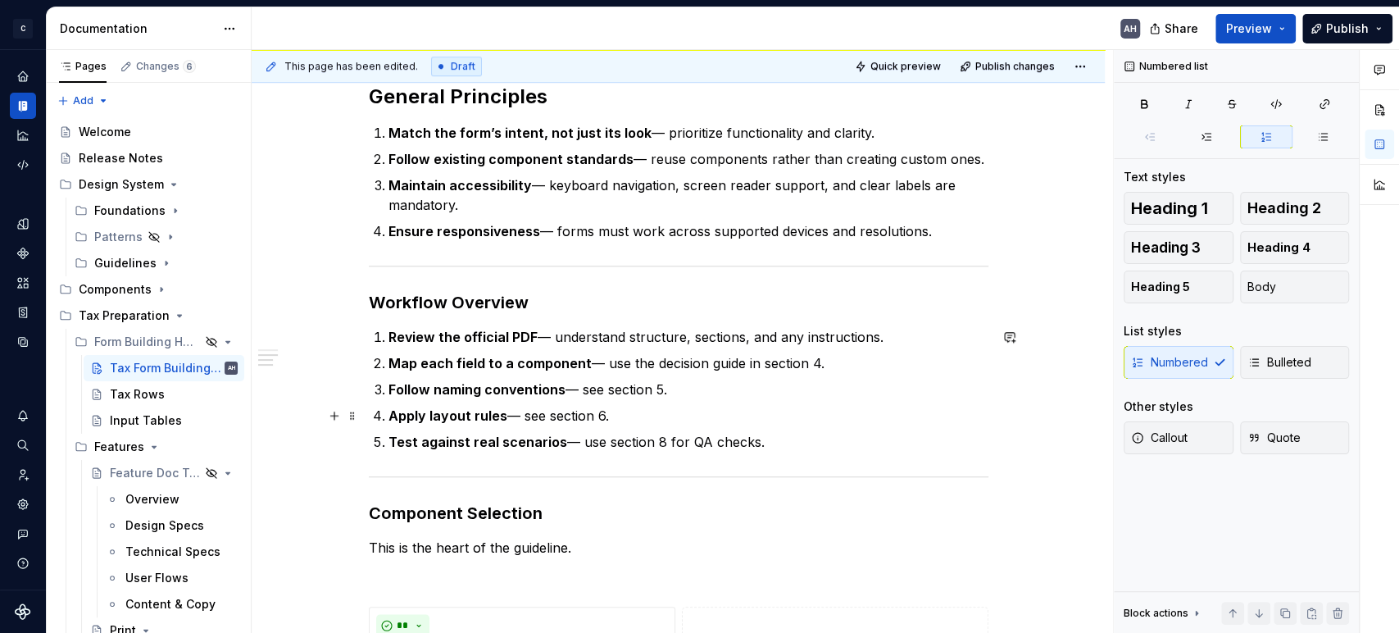
click at [789, 420] on p "Apply layout rules — see section 6." at bounding box center [688, 416] width 600 height 20
drag, startPoint x: 724, startPoint y: 385, endPoint x: 563, endPoint y: 380, distance: 160.7
click at [563, 380] on p "Follow naming conventions — see section 5." at bounding box center [688, 389] width 600 height 20
click at [778, 428] on ol "Review the official PDF — understand structure, sections, and any instructions.…" at bounding box center [688, 389] width 600 height 125
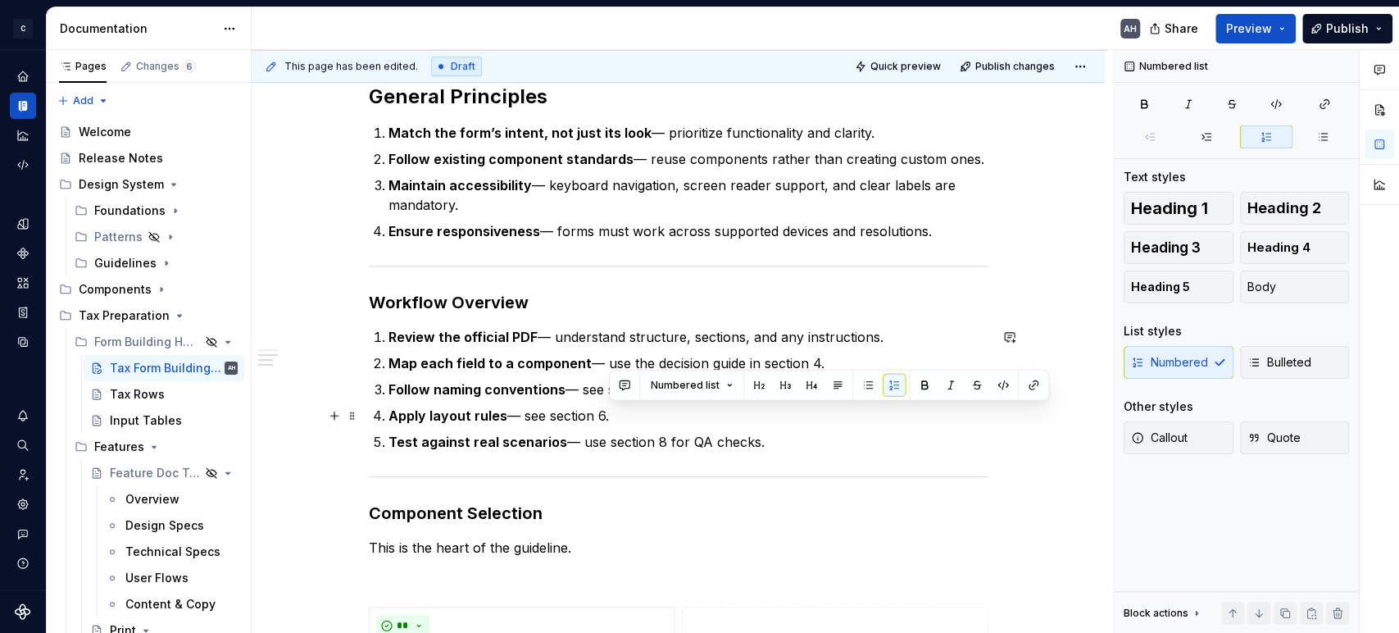
drag, startPoint x: 771, startPoint y: 444, endPoint x: 797, endPoint y: 423, distance: 33.8
click at [797, 423] on ol "Review the official PDF — understand structure, sections, and any instructions.…" at bounding box center [688, 389] width 600 height 125
click at [808, 423] on p "Apply layout rules — see section 6." at bounding box center [688, 416] width 600 height 20
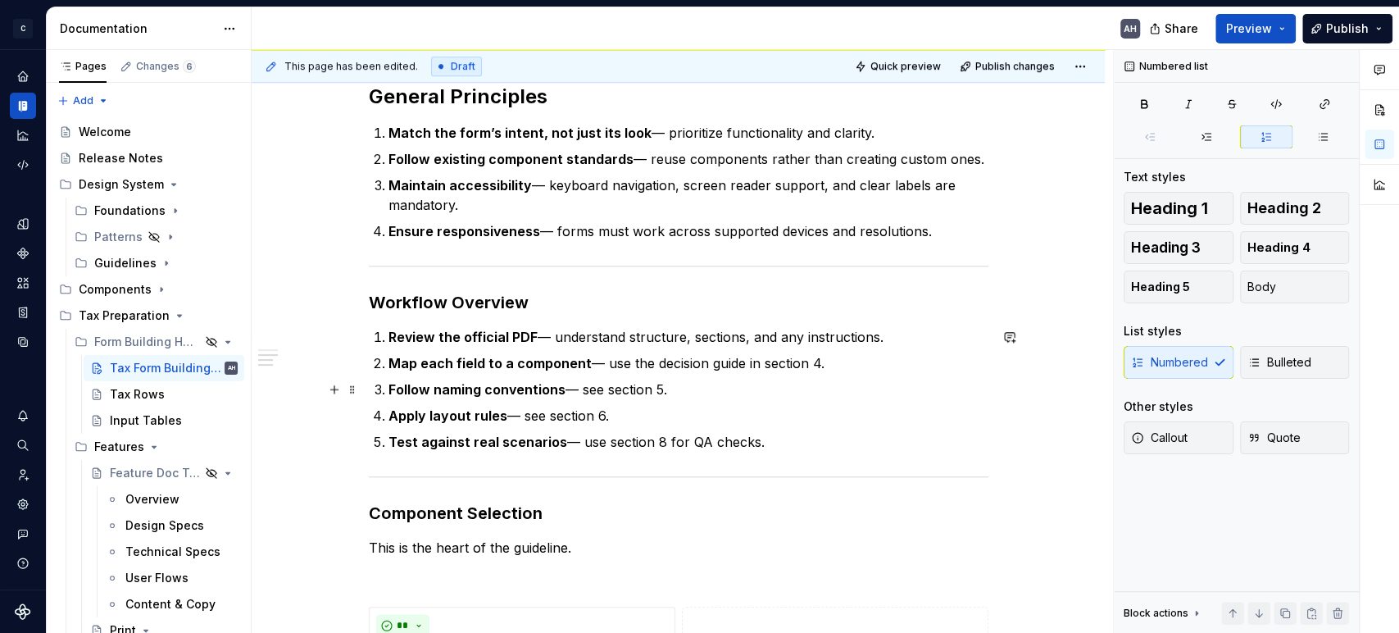
click at [705, 386] on p "Follow naming conventions — see section 5." at bounding box center [688, 389] width 600 height 20
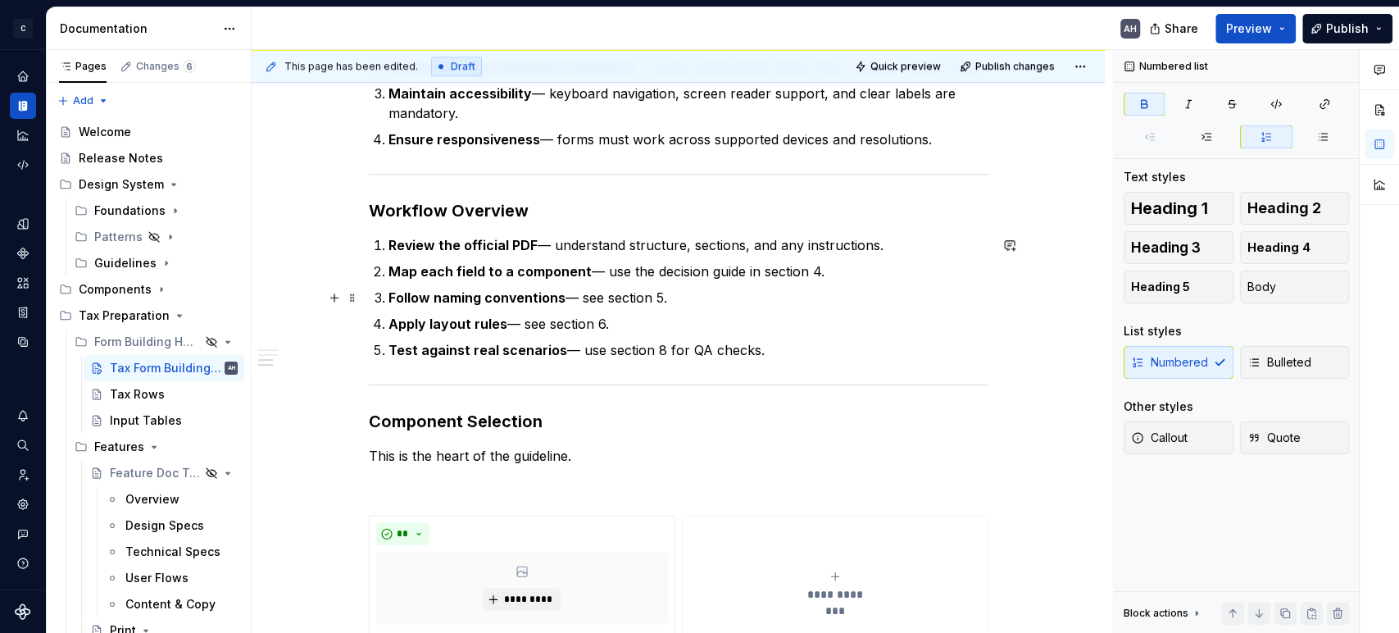
click at [538, 306] on ol "Review the official PDF — understand structure, sections, and any instructions.…" at bounding box center [688, 297] width 600 height 125
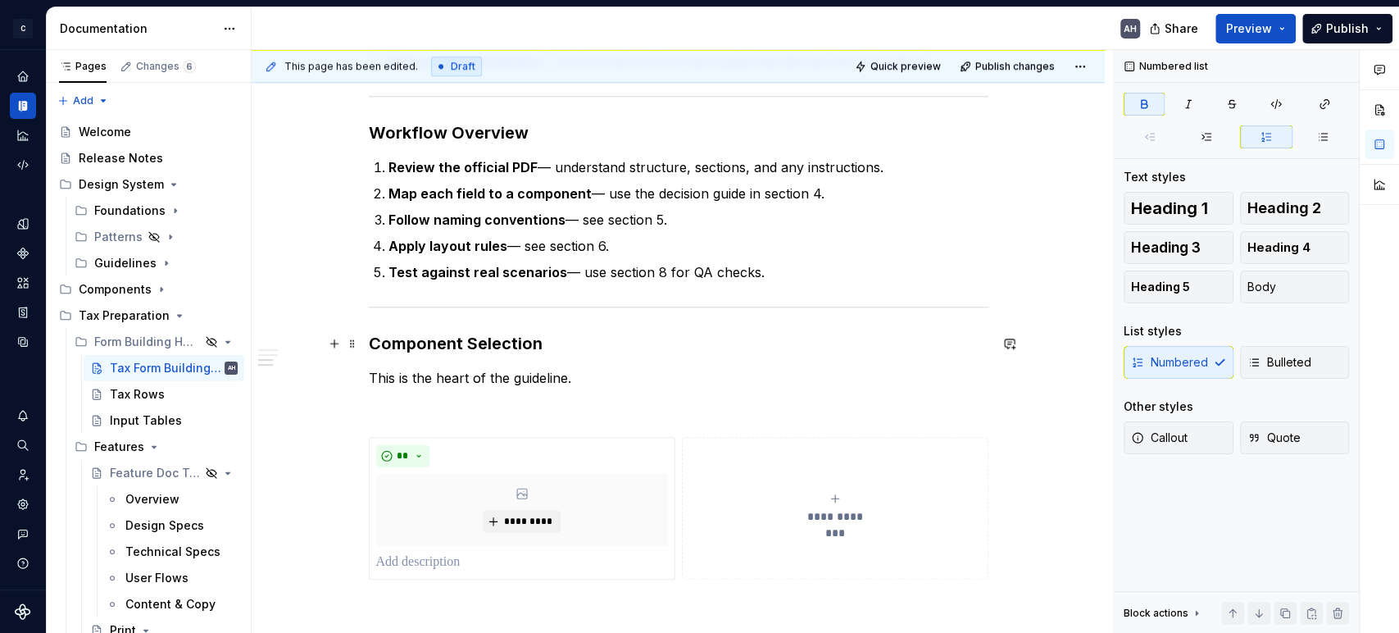
scroll to position [1051, 0]
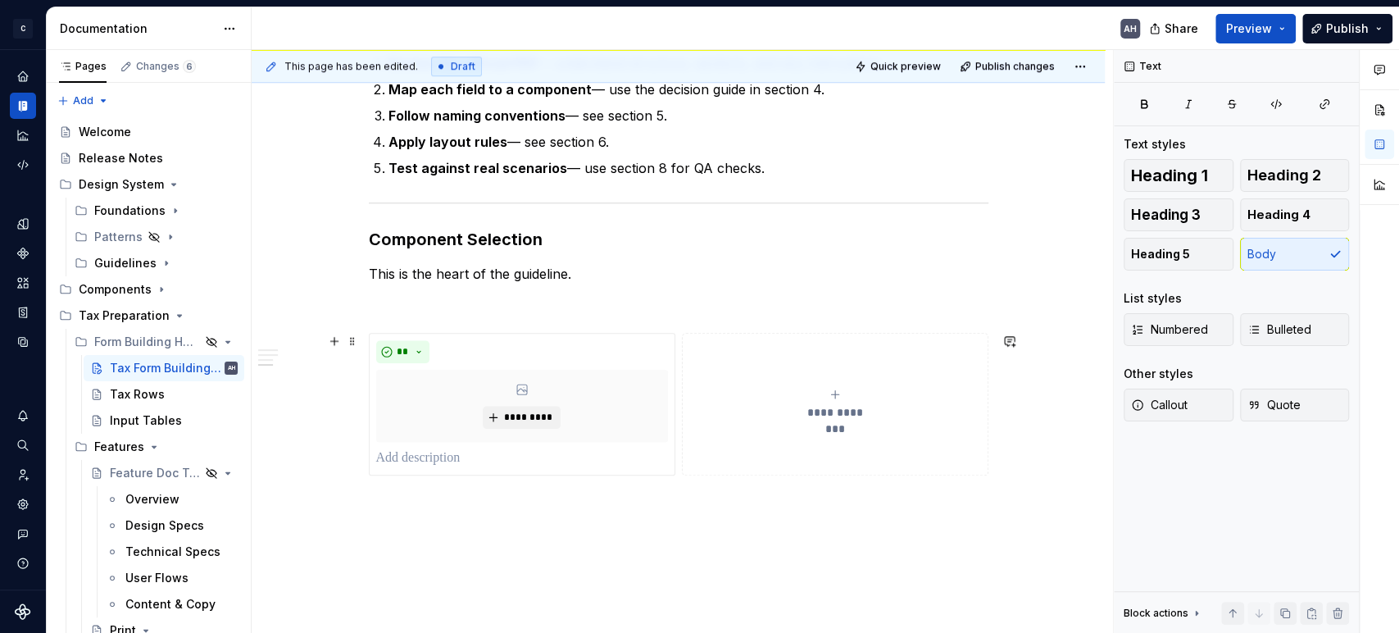
scroll to position [1091, 0]
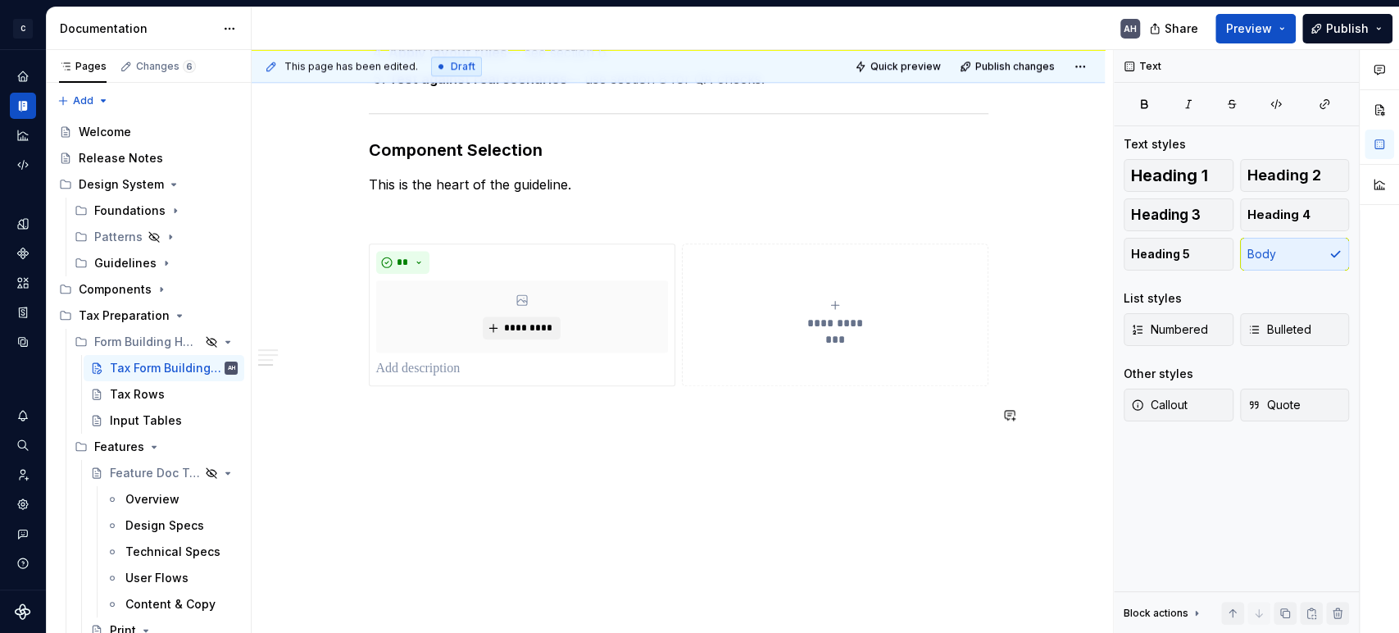
click at [418, 413] on p "Naming Conventions" at bounding box center [679, 416] width 620 height 20
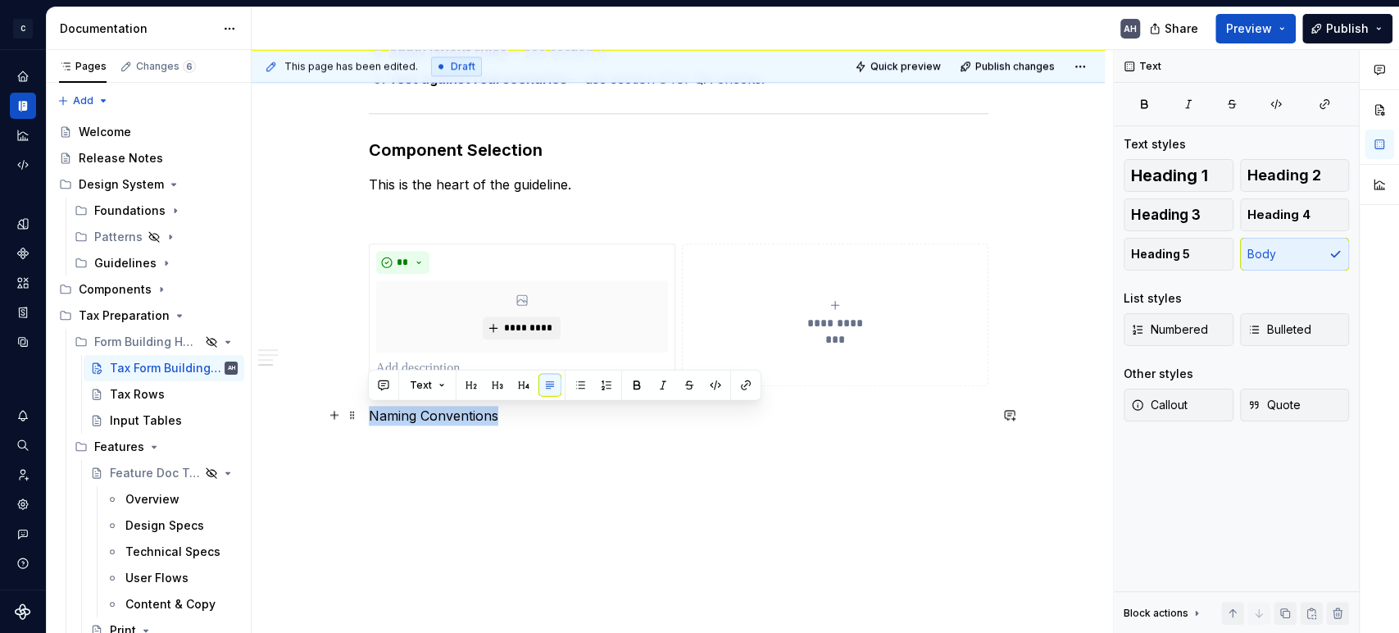
click at [418, 413] on p "Naming Conventions" at bounding box center [679, 416] width 620 height 20
click at [496, 384] on button "button" at bounding box center [497, 385] width 23 height 23
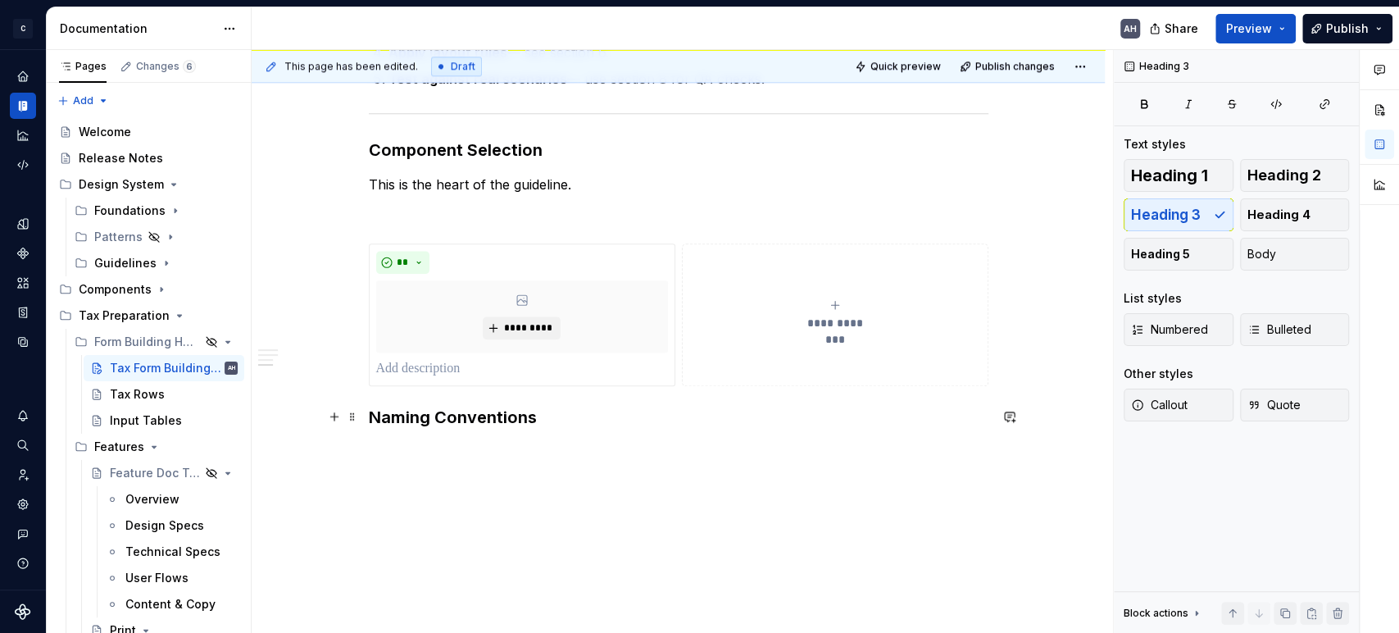
click at [537, 416] on h3 "Naming Conventions" at bounding box center [679, 417] width 620 height 23
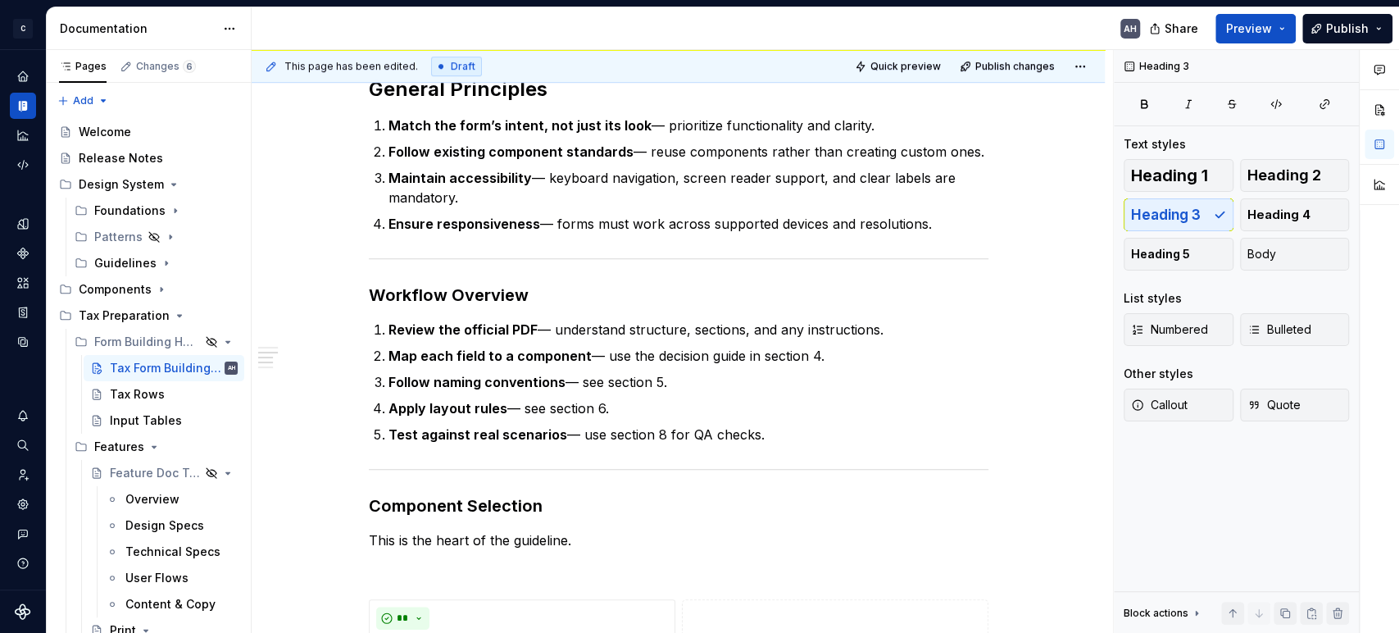
scroll to position [727, 0]
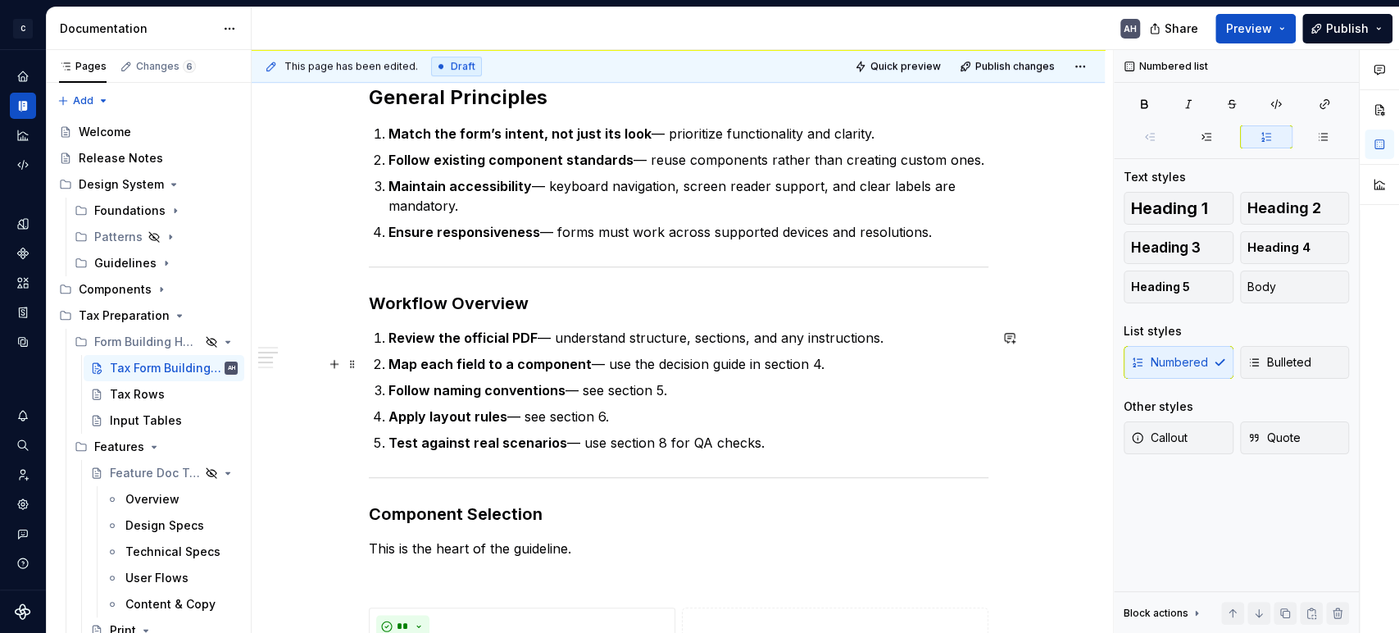
click at [815, 369] on p "Map each field to a component — use the decision guide in section 4." at bounding box center [688, 364] width 600 height 20
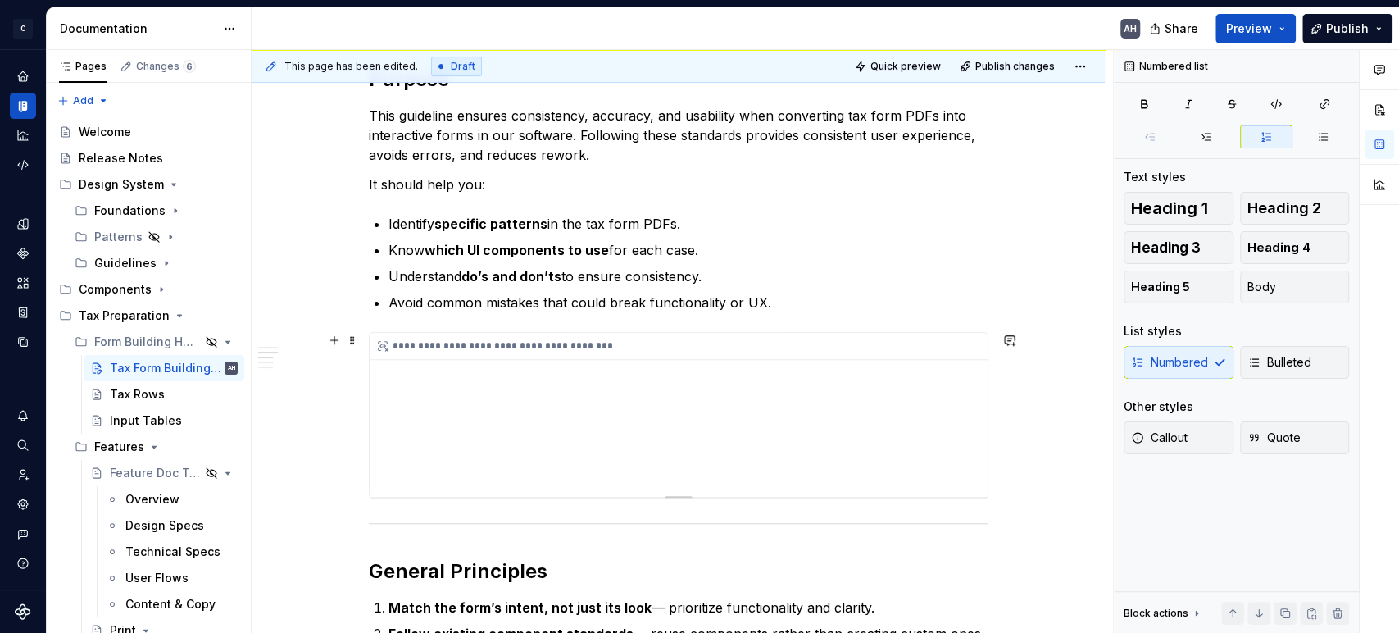
scroll to position [453, 0]
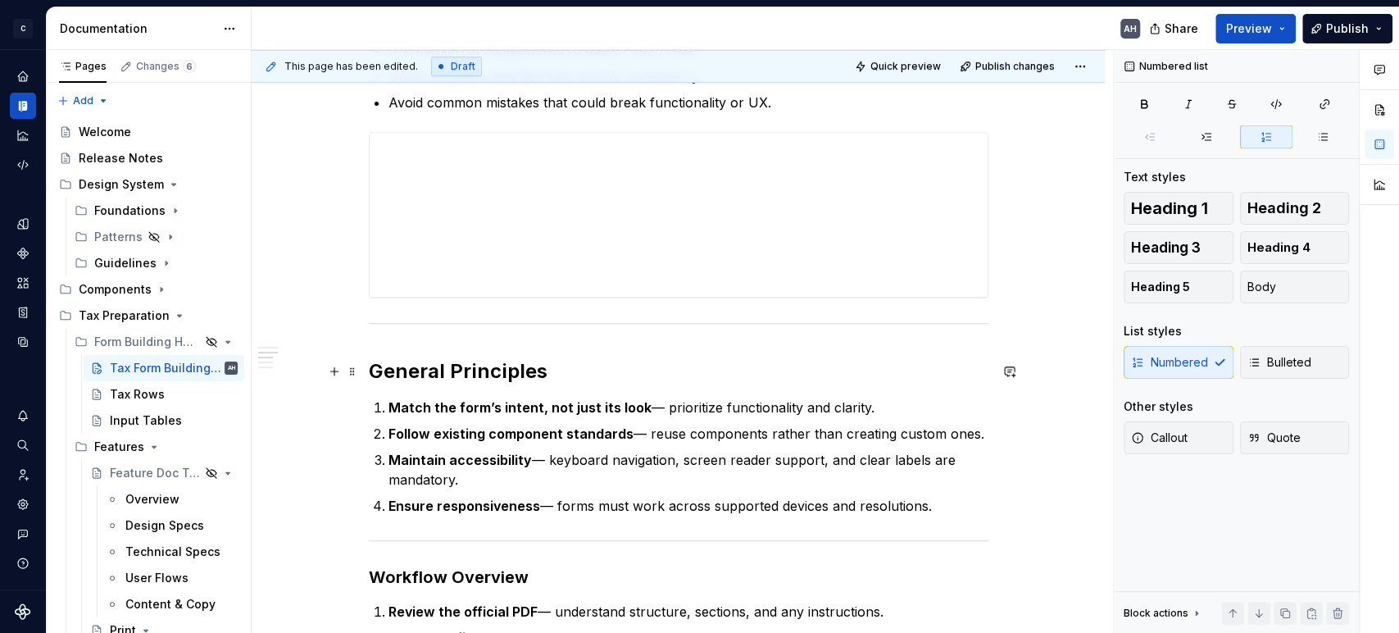
click at [366, 367] on div "**********" at bounding box center [678, 551] width 853 height 1449
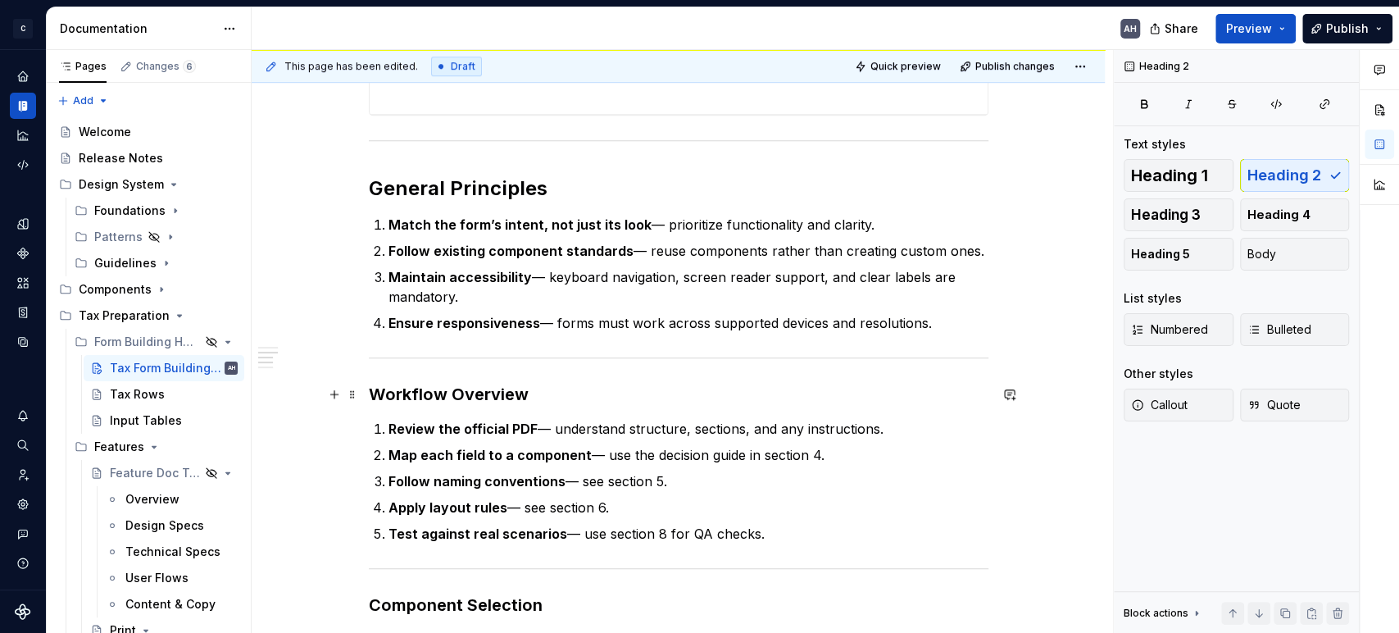
scroll to position [727, 0]
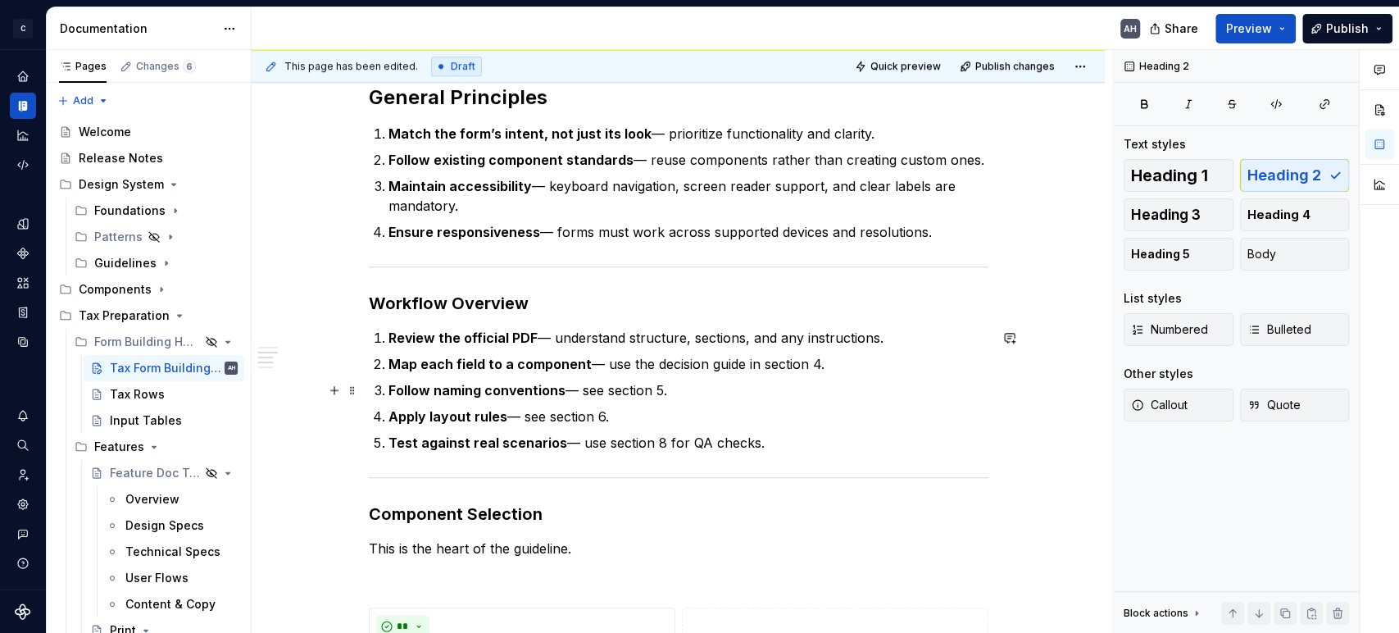
click at [666, 387] on p "Follow naming conventions — see section 5." at bounding box center [688, 390] width 600 height 20
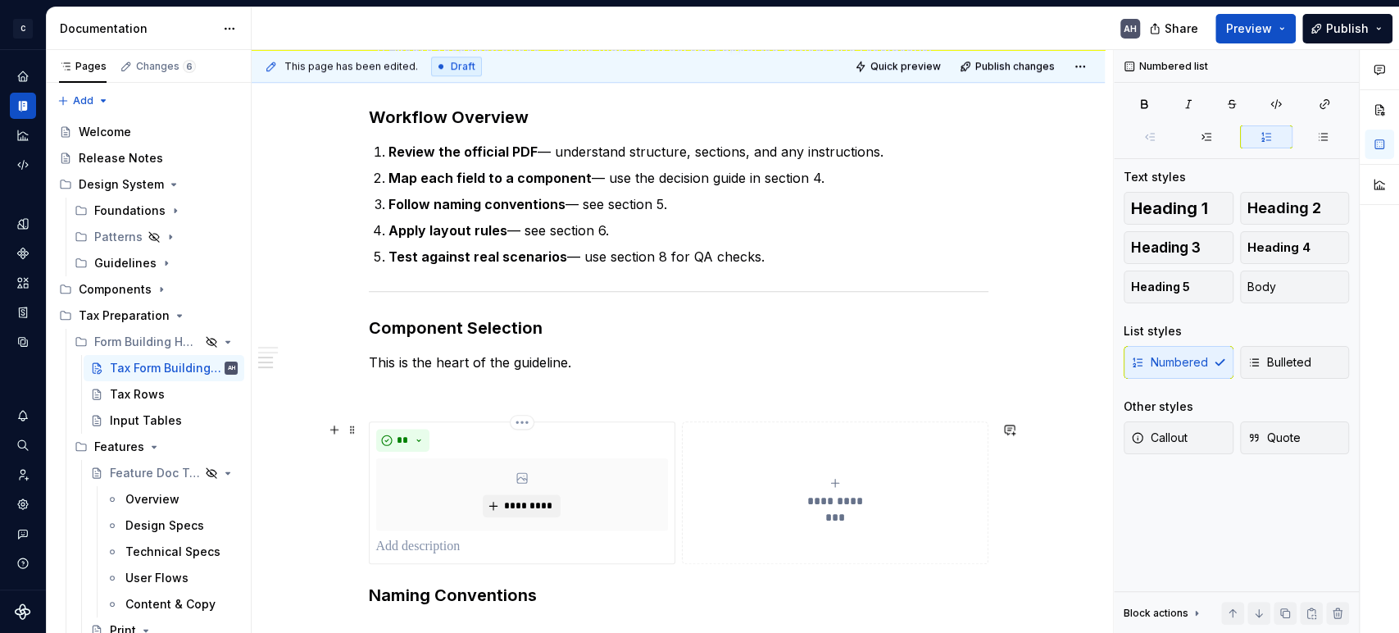
scroll to position [909, 0]
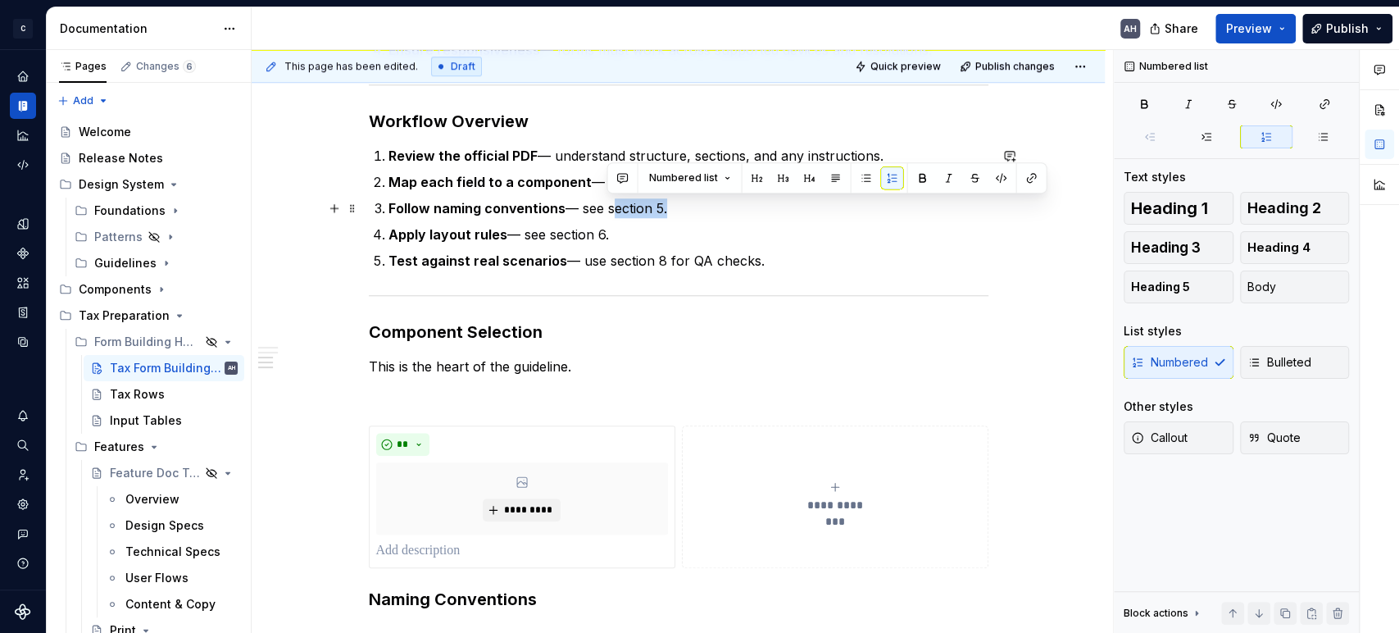
drag, startPoint x: 664, startPoint y: 205, endPoint x: 605, endPoint y: 208, distance: 59.1
click at [605, 208] on p "Follow naming conventions — see section 5." at bounding box center [688, 208] width 600 height 20
drag, startPoint x: 735, startPoint y: 208, endPoint x: 608, endPoint y: 208, distance: 127.0
click at [608, 208] on p "Follow naming conventions — see Naming Conventions." at bounding box center [688, 208] width 600 height 20
click at [950, 175] on button "button" at bounding box center [948, 177] width 23 height 23
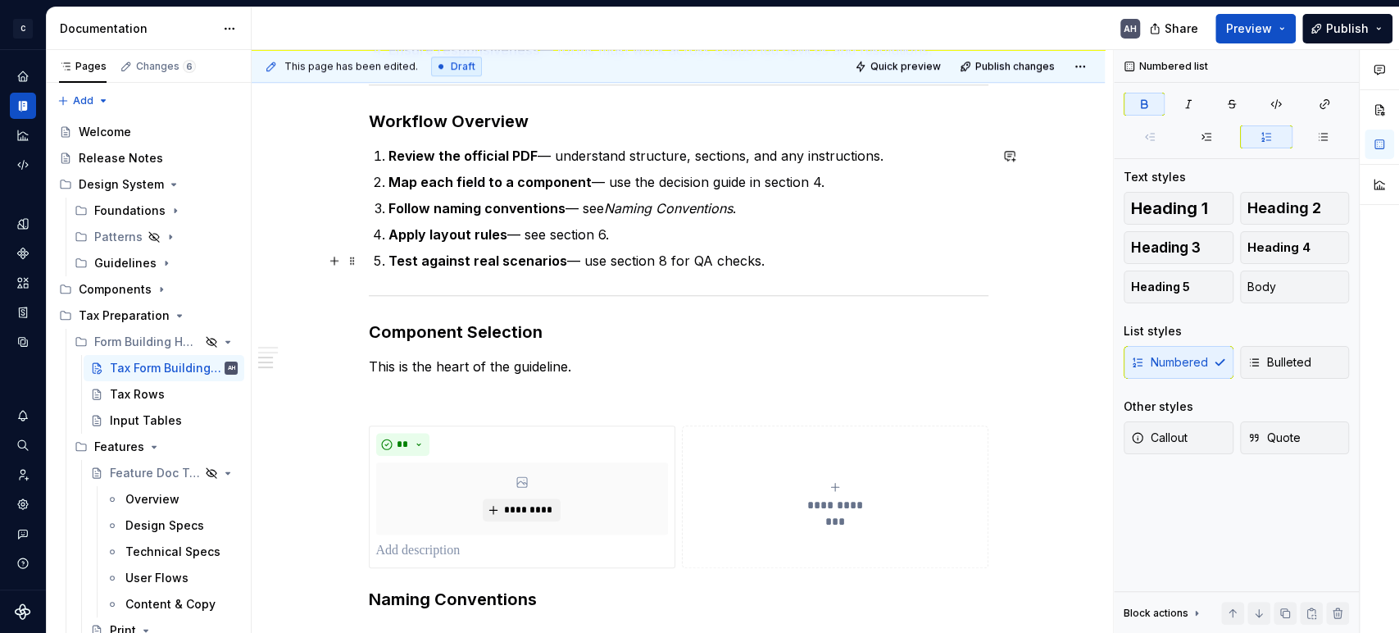
click at [841, 248] on ol "Review the official PDF — understand structure, sections, and any instructions.…" at bounding box center [688, 208] width 600 height 125
click at [654, 234] on p "Apply layout rules — see section 6." at bounding box center [688, 235] width 600 height 20
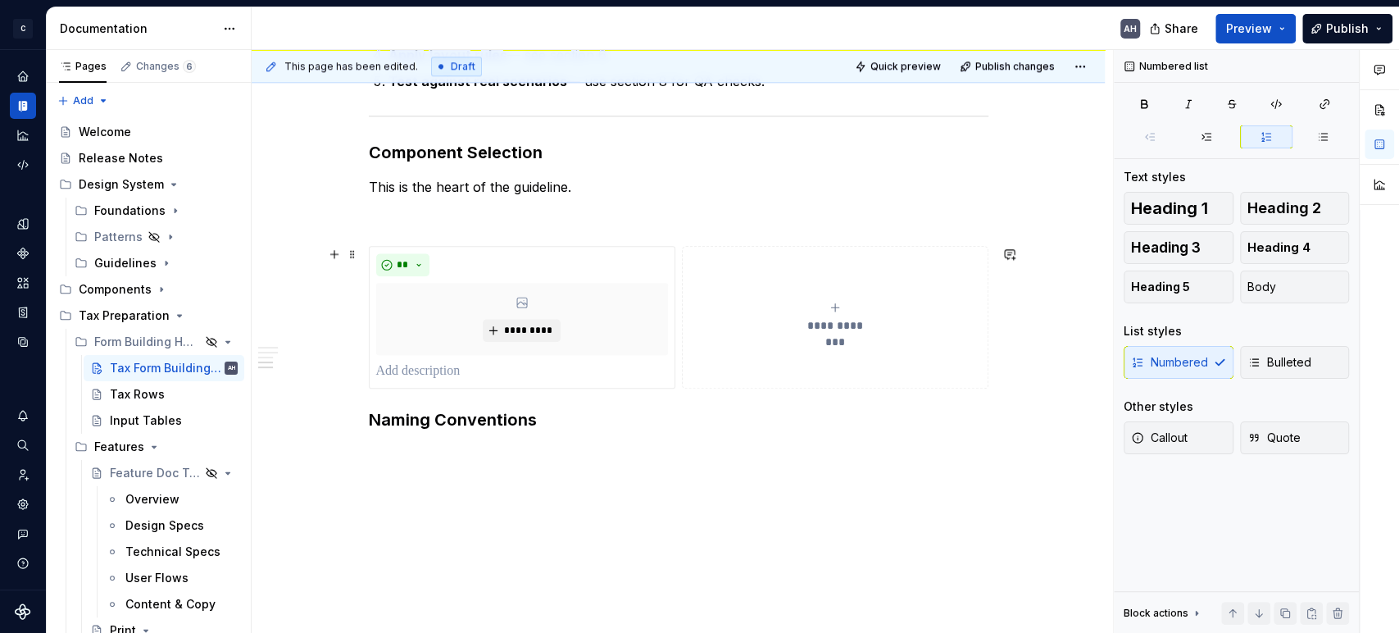
scroll to position [1094, 0]
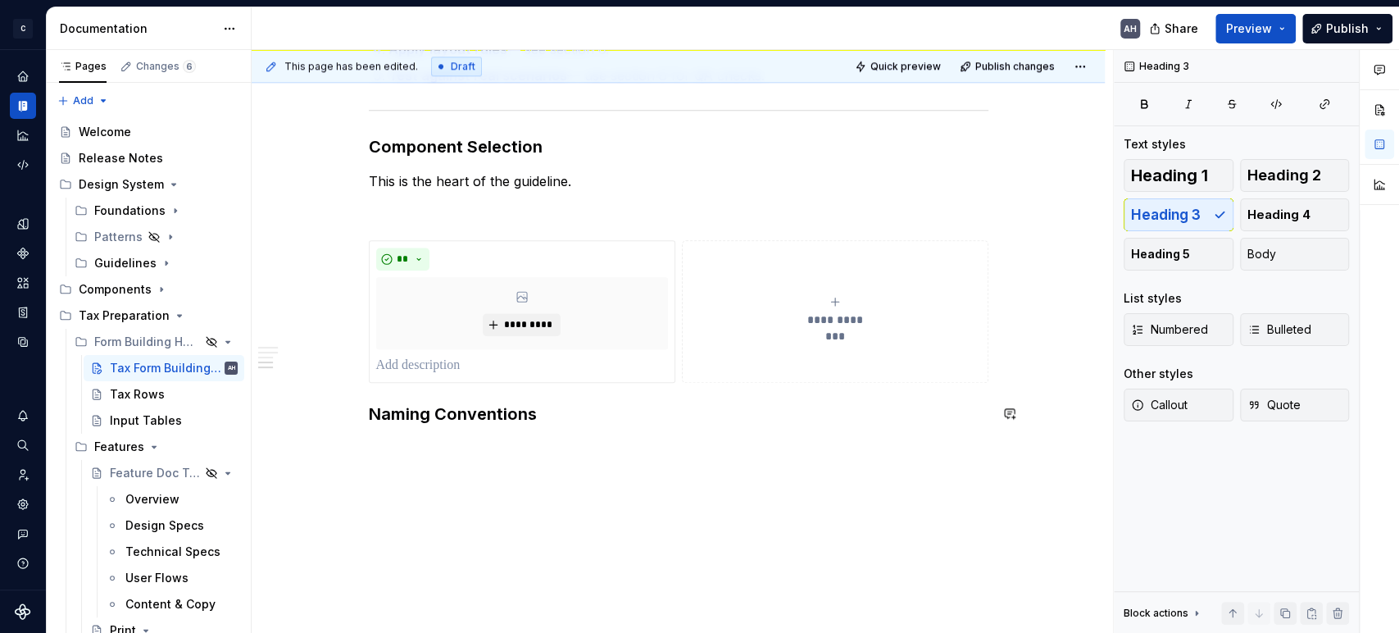
click at [564, 409] on h3 "Naming Conventions" at bounding box center [679, 413] width 620 height 23
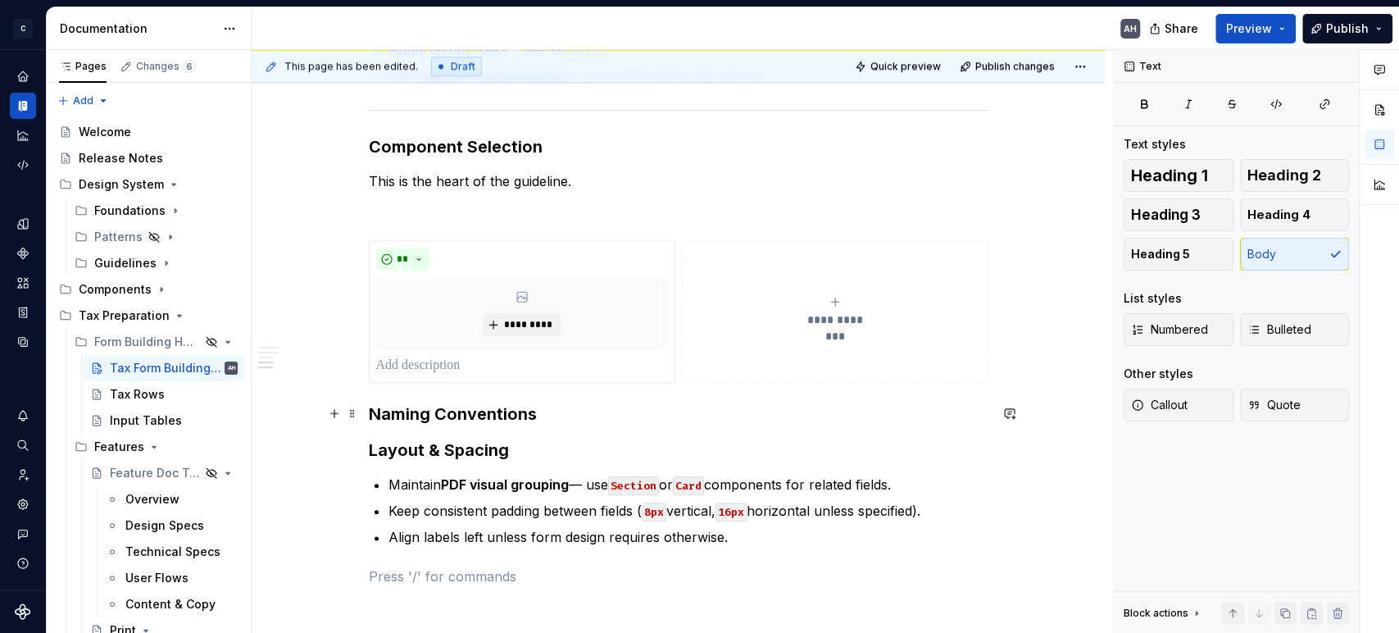
click at [545, 411] on h3 "Naming Conventions" at bounding box center [679, 413] width 620 height 23
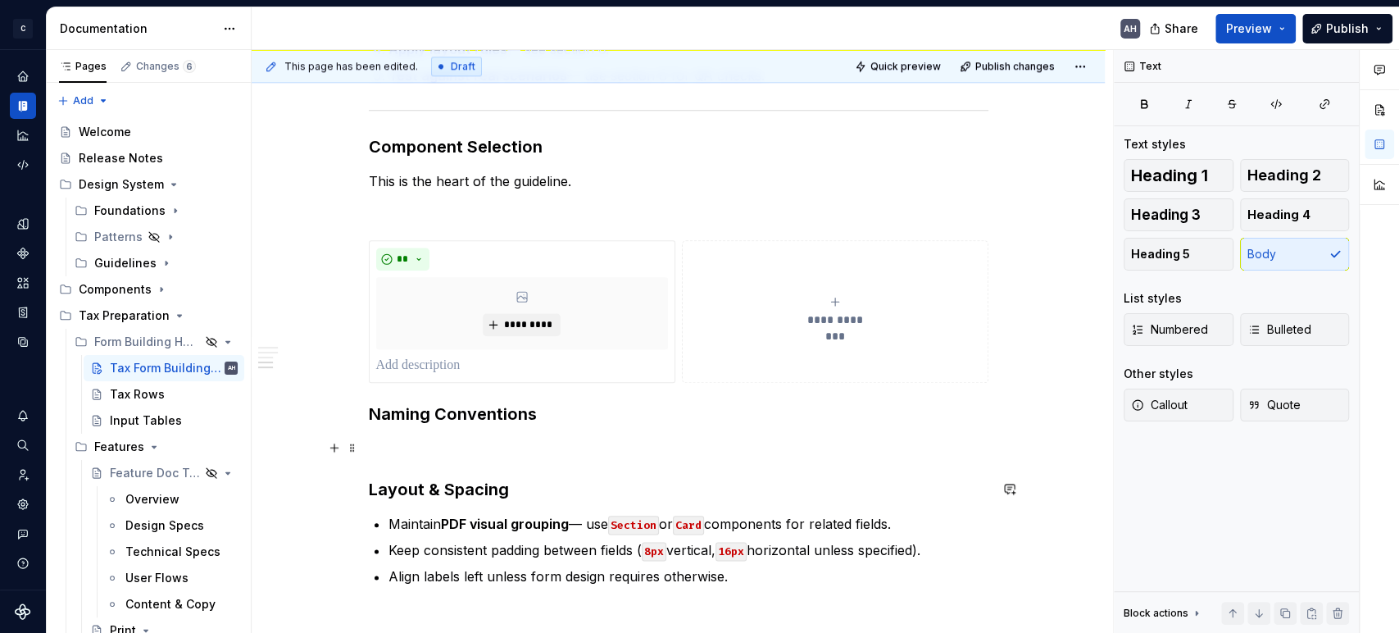
click at [434, 442] on p at bounding box center [679, 448] width 620 height 20
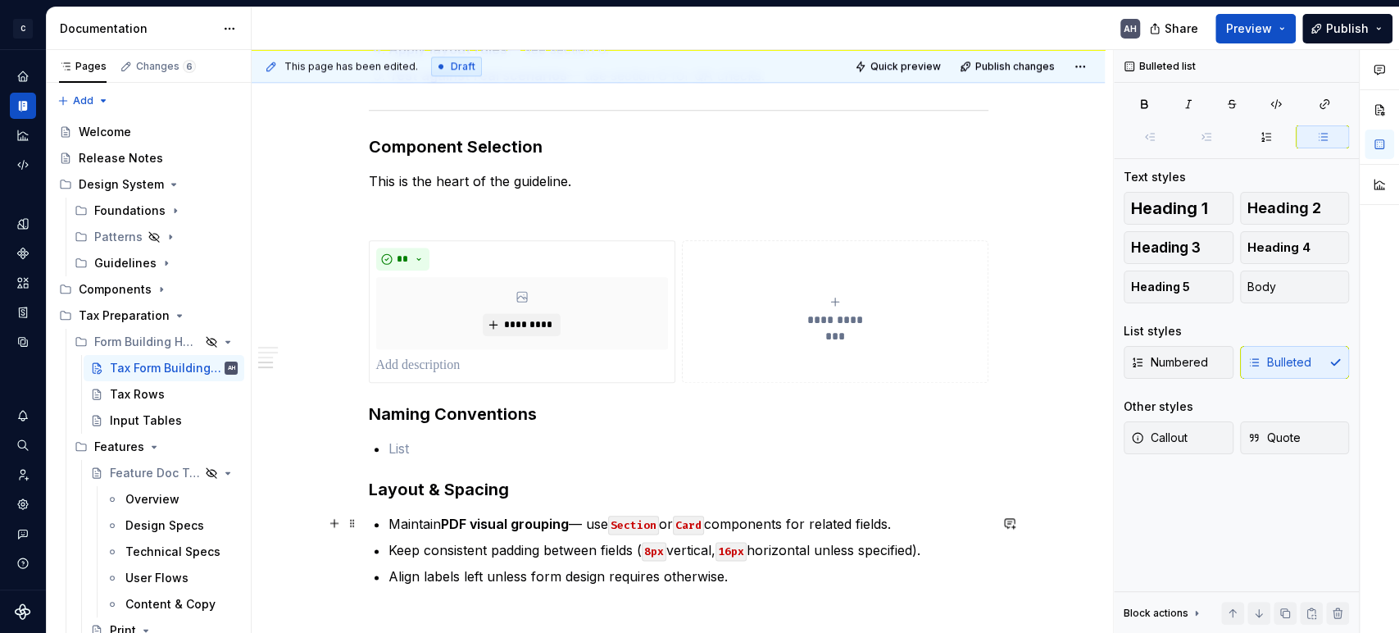
click at [548, 529] on strong "PDF visual grouping" at bounding box center [505, 523] width 128 height 16
click at [754, 524] on p "Maintain PDF visual grouping — use Section or Card components for related field…" at bounding box center [688, 524] width 600 height 20
click at [929, 527] on p "Maintain PDF visual grouping — use Section or Card components for related field…" at bounding box center [688, 524] width 600 height 20
click at [474, 540] on p "Keep consistent padding between fields ( 8px vertical, 16px horizontal unless s…" at bounding box center [688, 550] width 600 height 20
click at [574, 554] on p "Keep consistent padding between fields ( 8px vertical, 16px horizontal unless s…" at bounding box center [688, 550] width 600 height 20
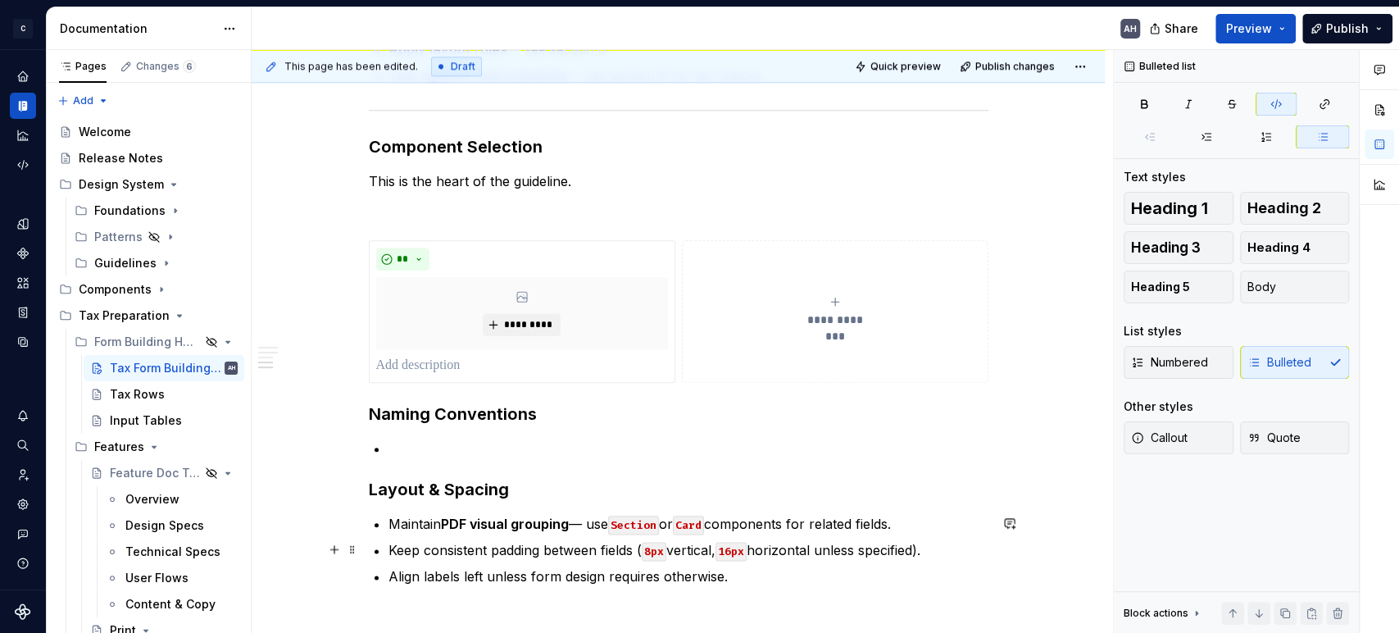
click at [661, 543] on code "8px" at bounding box center [654, 551] width 25 height 19
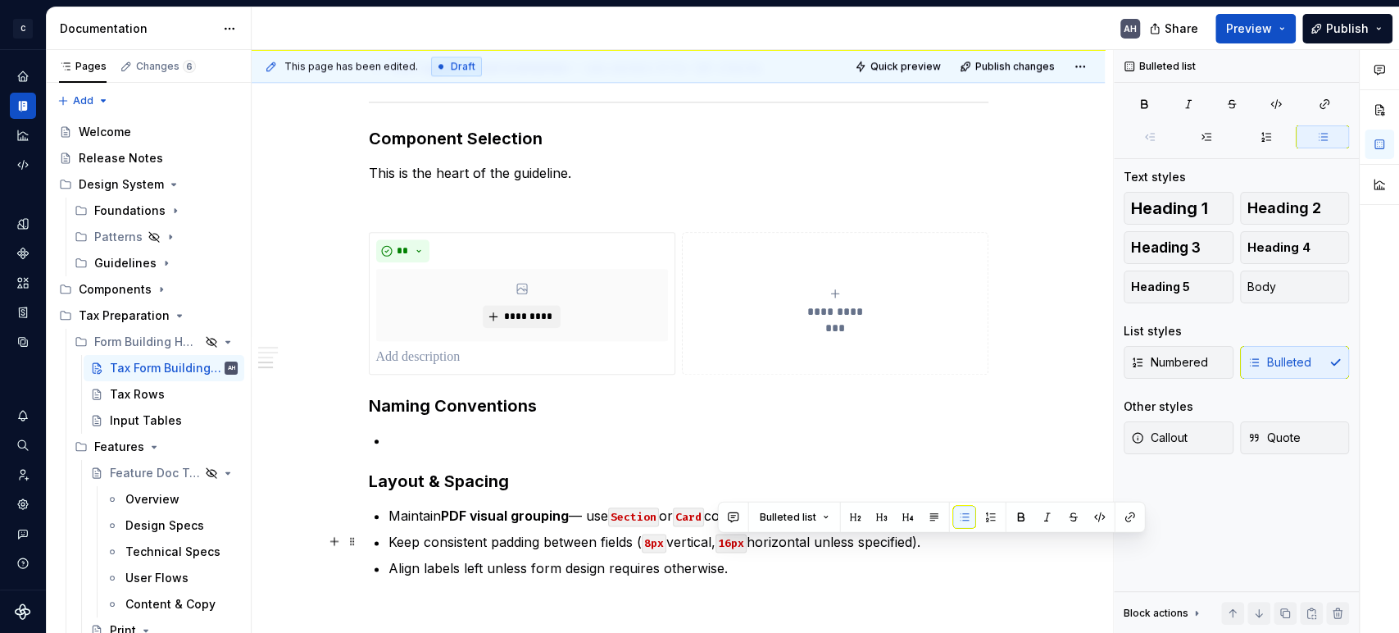
scroll to position [1108, 0]
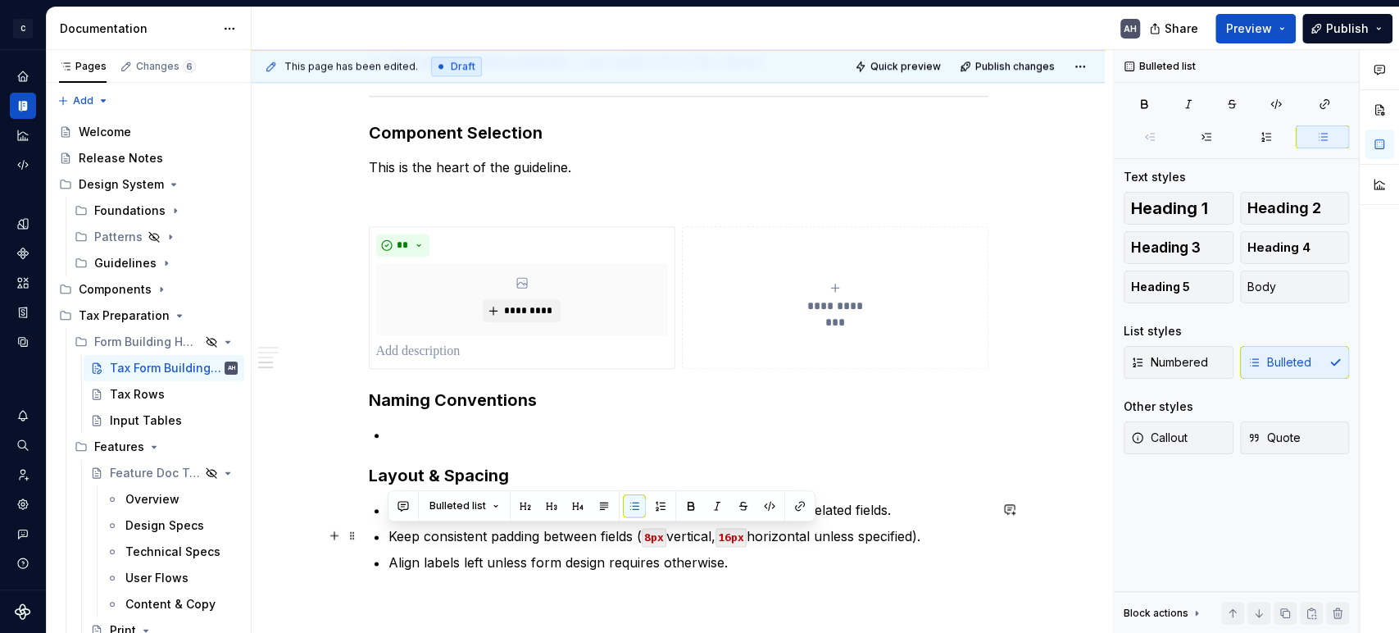
drag, startPoint x: 936, startPoint y: 549, endPoint x: 364, endPoint y: 528, distance: 572.4
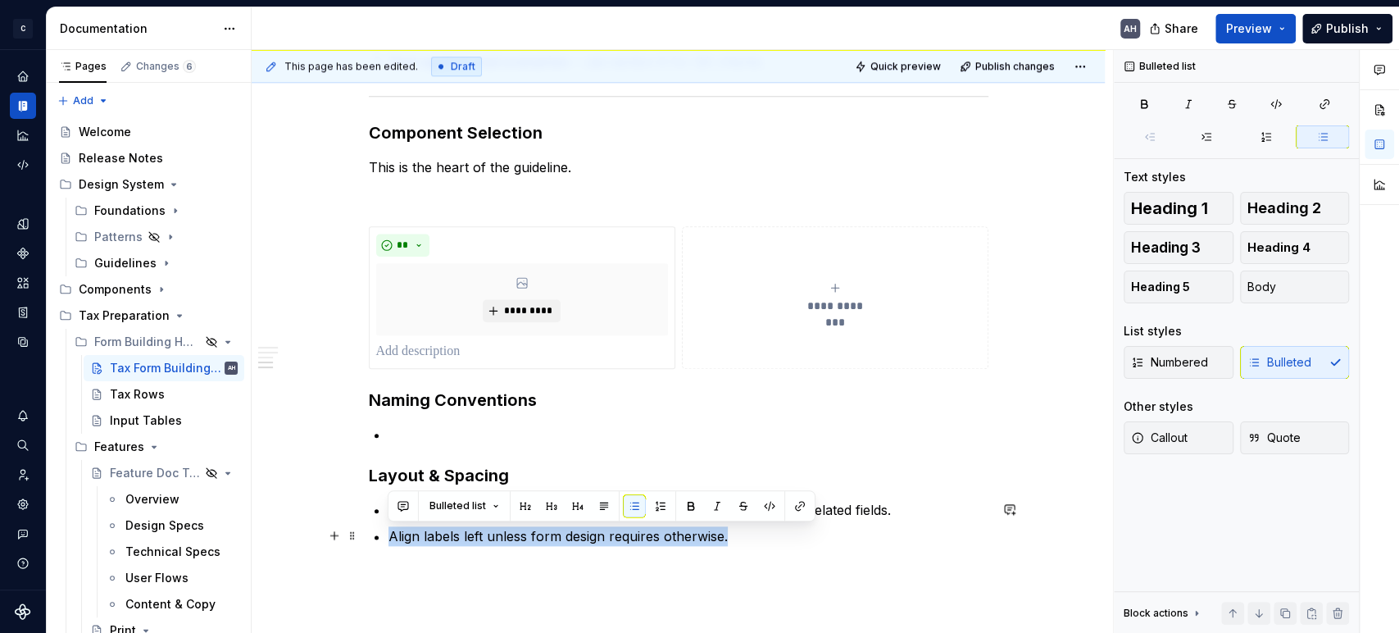
drag, startPoint x: 767, startPoint y: 538, endPoint x: 377, endPoint y: 530, distance: 390.2
click at [388, 530] on li "Align labels left unless form design requires otherwise." at bounding box center [688, 536] width 600 height 20
click at [767, 538] on p "Align labels left unless form design requires otherwise." at bounding box center [688, 536] width 600 height 20
drag, startPoint x: 752, startPoint y: 538, endPoint x: 361, endPoint y: 542, distance: 391.7
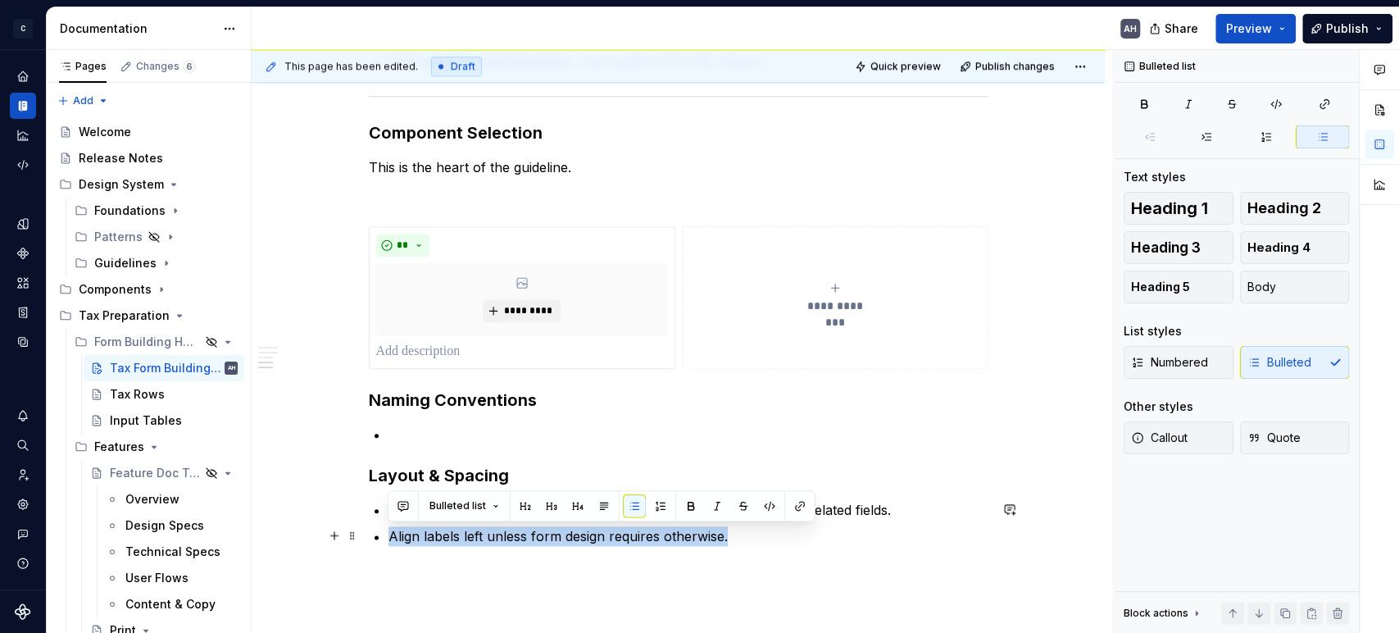
click at [511, 540] on p "Align labels left unless form design requires otherwise." at bounding box center [688, 536] width 600 height 20
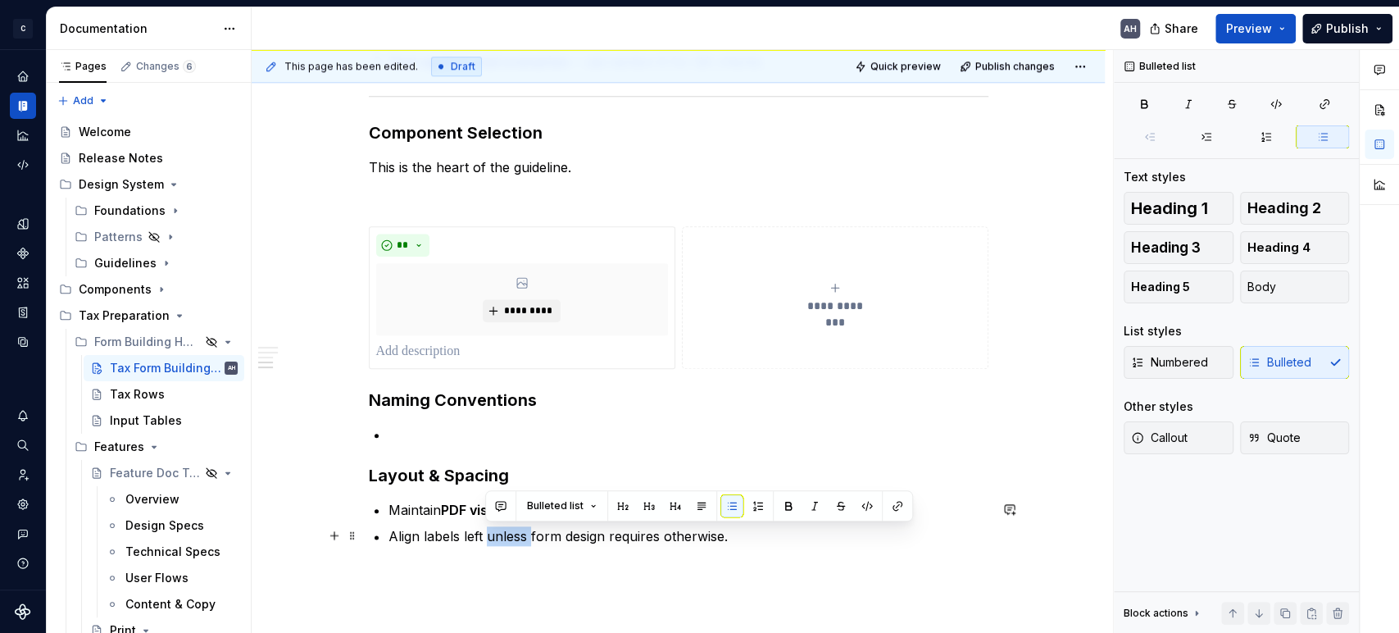
click at [511, 540] on p "Align labels left unless form design requires otherwise." at bounding box center [688, 536] width 600 height 20
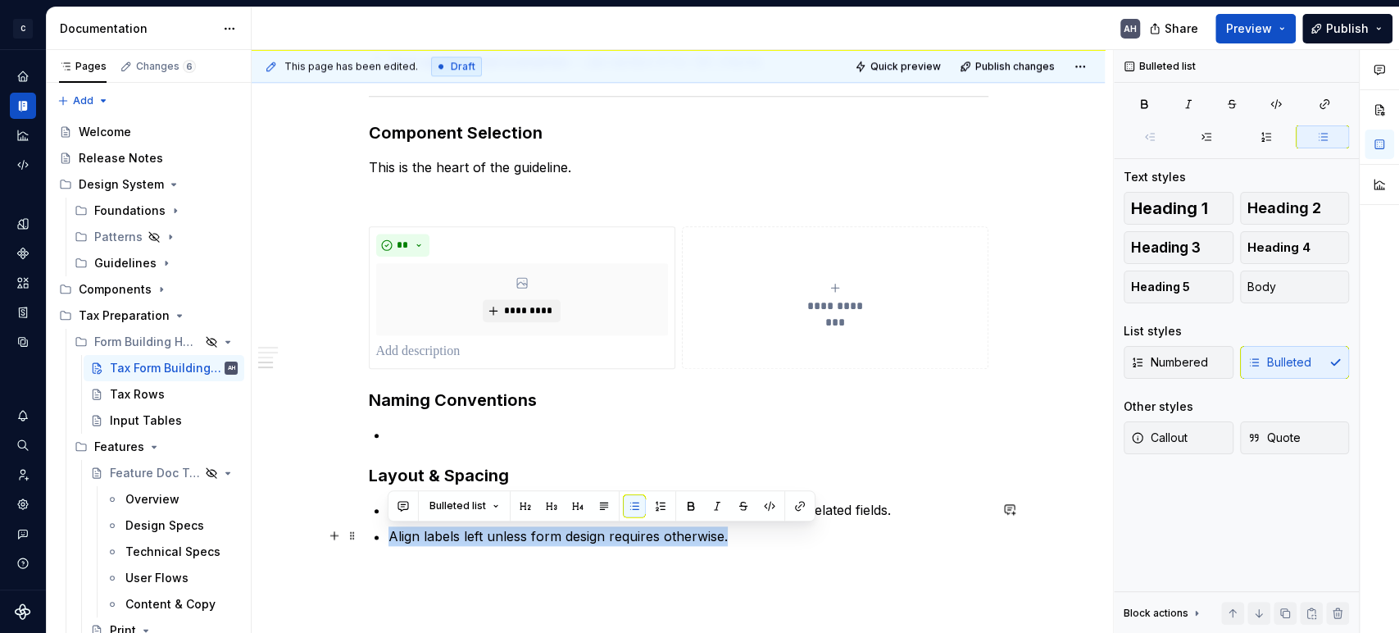
click at [615, 539] on p "Align labels left unless form design requires otherwise." at bounding box center [688, 536] width 600 height 20
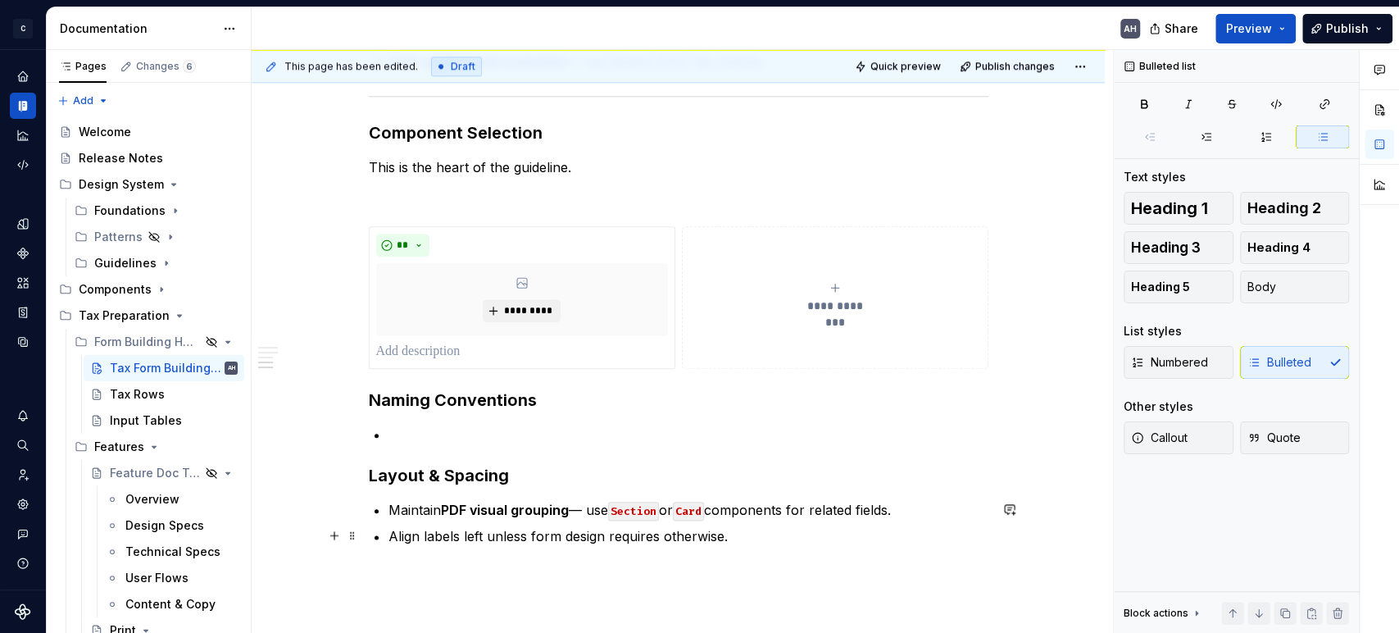
click at [748, 538] on p "Align labels left unless form design requires otherwise." at bounding box center [688, 536] width 600 height 20
click at [565, 425] on p at bounding box center [688, 435] width 600 height 20
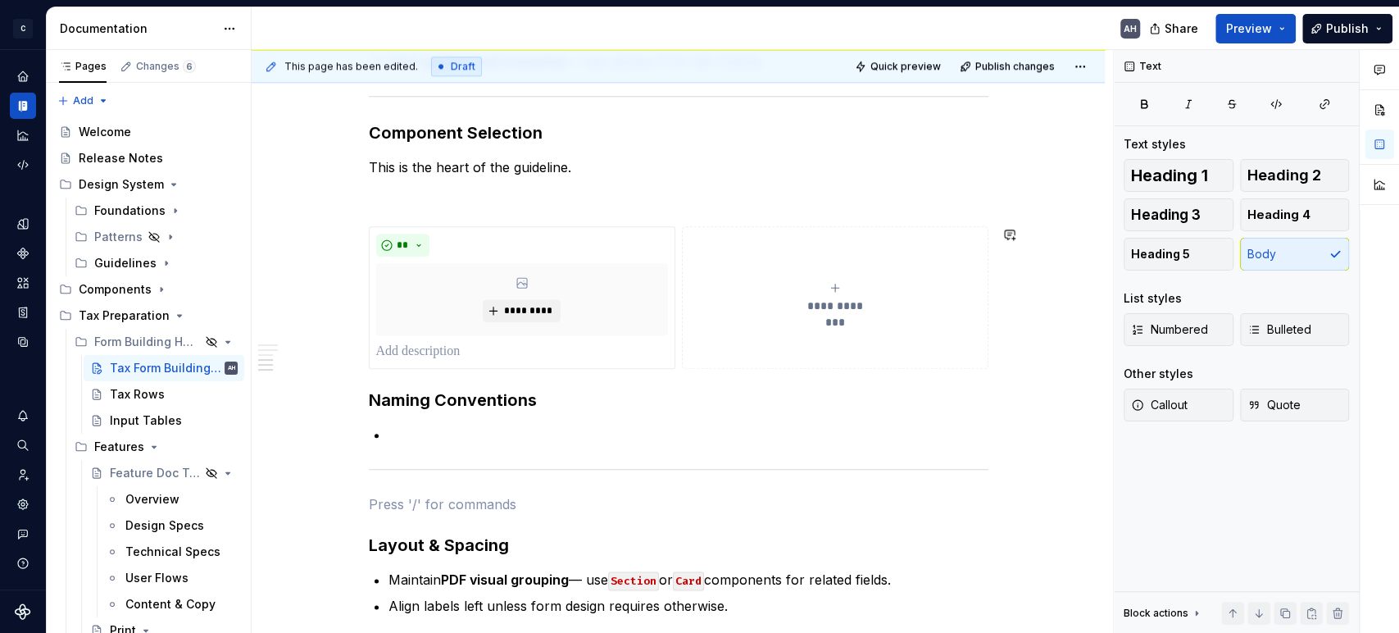
click at [565, 425] on p at bounding box center [688, 435] width 600 height 20
click at [581, 166] on p "This is the heart of the guideline." at bounding box center [679, 167] width 620 height 20
click at [664, 410] on h3 "Naming Conventions" at bounding box center [679, 399] width 620 height 23
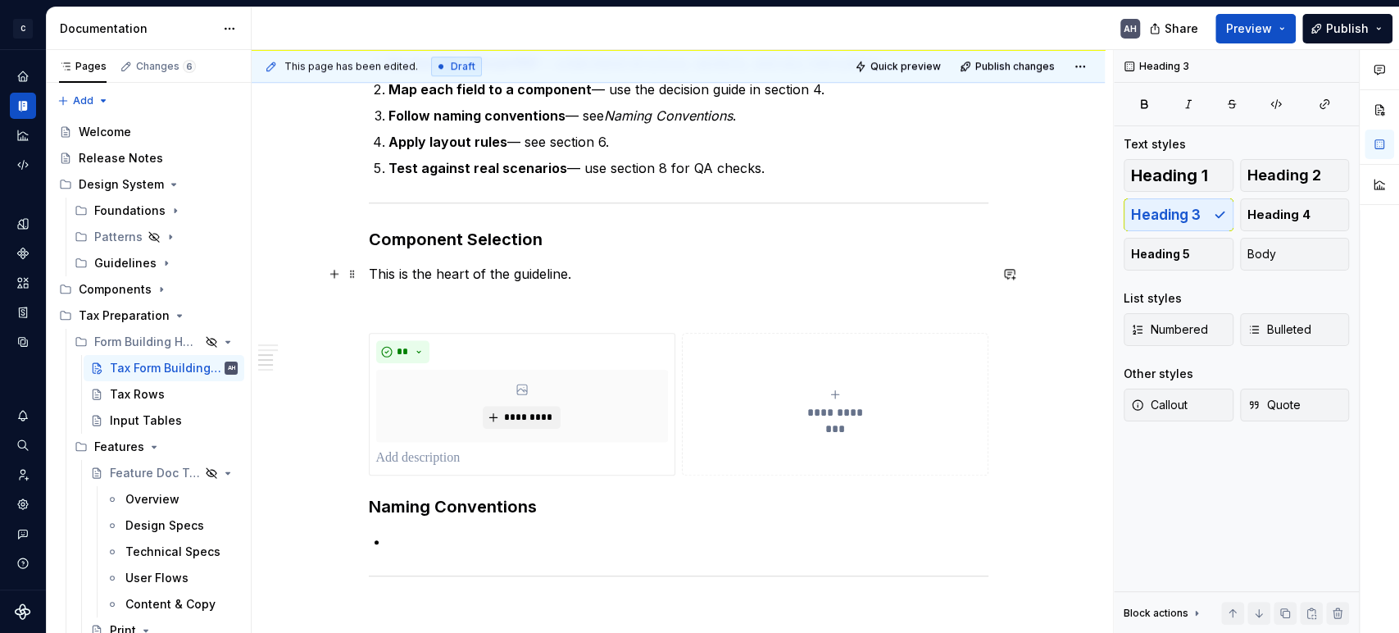
scroll to position [820, 0]
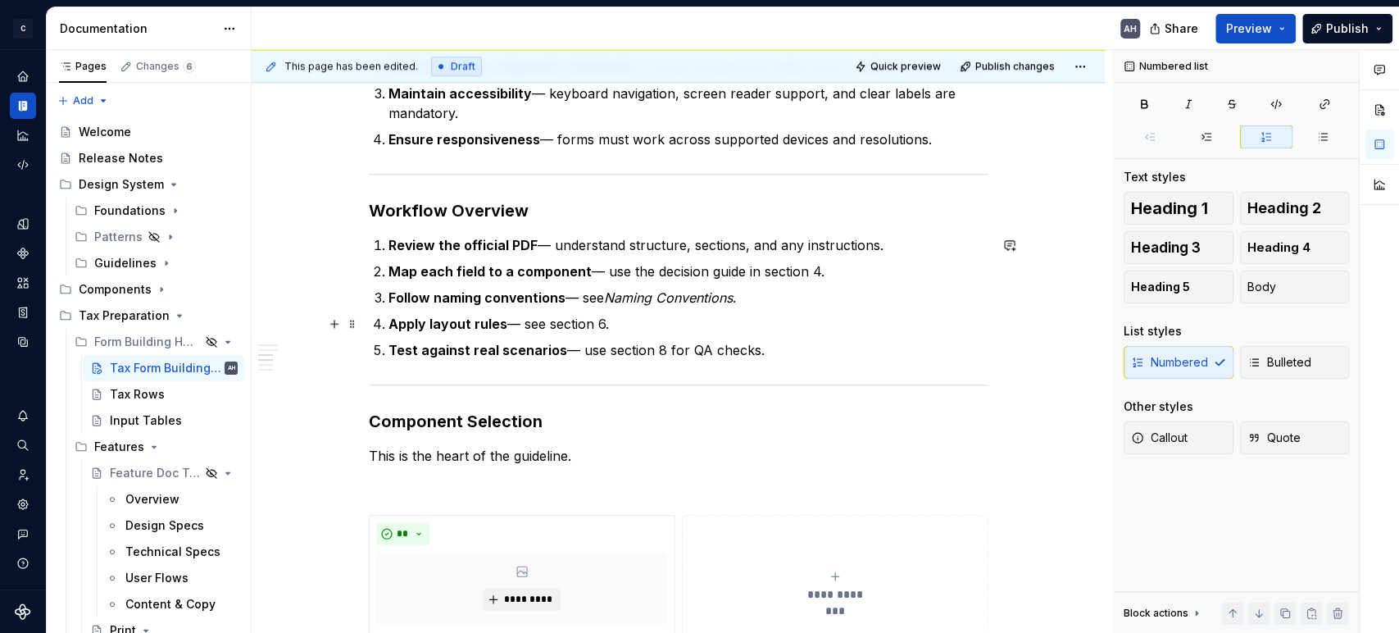
click at [551, 316] on p "Apply layout rules — see section 6." at bounding box center [688, 324] width 600 height 20
click at [636, 319] on p "Apply layout rules — see section 6." at bounding box center [688, 324] width 600 height 20
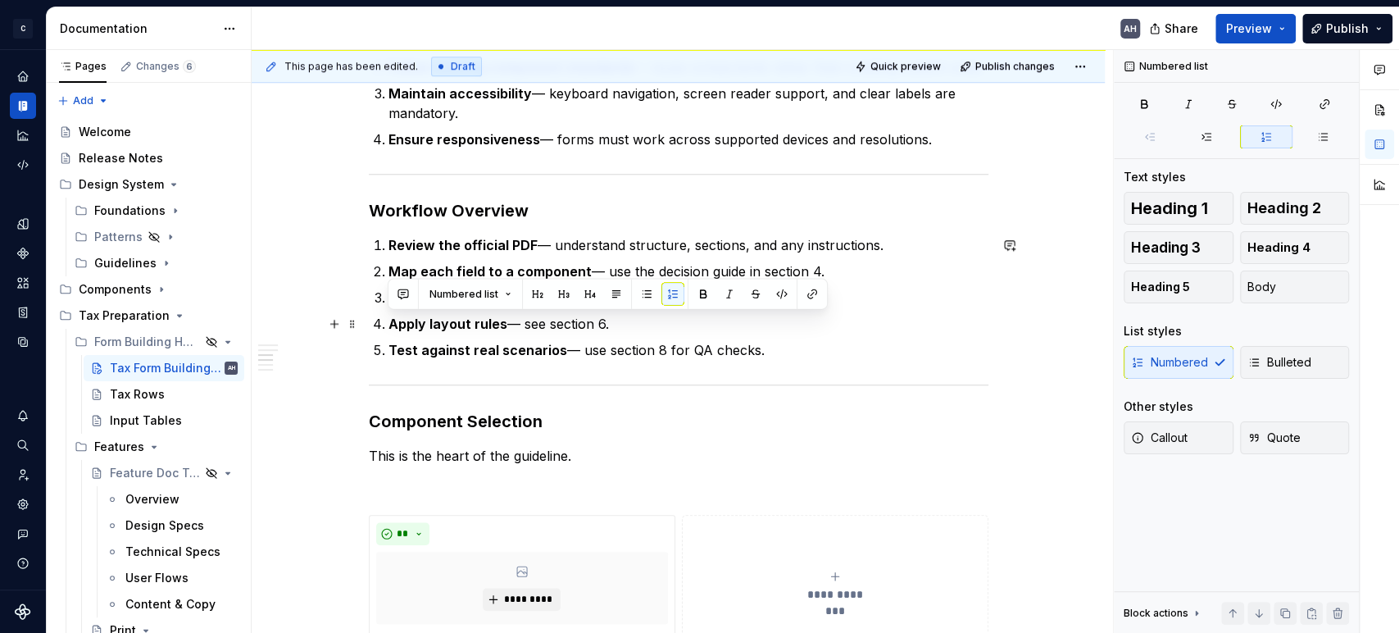
drag, startPoint x: 628, startPoint y: 320, endPoint x: 300, endPoint y: 329, distance: 327.9
click at [300, 329] on div "**********" at bounding box center [678, 307] width 853 height 1692
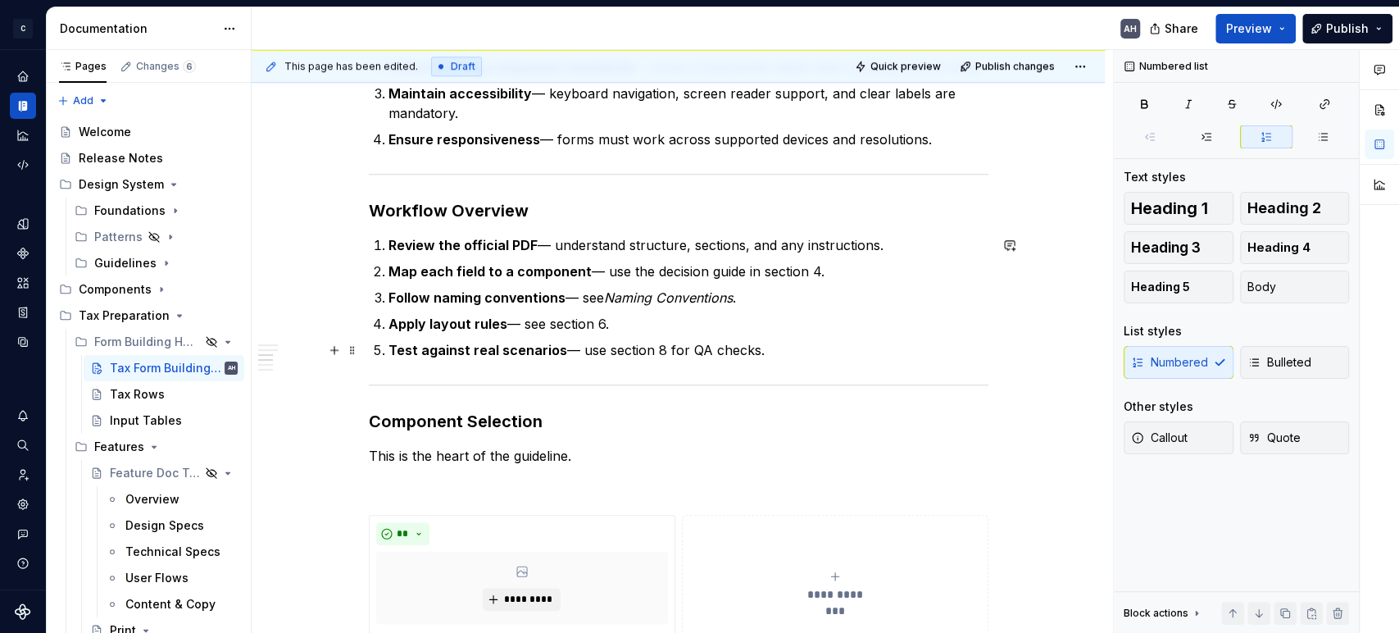
click at [786, 347] on p "Test against real scenarios — use section 8 for QA checks." at bounding box center [688, 350] width 600 height 20
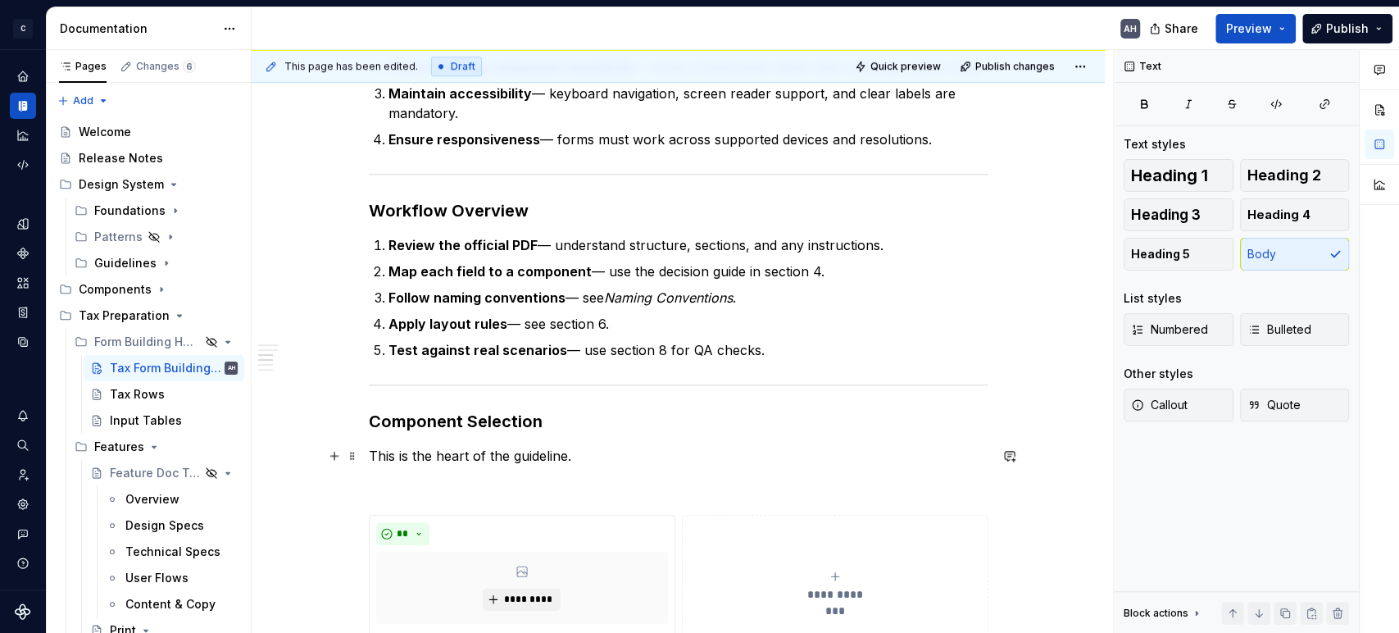
click at [593, 464] on p "This is the heart of the guideline." at bounding box center [679, 456] width 620 height 20
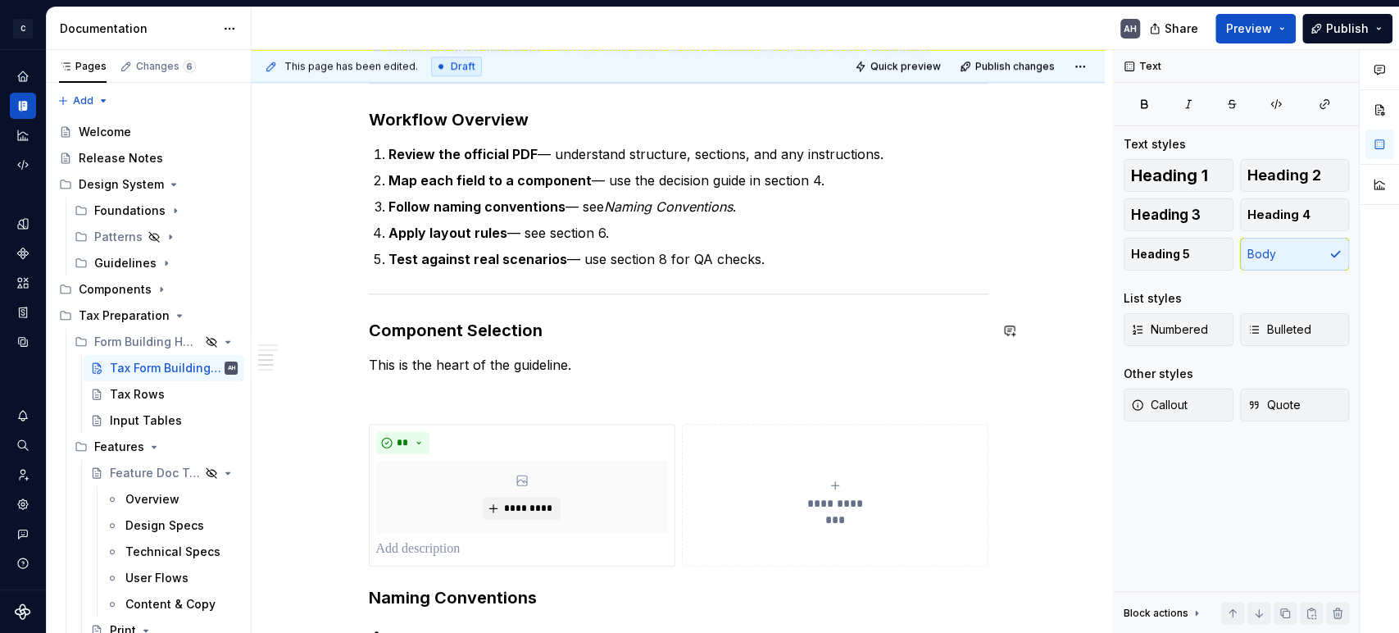
click at [479, 350] on div "**********" at bounding box center [679, 130] width 620 height 1443
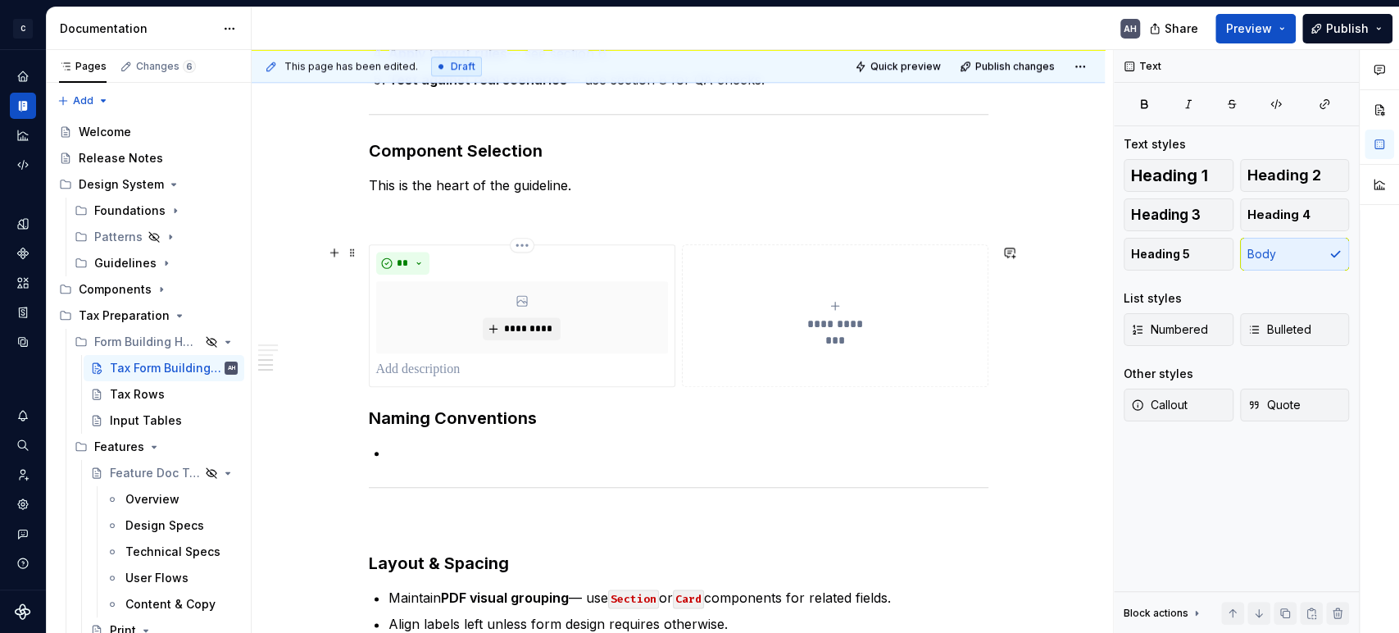
scroll to position [1183, 0]
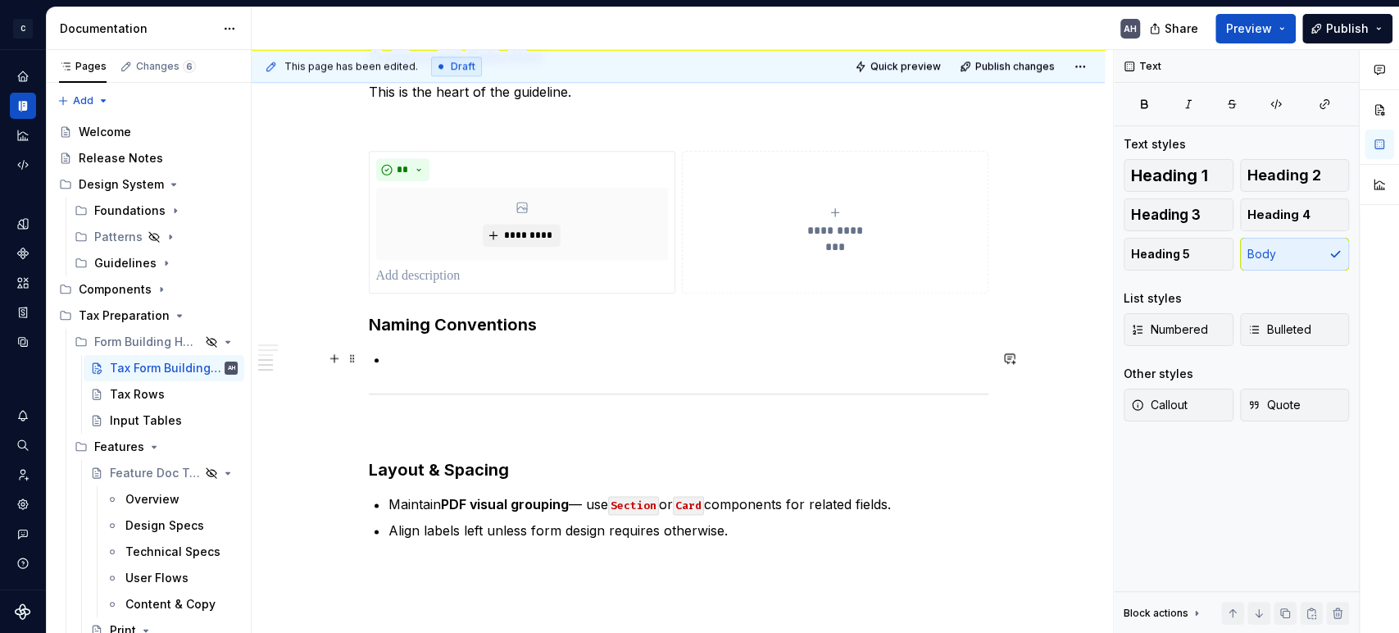
click at [511, 356] on p at bounding box center [688, 359] width 600 height 20
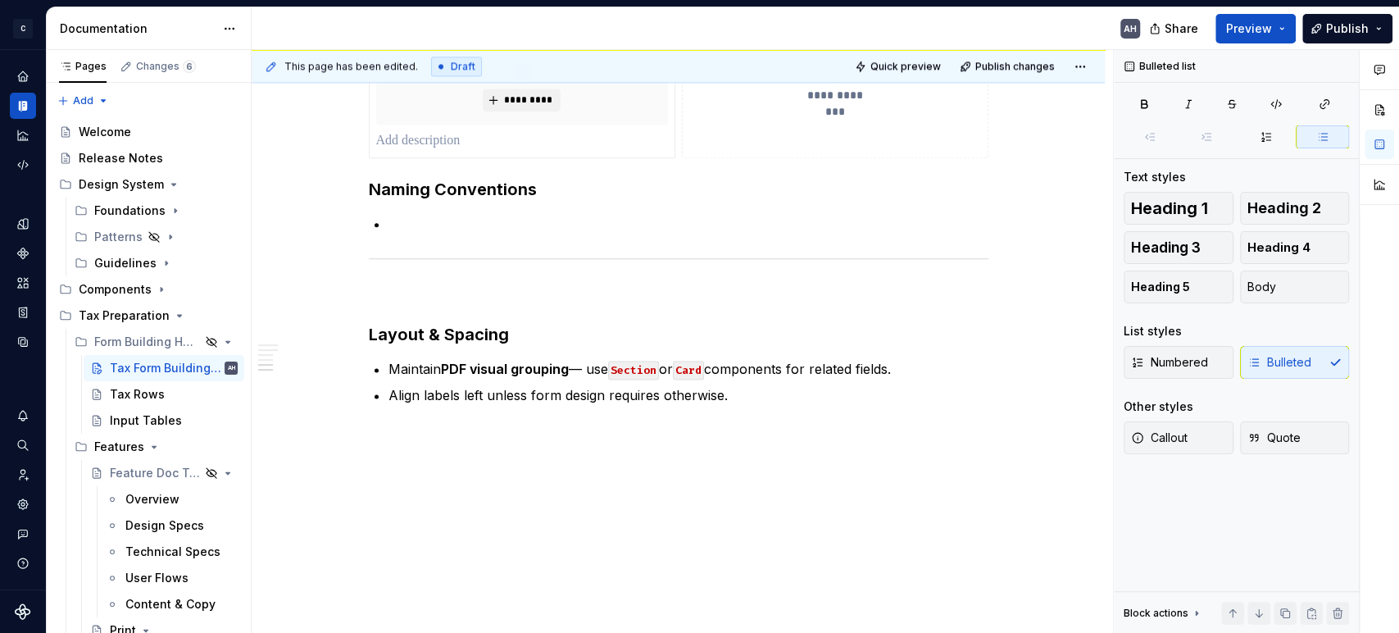
scroll to position [1337, 0]
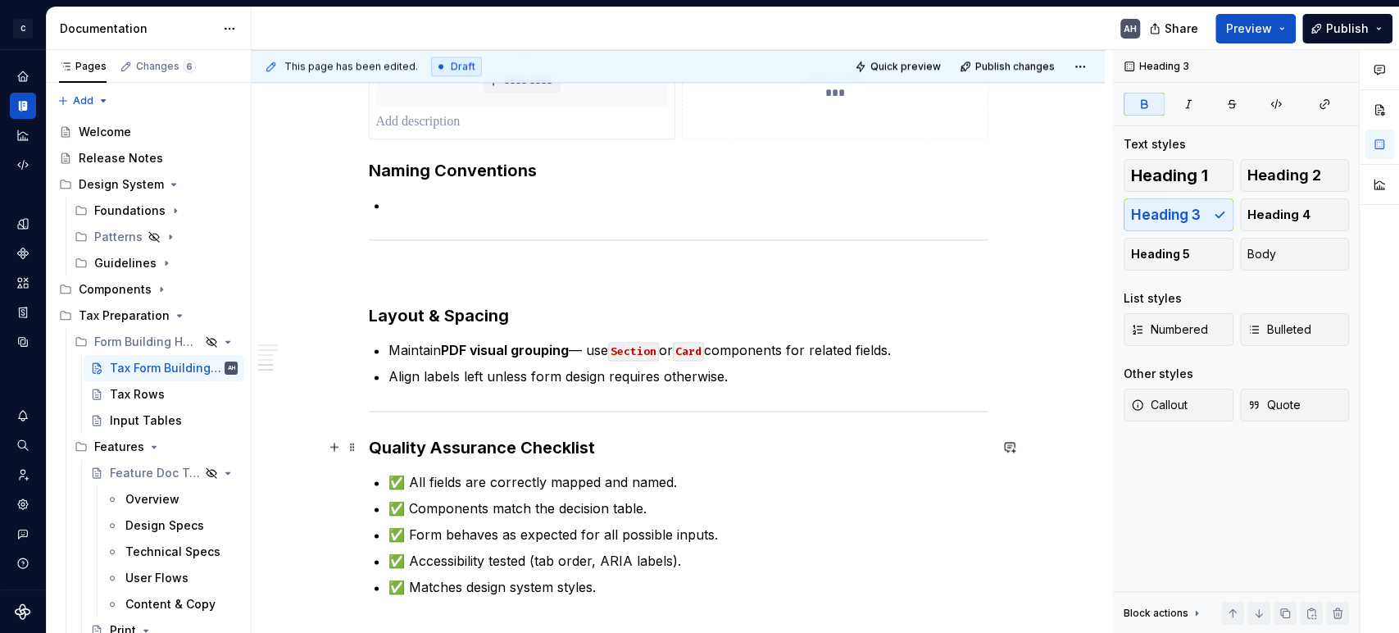
click at [632, 447] on h3 "Quality Assurance Checklist" at bounding box center [679, 447] width 620 height 23
click at [556, 474] on p "✅ All fields are correctly mapped and named." at bounding box center [688, 482] width 600 height 20
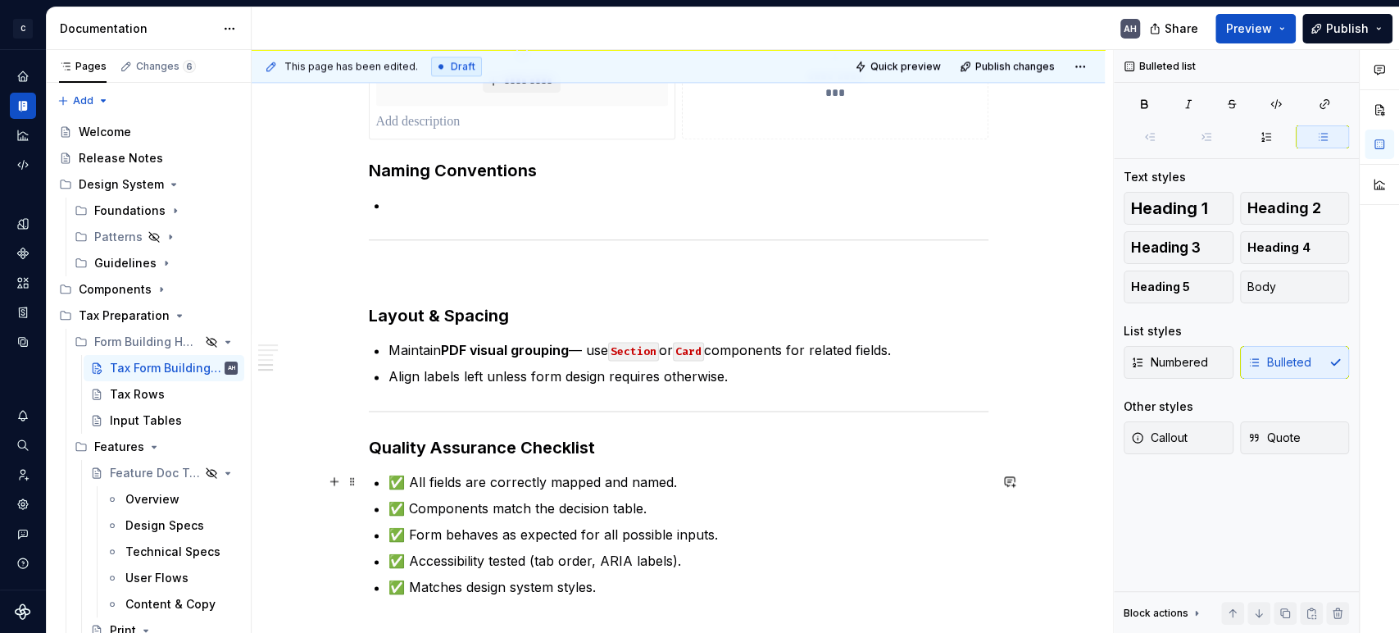
click at [684, 479] on p "✅ All fields are correctly mapped and named." at bounding box center [688, 482] width 600 height 20
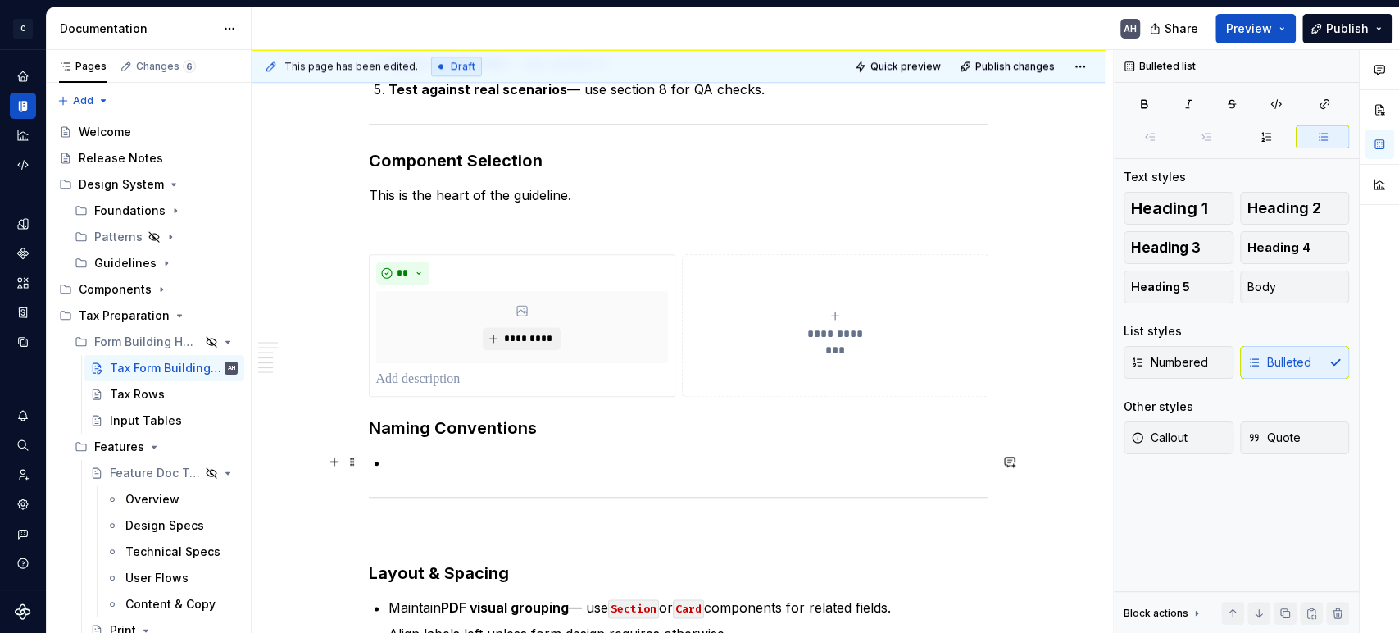
scroll to position [1064, 0]
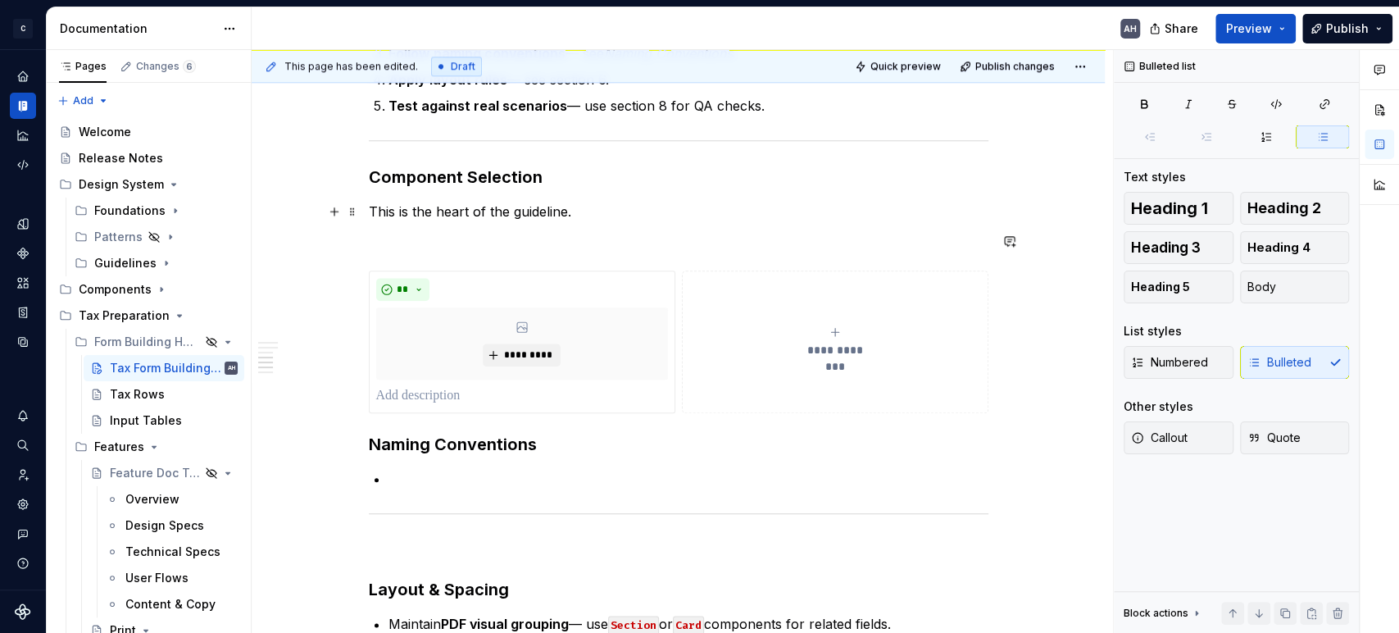
click at [525, 214] on p "This is the heart of the guideline." at bounding box center [679, 212] width 620 height 20
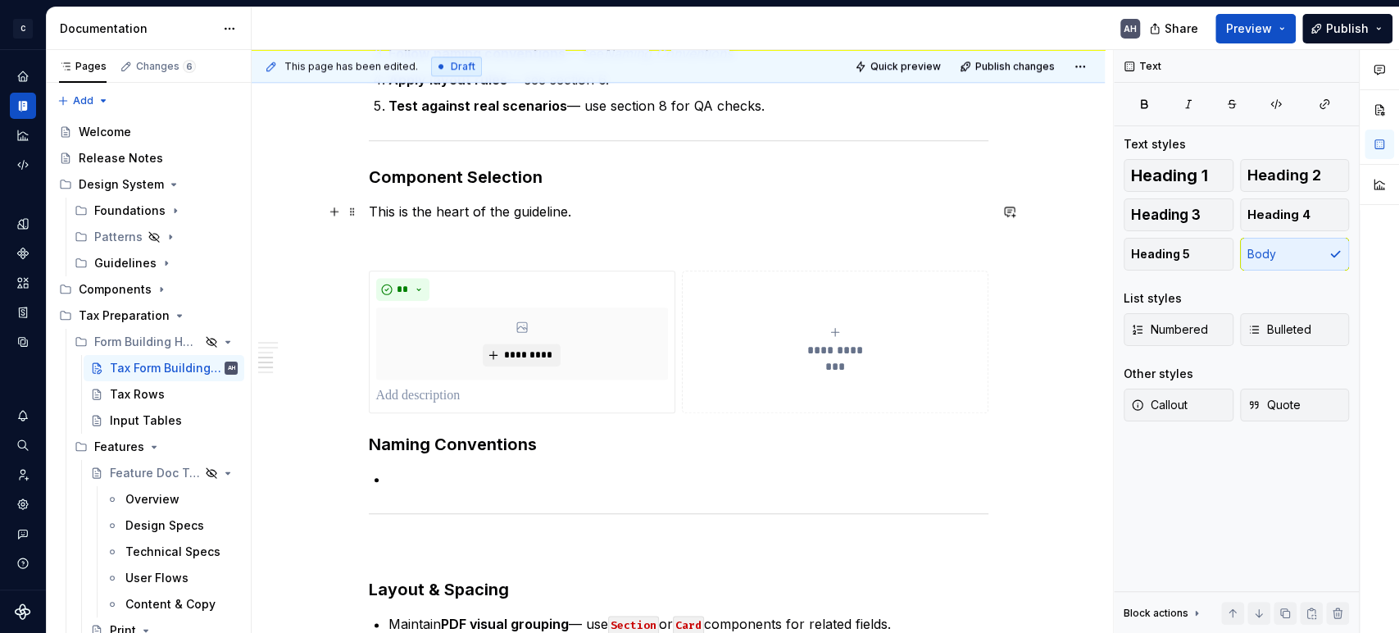
click at [606, 217] on p "This is the heart of the guideline." at bounding box center [679, 212] width 620 height 20
click at [574, 238] on p at bounding box center [679, 241] width 620 height 20
click at [343, 275] on button "button" at bounding box center [334, 278] width 23 height 23
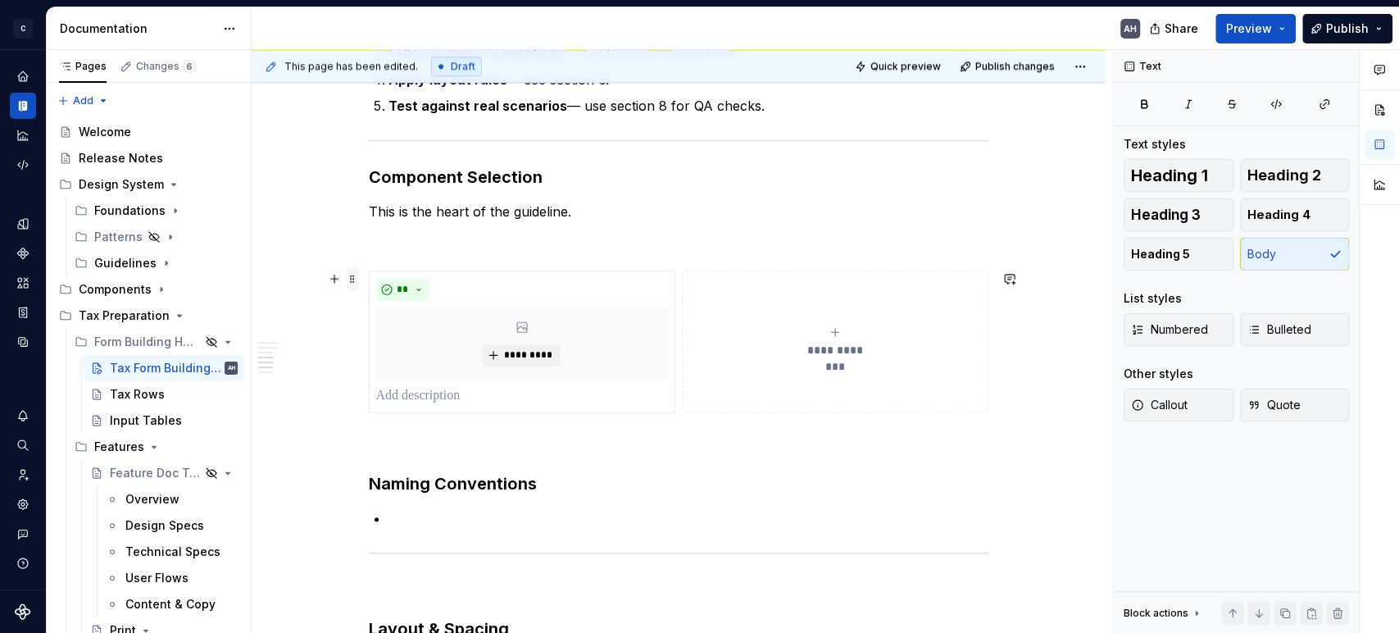
click at [347, 274] on span at bounding box center [352, 278] width 13 height 23
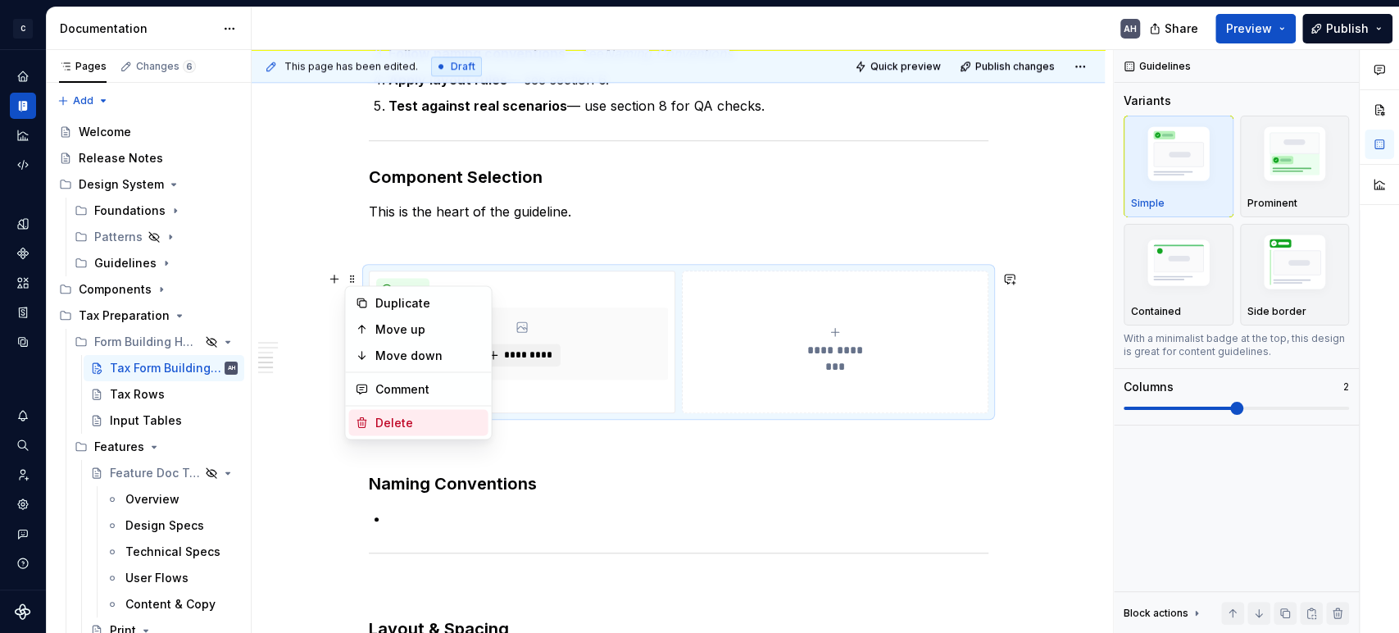
click at [396, 425] on div "Delete" at bounding box center [428, 422] width 107 height 16
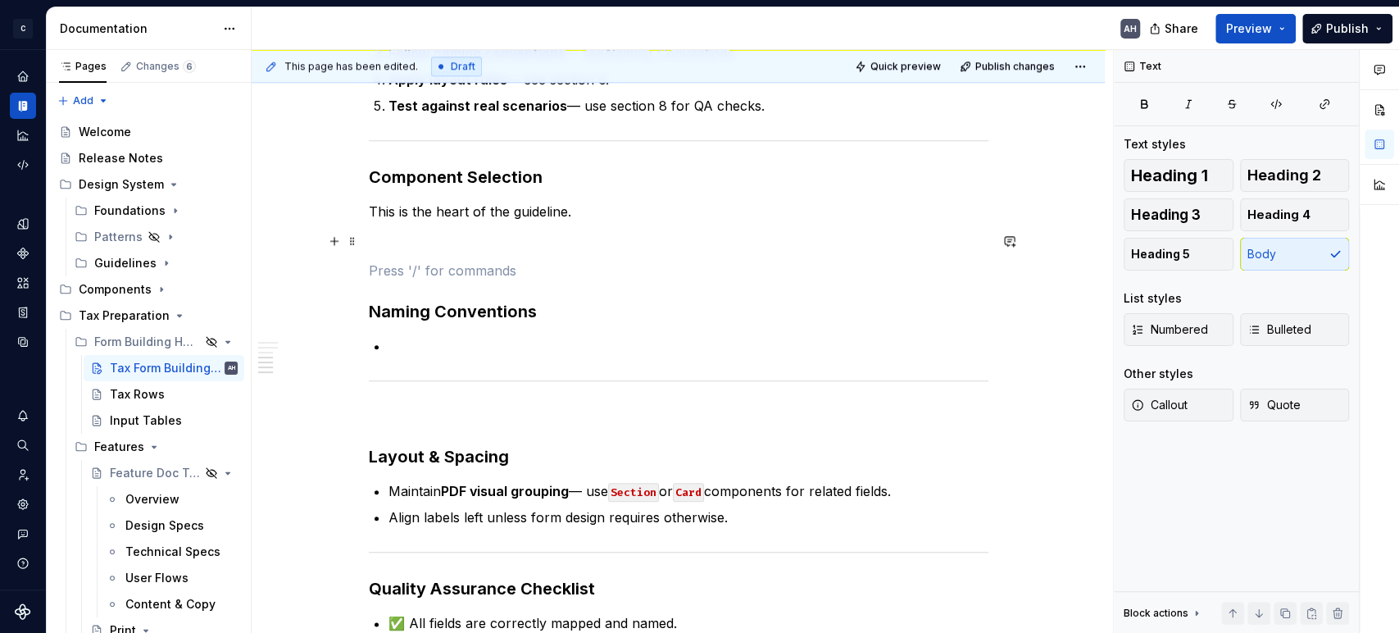
click at [499, 248] on p at bounding box center [679, 241] width 620 height 20
click at [484, 274] on p at bounding box center [679, 271] width 620 height 20
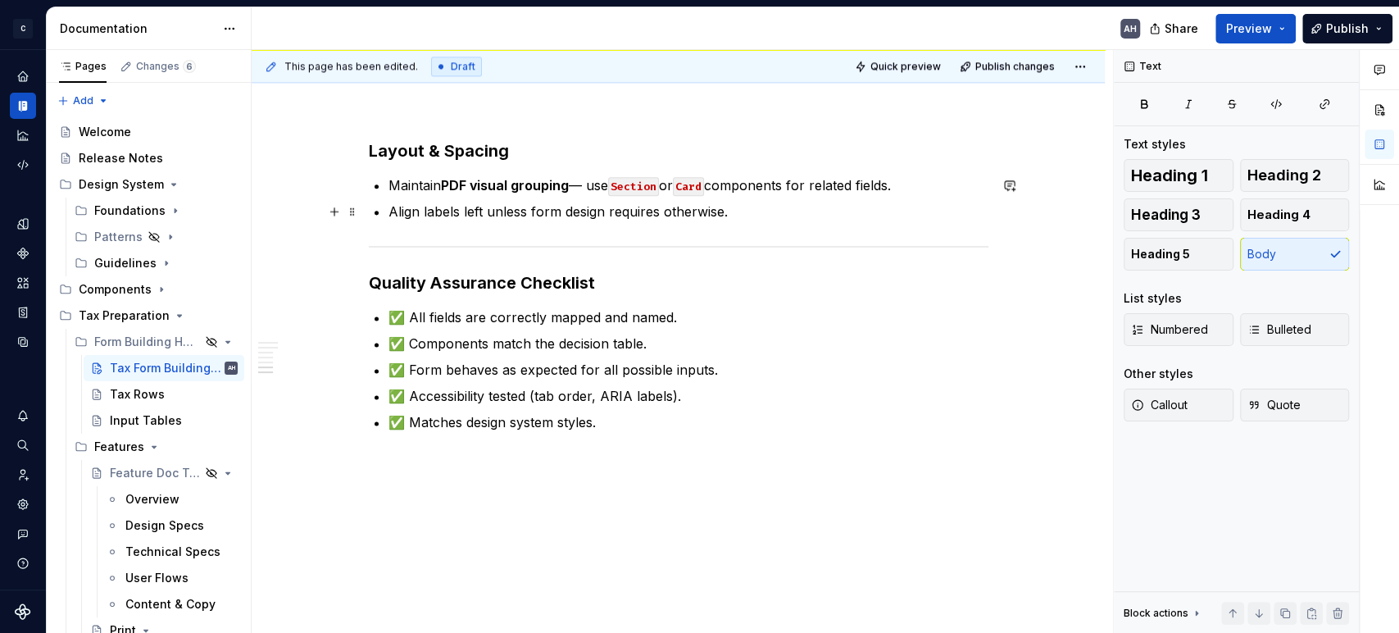
scroll to position [1416, 0]
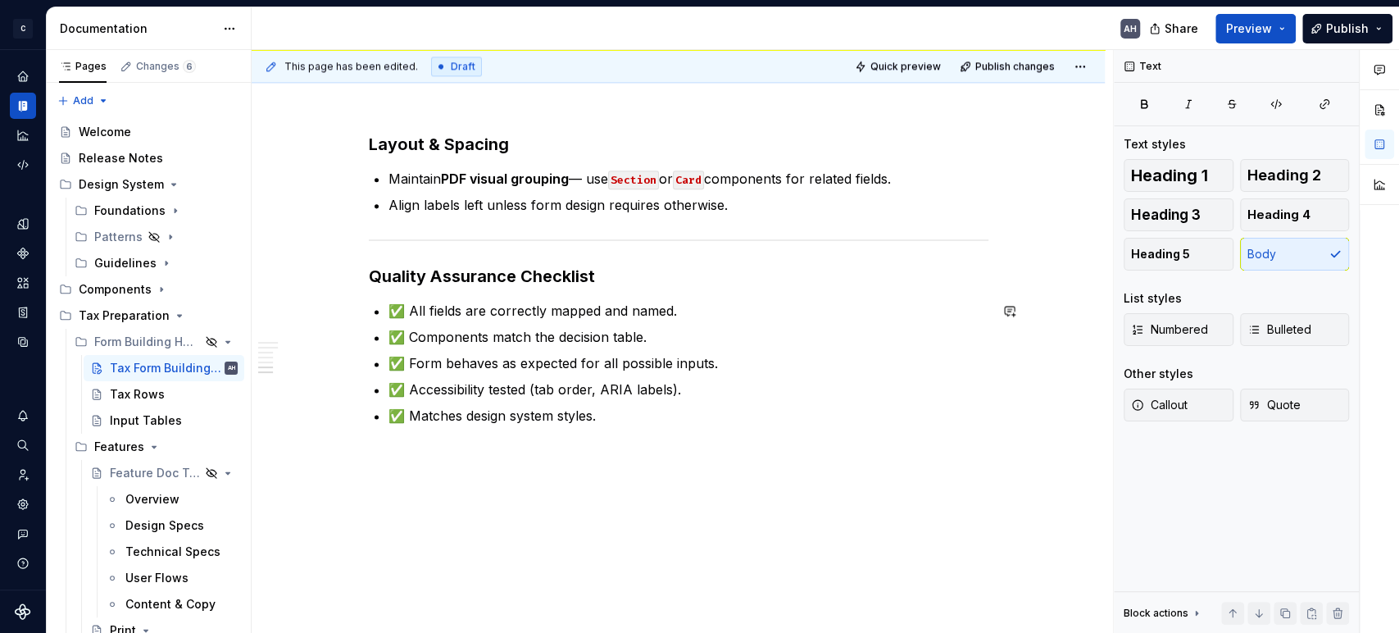
click at [128, 392] on div "Tax Rows" at bounding box center [137, 394] width 55 height 16
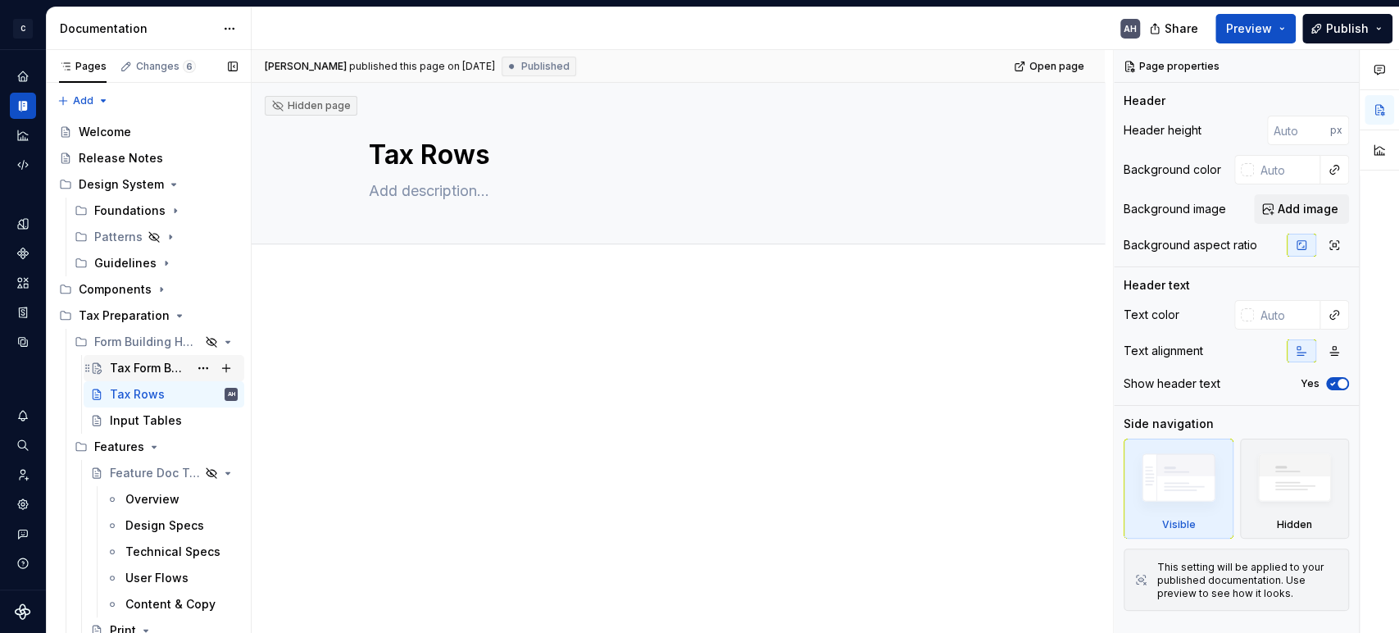
click at [144, 368] on div "Tax Form Building Guidelines" at bounding box center [149, 368] width 79 height 16
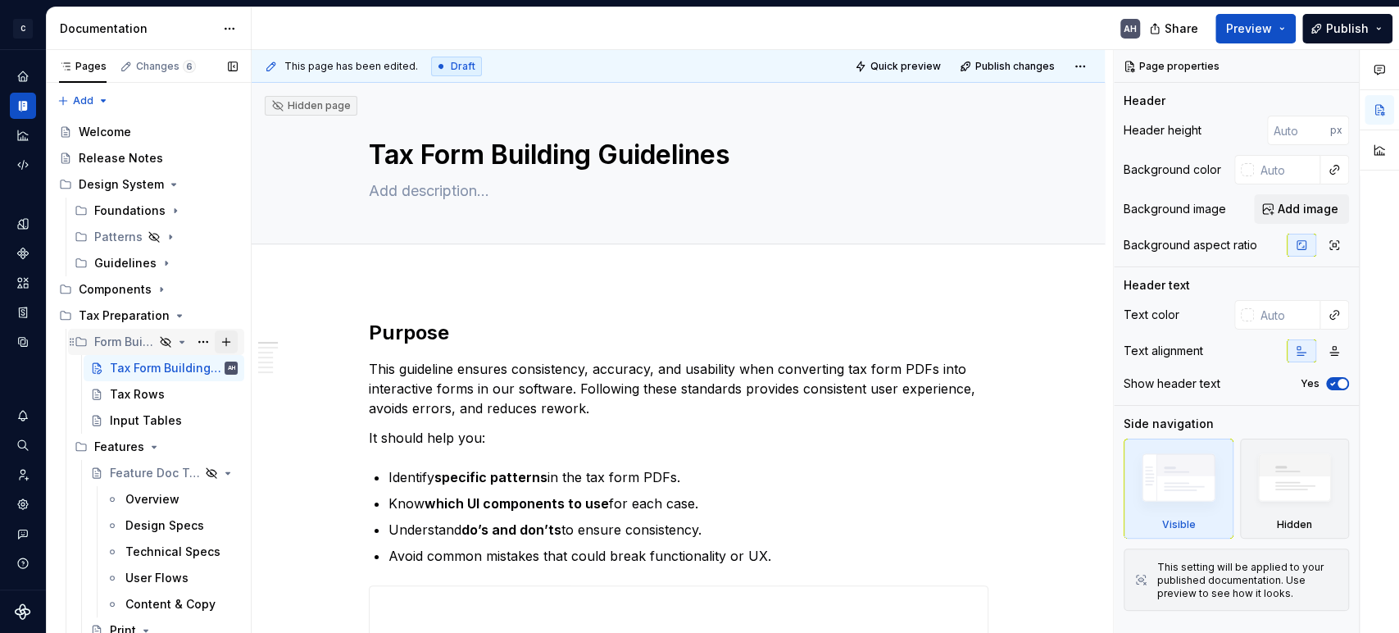
click at [215, 339] on button "Page tree" at bounding box center [226, 341] width 23 height 23
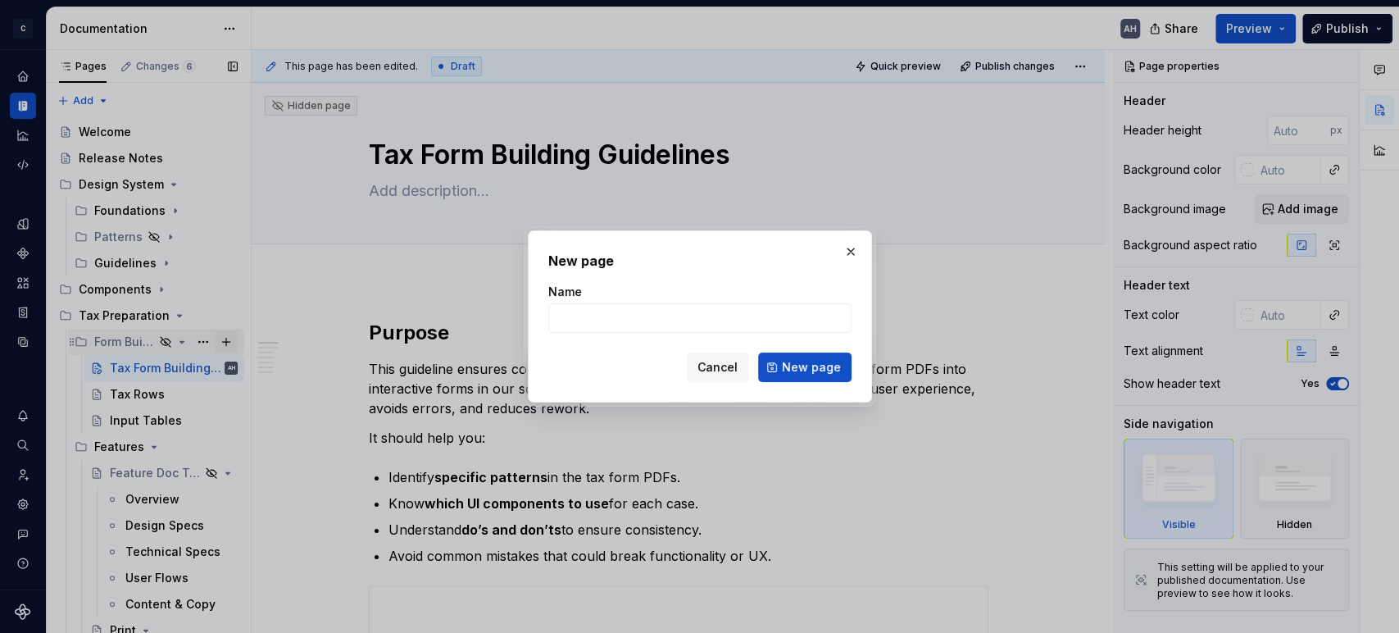
type textarea "*"
type input "Component Selection"
click button "New page" at bounding box center [804, 367] width 93 height 30
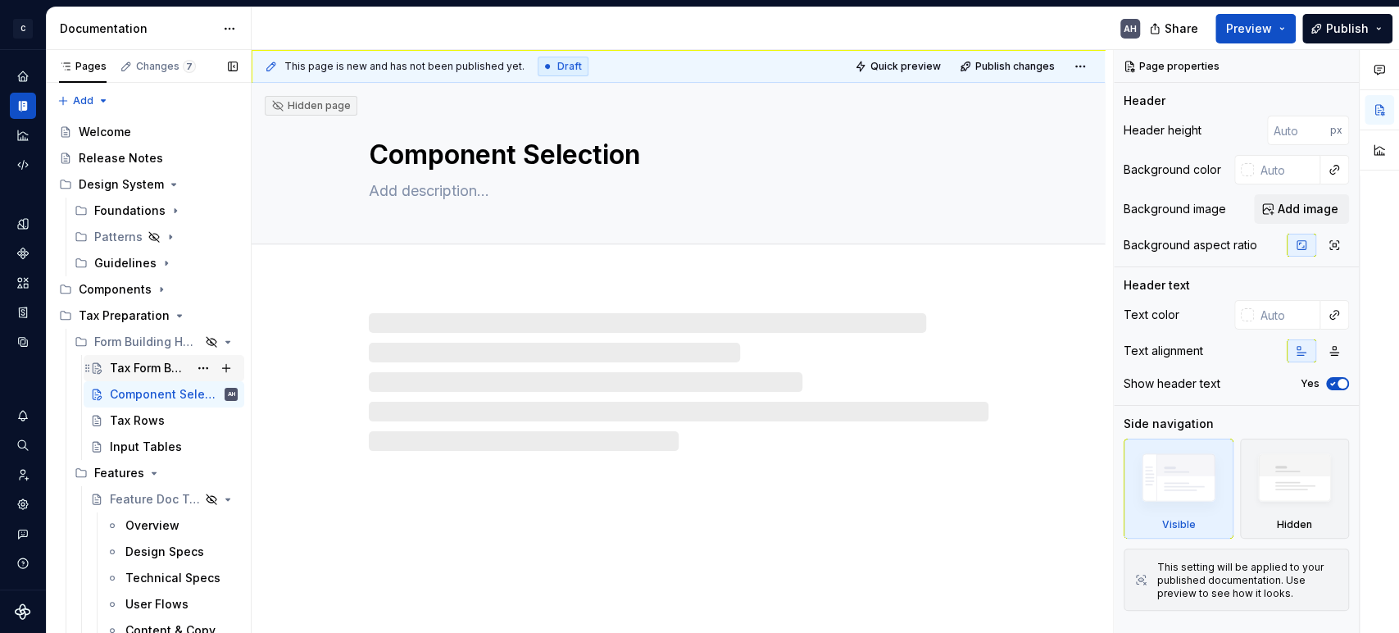
click at [137, 357] on div "Tax Form Building Guidelines" at bounding box center [174, 367] width 128 height 23
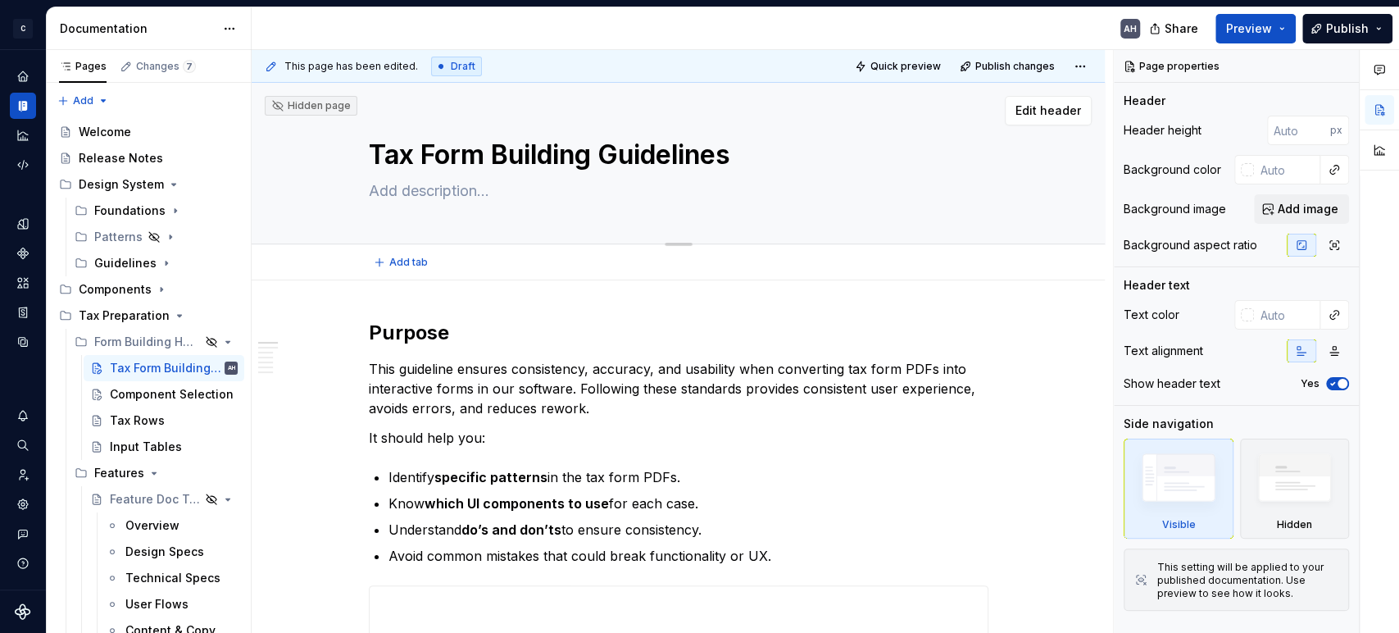
click at [522, 159] on textarea "Tax Form Building Guidelines" at bounding box center [676, 154] width 620 height 39
click at [156, 389] on div "Component Selection" at bounding box center [149, 394] width 79 height 16
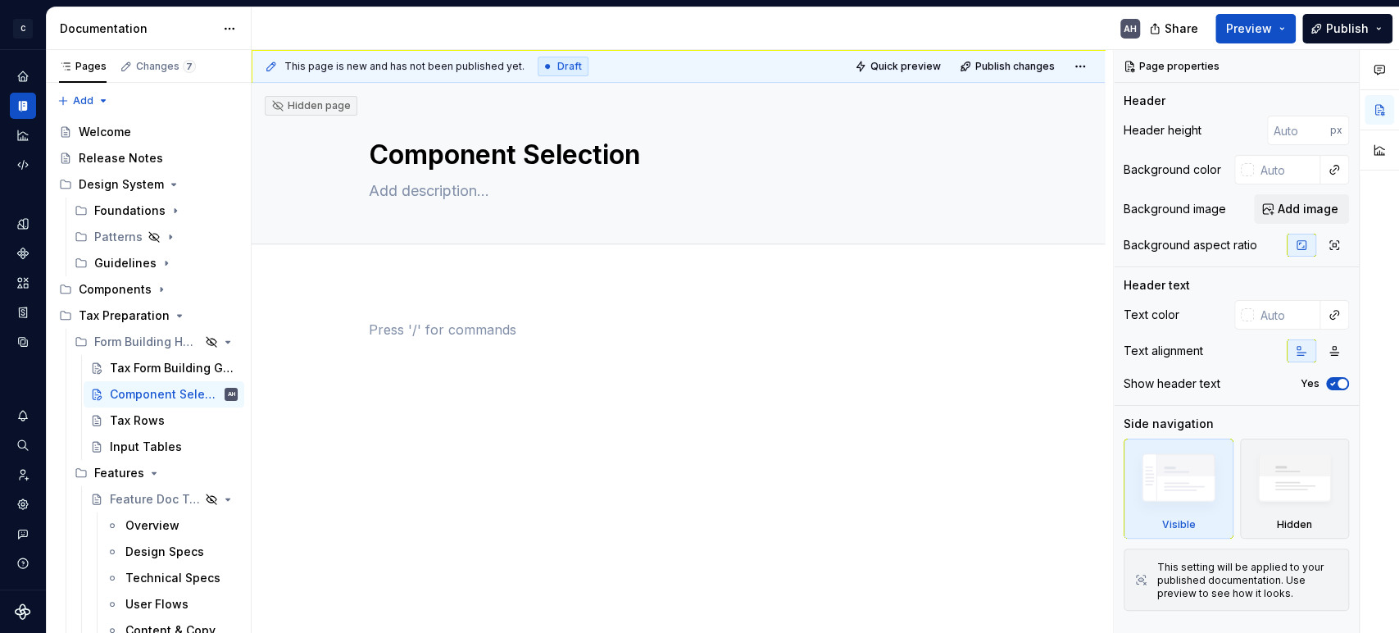
click at [454, 372] on div at bounding box center [679, 351] width 620 height 62
click at [386, 316] on div at bounding box center [678, 435] width 853 height 311
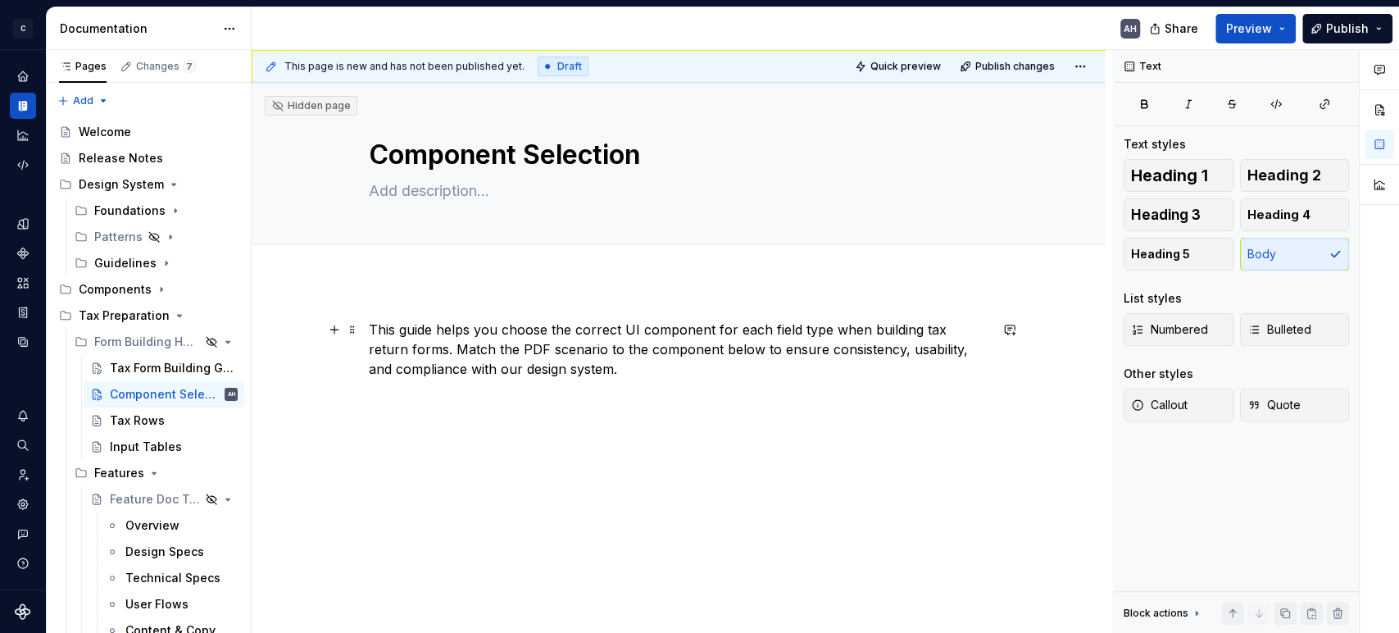
click at [366, 329] on div "This guide helps you choose the correct UI component for each field type when b…" at bounding box center [678, 435] width 853 height 311
click at [615, 378] on p "This guide helps you choose the correct UI component for each field type when b…" at bounding box center [679, 349] width 620 height 59
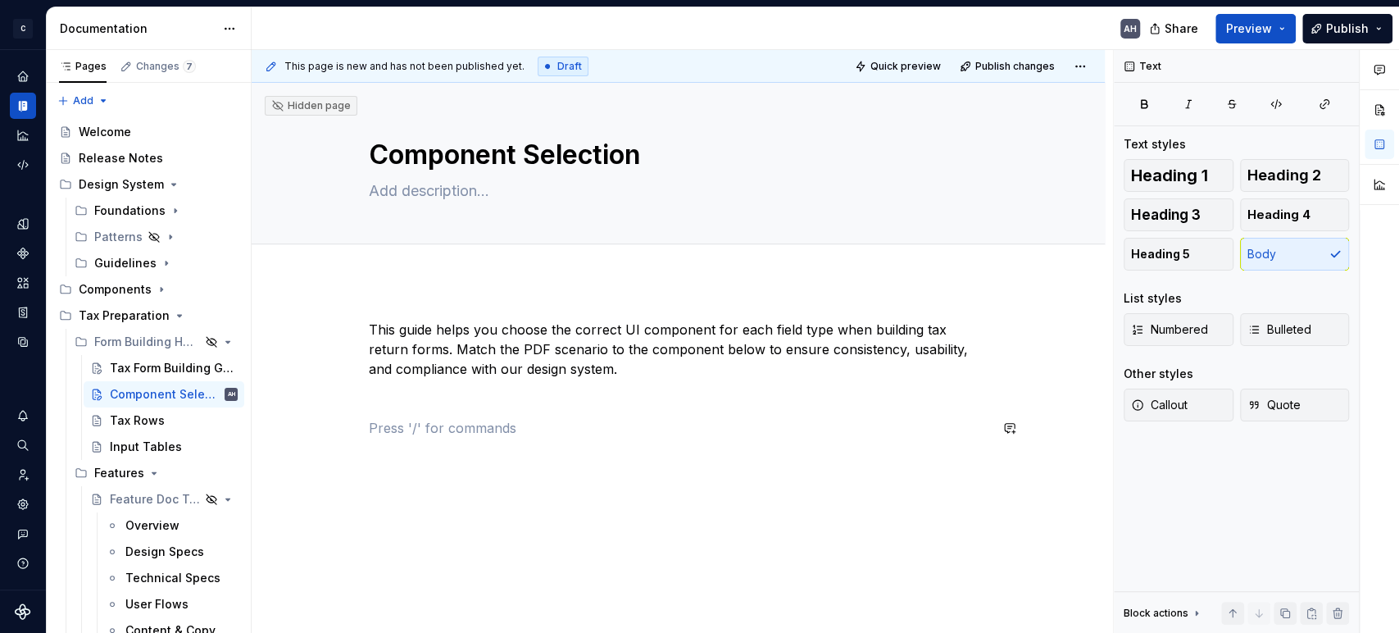
click at [473, 438] on div "This guide helps you choose the correct UI component for each field type when b…" at bounding box center [679, 389] width 620 height 138
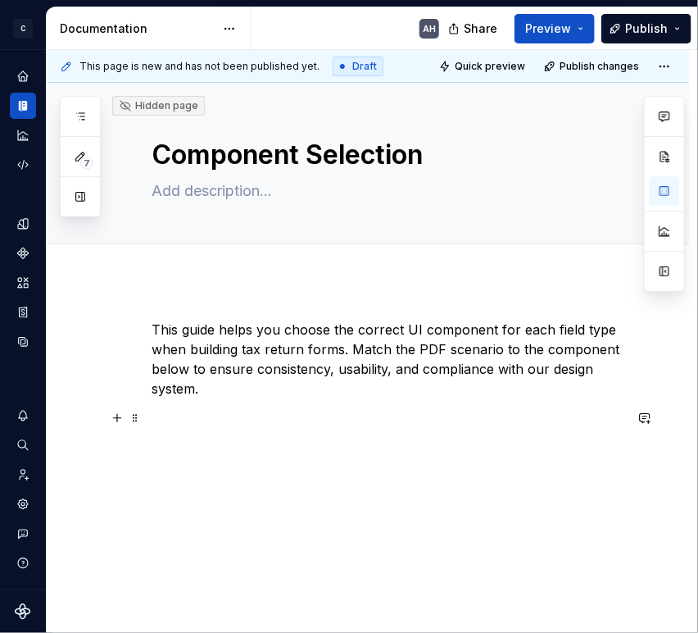
click at [293, 409] on p at bounding box center [388, 418] width 472 height 20
click at [415, 470] on div "This guide helps you choose the correct UI component for each field type when b…" at bounding box center [388, 398] width 472 height 157
click at [249, 438] on p at bounding box center [388, 448] width 472 height 20
click at [232, 461] on div "This guide helps you choose the correct UI component for each field type when b…" at bounding box center [388, 398] width 472 height 157
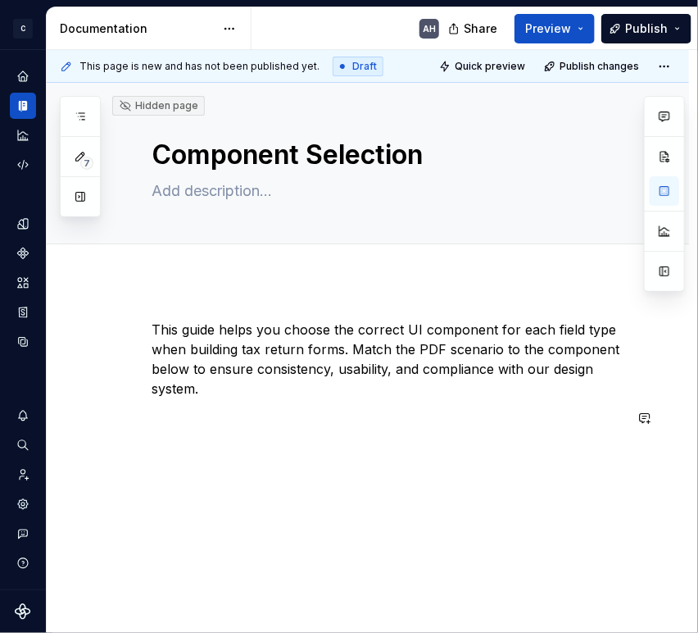
click at [189, 391] on p "This guide helps you choose the correct UI component for each field type when b…" at bounding box center [388, 359] width 472 height 79
click at [199, 424] on p at bounding box center [388, 418] width 472 height 20
click at [325, 465] on div "This guide helps you choose the correct UI component for each field type when b…" at bounding box center [388, 403] width 472 height 167
type textarea "*"
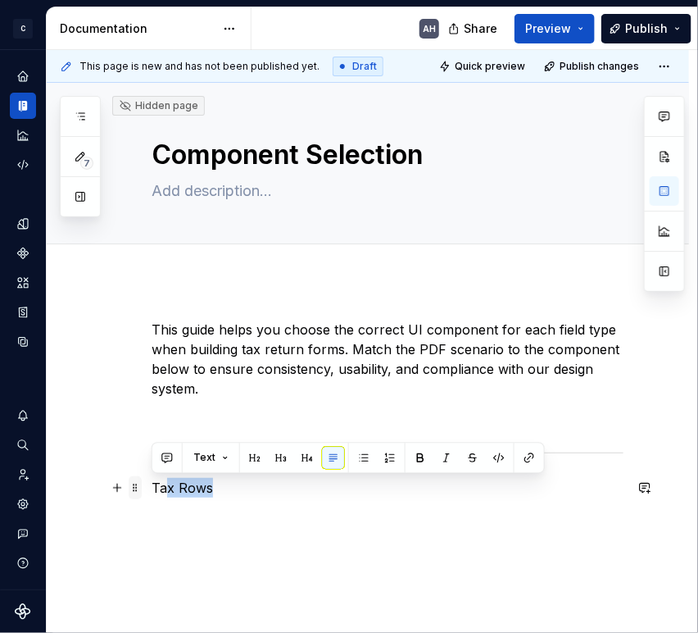
drag, startPoint x: 216, startPoint y: 488, endPoint x: 132, endPoint y: 481, distance: 84.7
click at [152, 481] on div "This guide helps you choose the correct UI component for each field type when b…" at bounding box center [388, 433] width 472 height 227
click at [166, 488] on p "Tax Rows" at bounding box center [388, 488] width 472 height 20
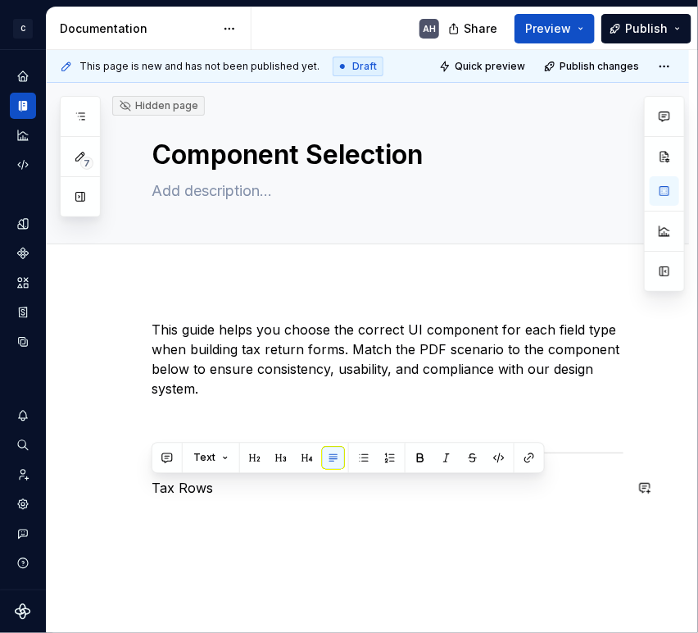
click at [293, 454] on div "Text" at bounding box center [348, 458] width 385 height 23
click at [282, 454] on button "button" at bounding box center [281, 458] width 23 height 23
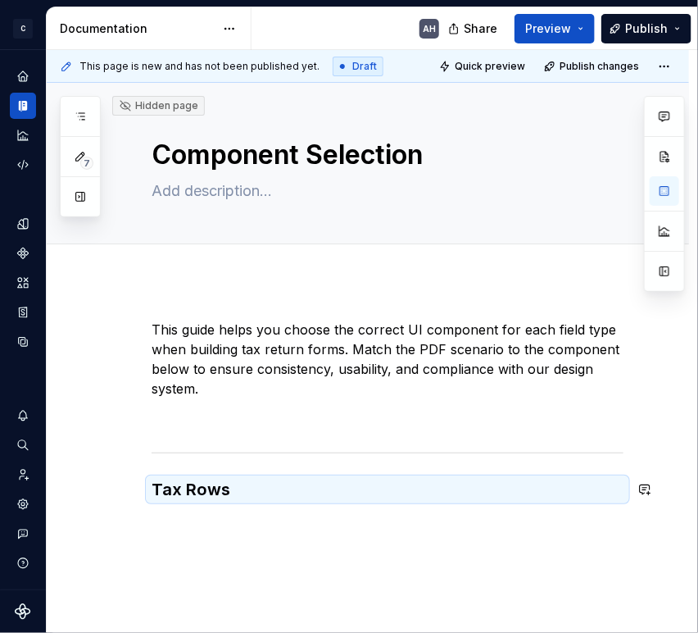
click at [268, 511] on div "This guide helps you choose the correct UI component for each field type when b…" at bounding box center [388, 427] width 472 height 214
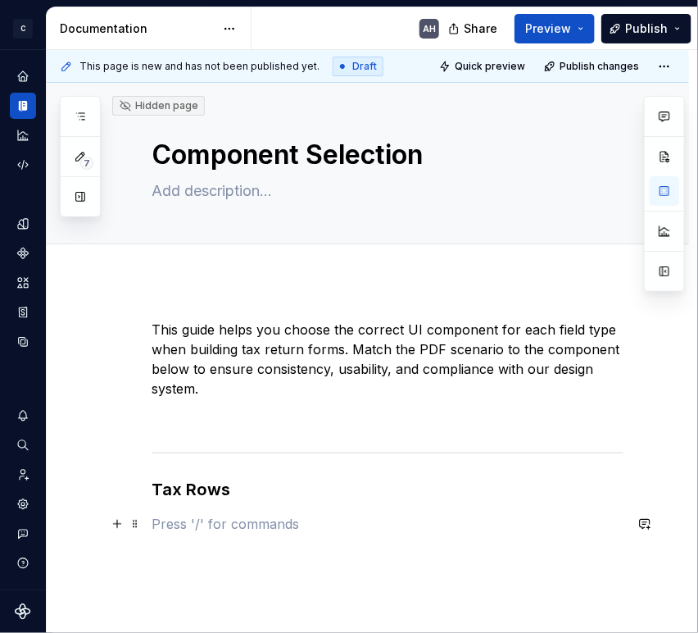
click at [193, 518] on p at bounding box center [388, 524] width 472 height 20
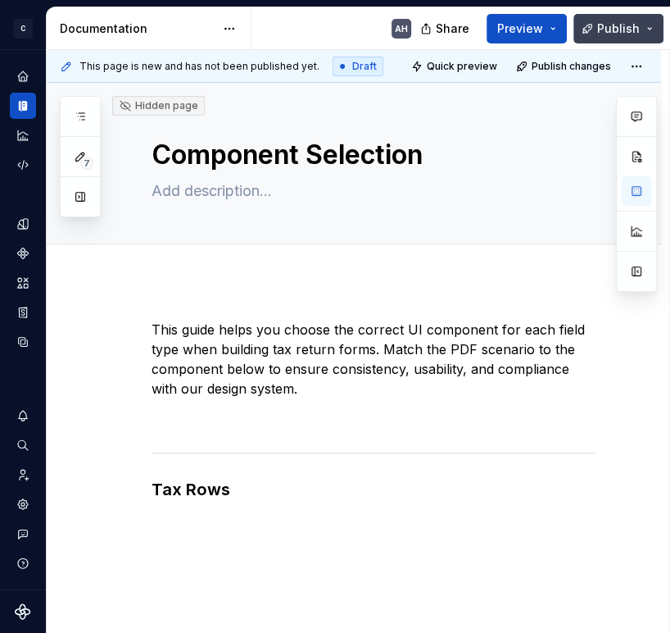
type textarea "*"
